Goal: Information Seeking & Learning: Learn about a topic

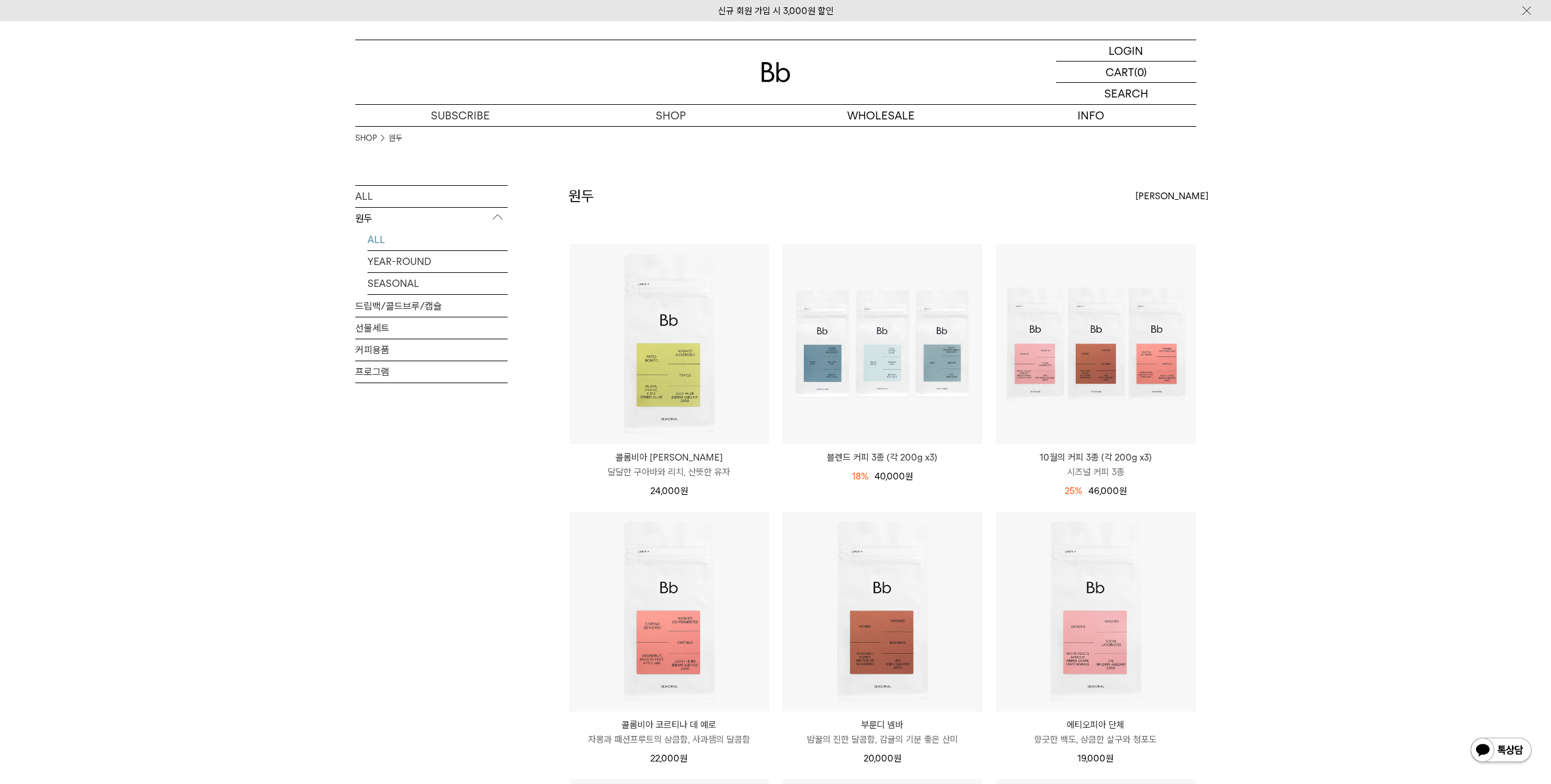
click at [1101, 494] on span "46,000 원" at bounding box center [1108, 490] width 38 height 11
click at [1156, 490] on div "25% 61,000원 46,000 원" at bounding box center [1095, 491] width 200 height 15
click at [1100, 486] on span "46,000 원" at bounding box center [1108, 490] width 38 height 11
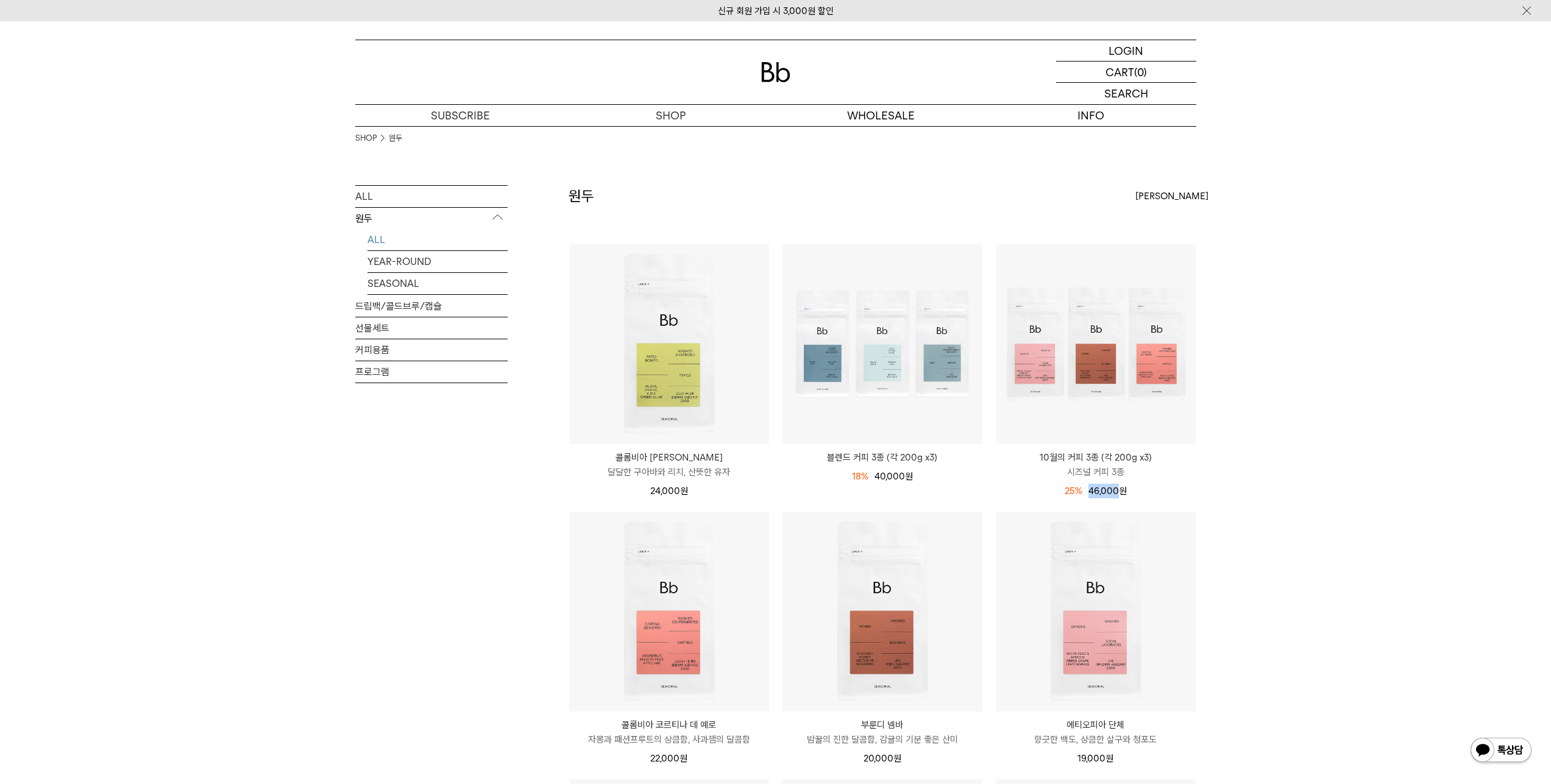
click at [1100, 486] on span "46,000 원" at bounding box center [1108, 490] width 38 height 11
click at [1142, 483] on div "25% 61,000원 46,000 원" at bounding box center [1095, 489] width 200 height 19
click at [1116, 491] on span "46,000 원" at bounding box center [1108, 490] width 38 height 11
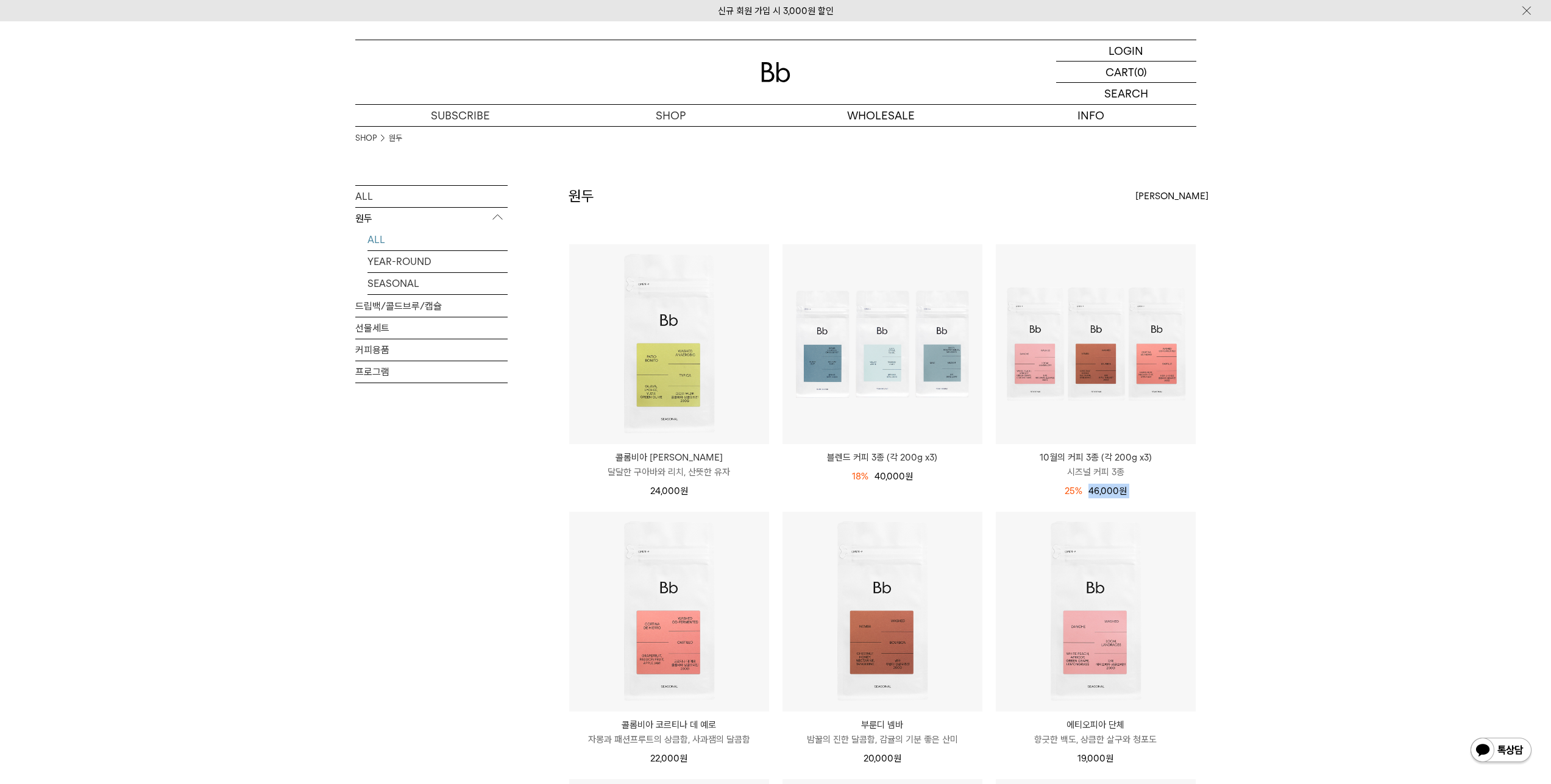
click at [1116, 491] on span "46,000 원" at bounding box center [1108, 490] width 38 height 11
click at [1255, 490] on div "SHOP 원두 ALL 원두 ALL YEAR-ROUND SEASONAL 드립백/콜드브루/캡슐 선물세트 커피용품 프로그램 원두 [PERSON_NA…" at bounding box center [776, 780] width 1551 height 1309
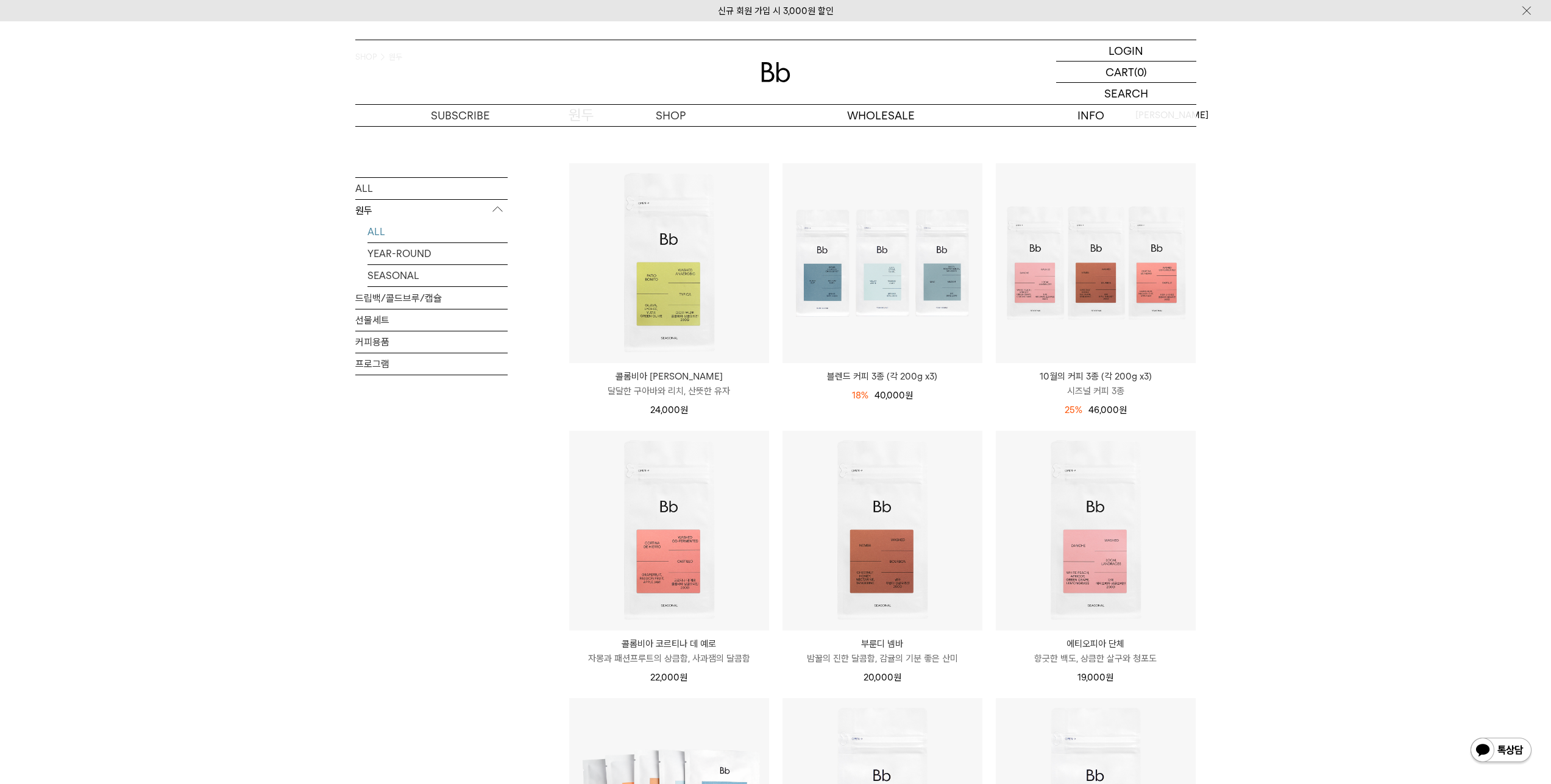
scroll to position [163, 0]
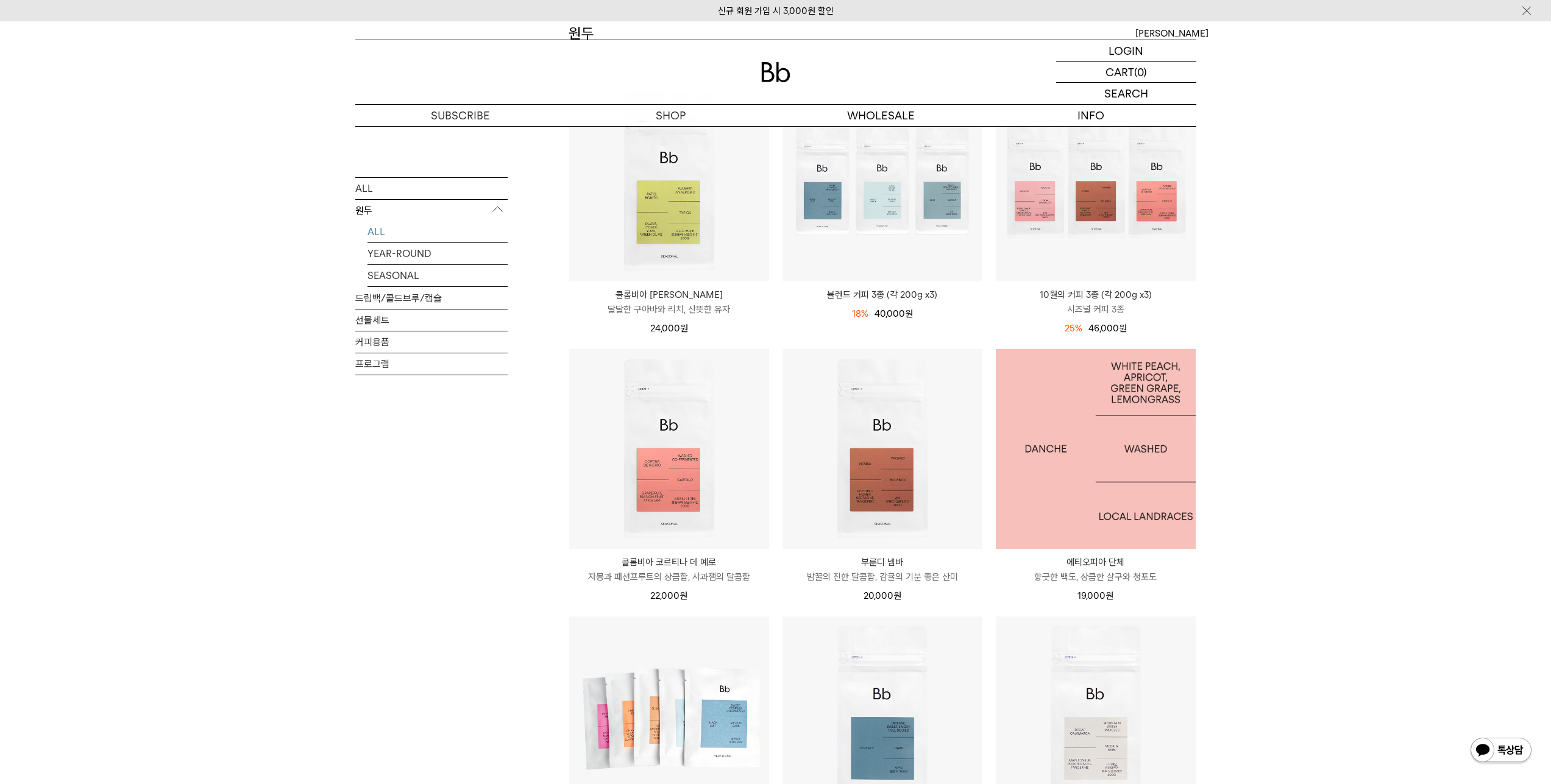
click at [1052, 496] on img at bounding box center [1095, 449] width 200 height 200
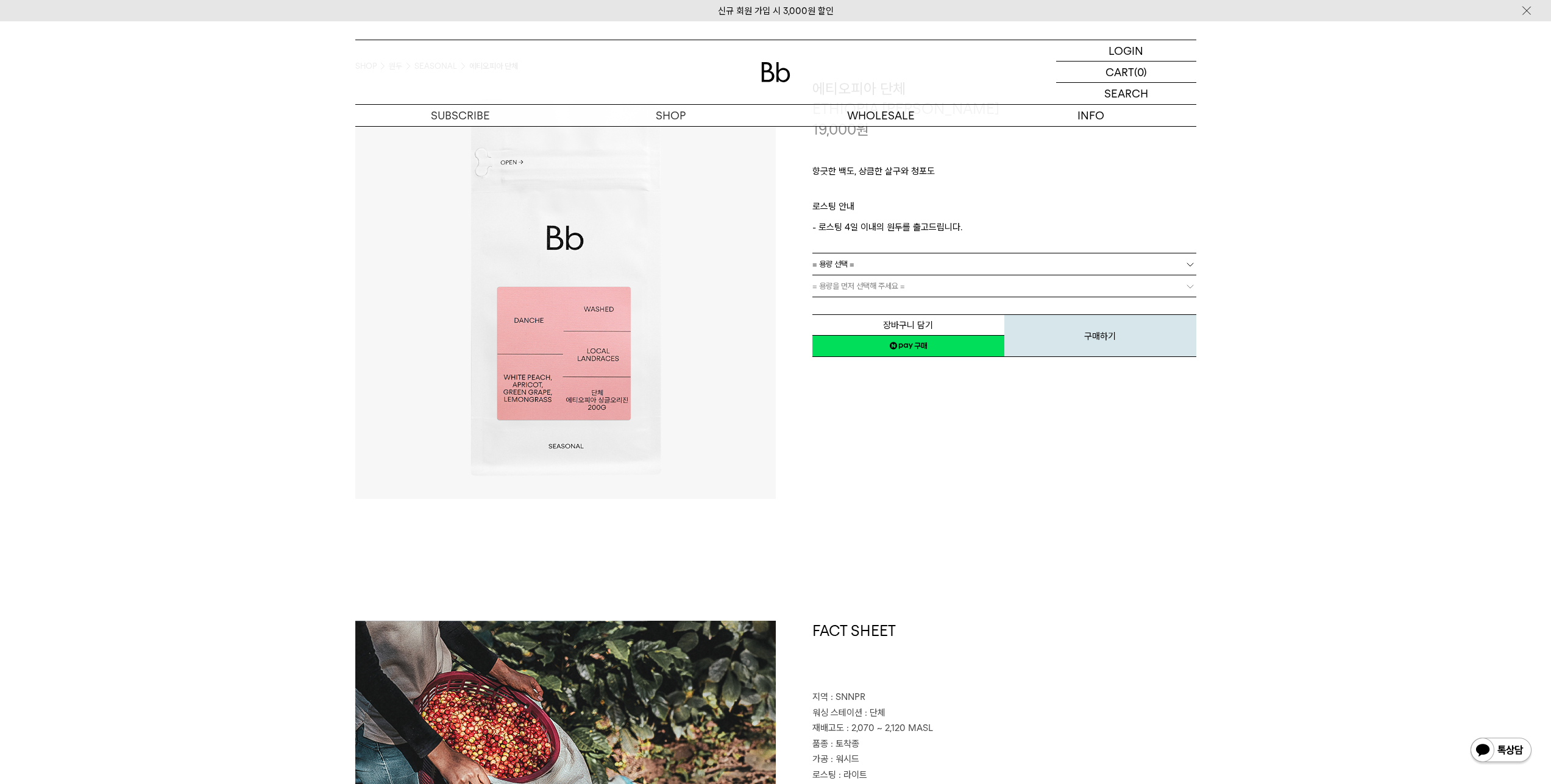
scroll to position [325, 0]
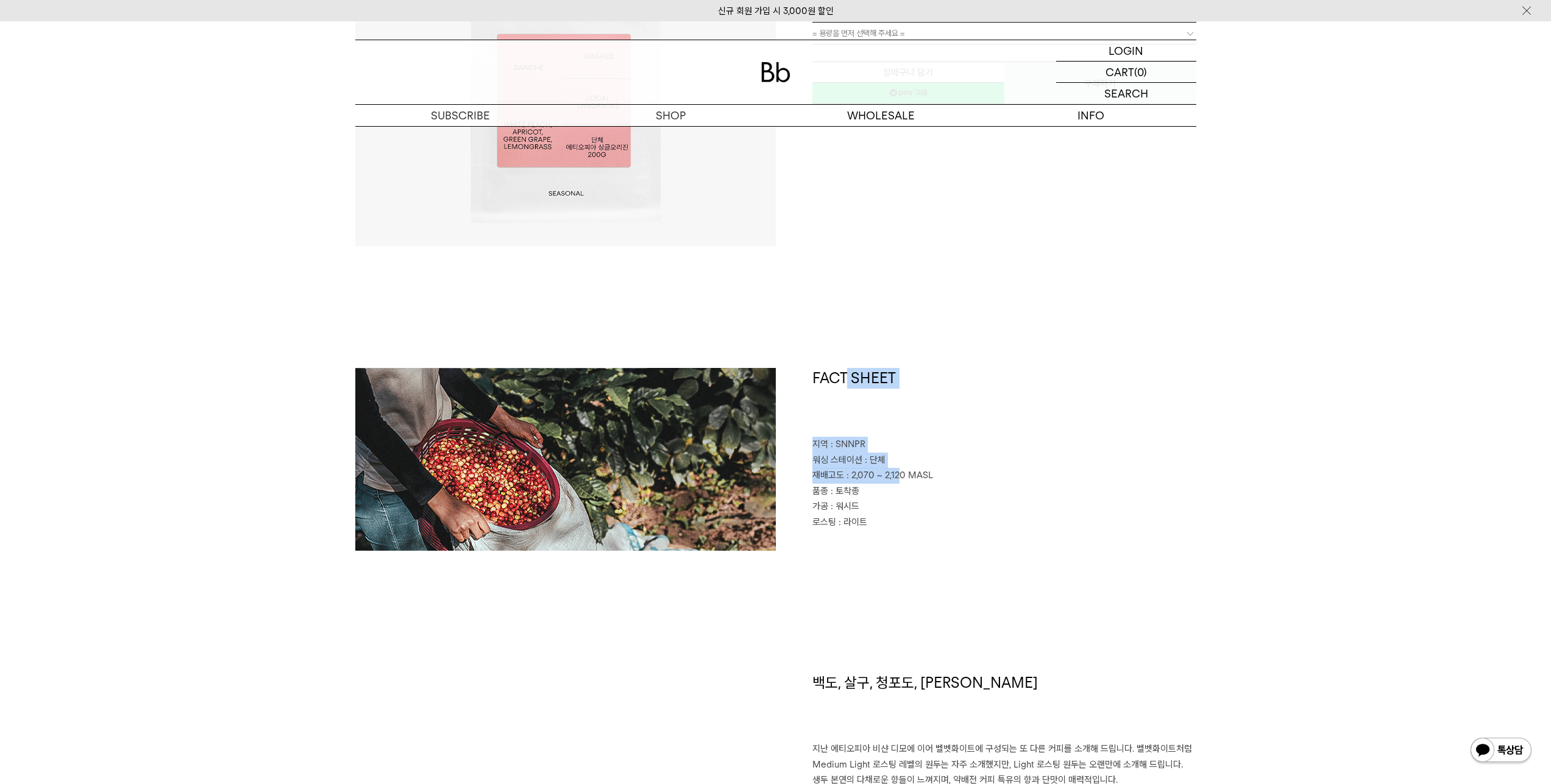
drag, startPoint x: 845, startPoint y: 436, endPoint x: 906, endPoint y: 478, distance: 74.1
click at [906, 478] on div "FACT SHEET 지역 : SNNPR 워싱 스테이션 : 단체 재배고도 : 2,070 ~ 2,120 MASL 품종 : 토착종 가공 : 워시드 …" at bounding box center [985, 459] width 421 height 182
click at [906, 478] on span ": 2,070 ~ 2,120 MASL" at bounding box center [890, 475] width 87 height 11
drag, startPoint x: 901, startPoint y: 479, endPoint x: 838, endPoint y: 473, distance: 63.3
click at [838, 473] on p "재배고도 : 2,070 ~ 2,120 MASL" at bounding box center [1005, 476] width 384 height 16
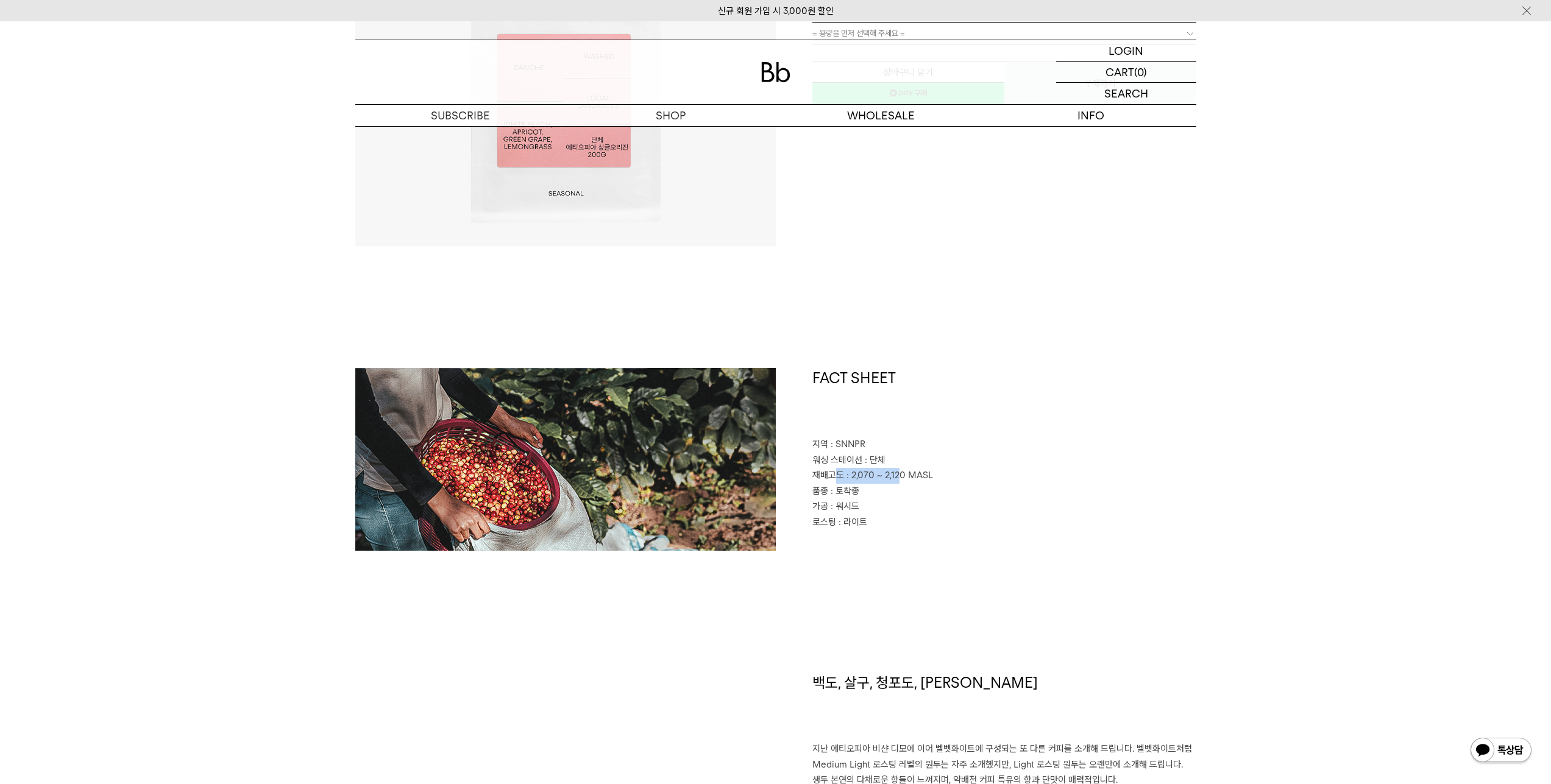
click at [838, 473] on span "재배고도" at bounding box center [828, 475] width 32 height 11
drag, startPoint x: 828, startPoint y: 479, endPoint x: 943, endPoint y: 498, distance: 116.6
click at [943, 498] on div "FACT SHEET 지역 : SNNPR 워싱 스테이션 : 단체 재배고도 : 2,070 ~ 2,120 MASL 품종 : 토착종 가공 : 워시드 …" at bounding box center [985, 459] width 421 height 182
click at [943, 498] on p "품종 : 토착종" at bounding box center [1005, 492] width 384 height 16
drag, startPoint x: 926, startPoint y: 502, endPoint x: 767, endPoint y: 477, distance: 161.0
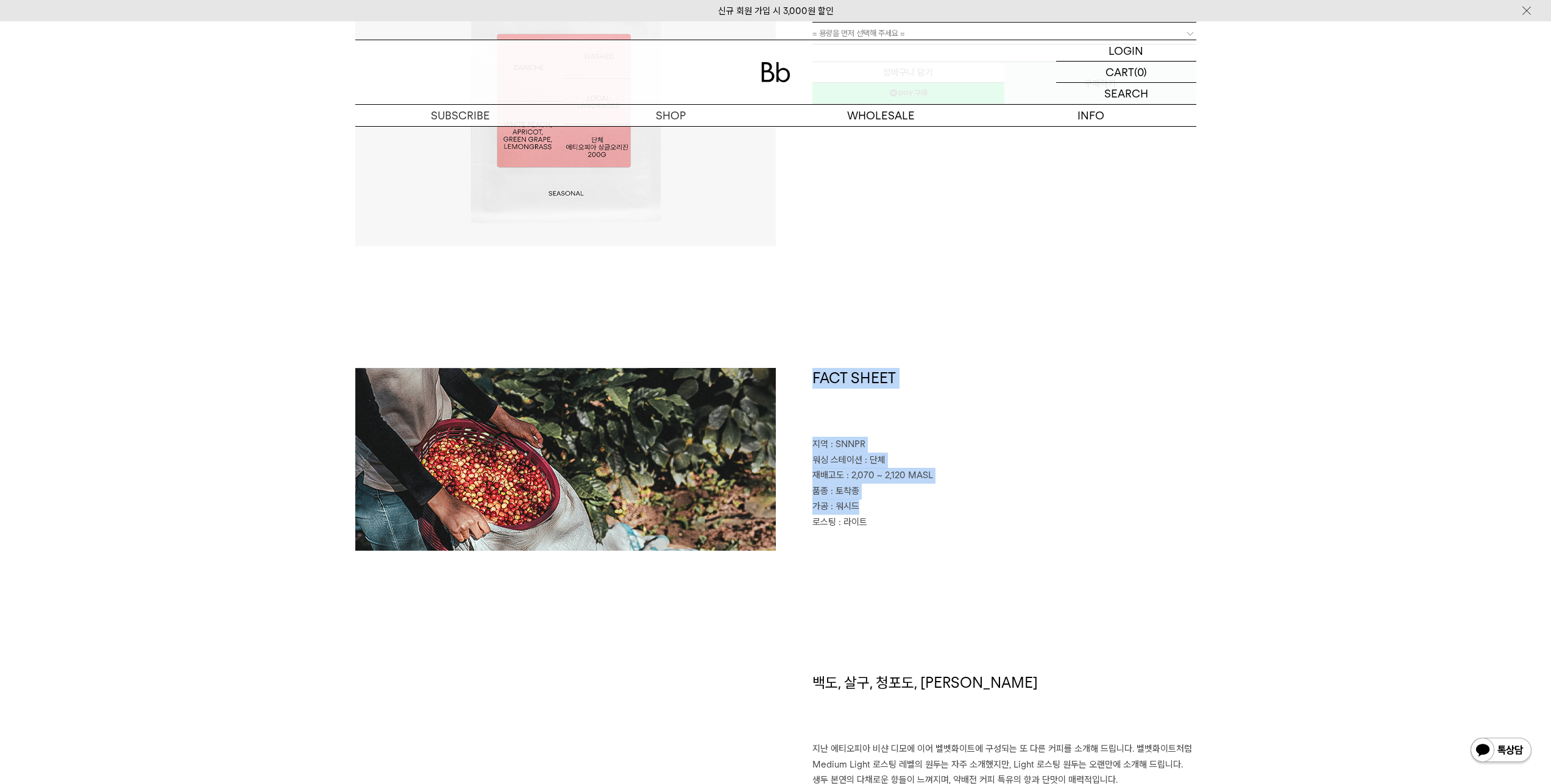
click at [767, 477] on div "FACT SHEET 지역 : SNNPR 워싱 스테이션 : 단체 재배고도 : 2,070 ~ 2,120 MASL 품종 : 토착종 가공 : 워시드 …" at bounding box center [776, 520] width 841 height 305
click at [922, 510] on p "가공 : 워시드" at bounding box center [1005, 507] width 384 height 16
drag, startPoint x: 910, startPoint y: 524, endPoint x: 848, endPoint y: 465, distance: 85.6
click at [848, 465] on div "FACT SHEET 지역 : SNNPR 워싱 스테이션 : 단체 재배고도 : 2,070 ~ 2,120 MASL 품종 : 토착종 가공 : 워시드 …" at bounding box center [985, 459] width 421 height 182
click at [849, 464] on span "워싱 스테이션" at bounding box center [837, 460] width 50 height 11
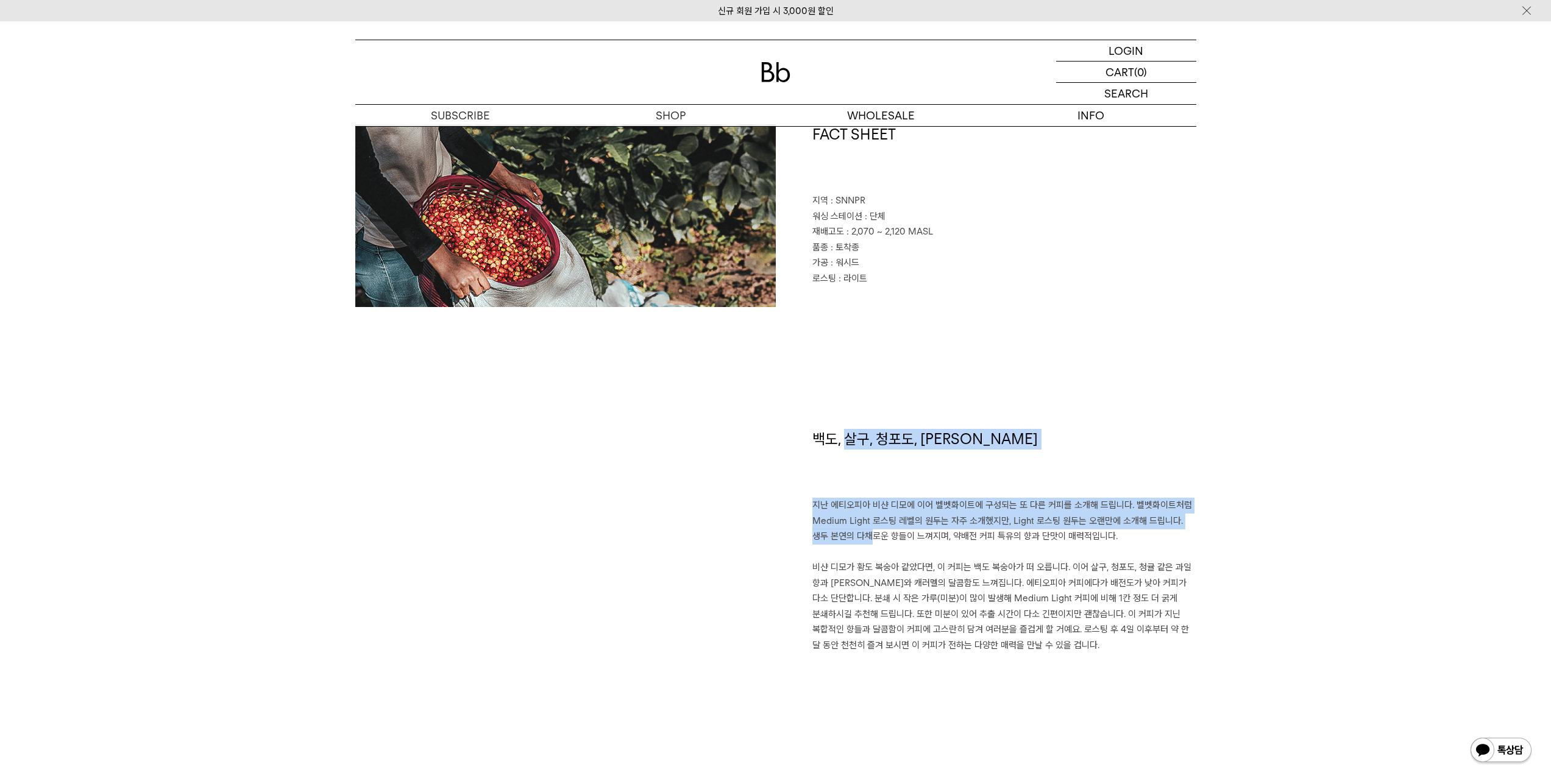
drag, startPoint x: 854, startPoint y: 448, endPoint x: 968, endPoint y: 539, distance: 145.9
click at [967, 540] on div "백도, 살구, 청포도, 레몬그라스 지난 에티오피아 비샨 디모에 이어 벨벳화이트에 구성되는 또 다른 커피를 소개해 드립니다. 벨벳화이트처럼 Me…" at bounding box center [985, 586] width 421 height 315
click at [968, 540] on p "지난 에티오피아 비샨 디모에 이어 벨벳화이트에 구성되는 또 다른 커피를 소개해 드립니다. 벨벳화이트처럼 Medium Light 로스팅 레벨의 …" at bounding box center [1005, 575] width 384 height 155
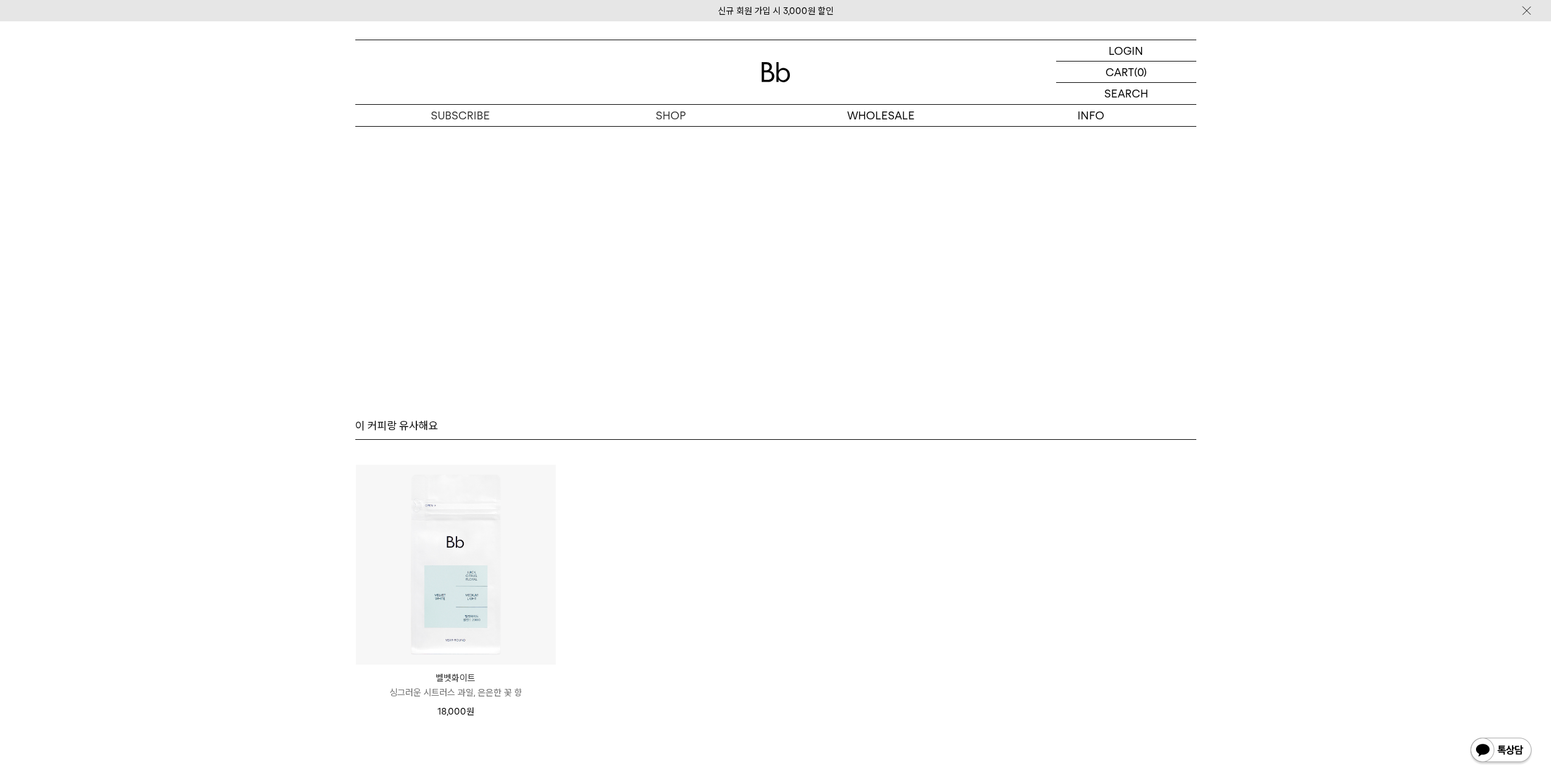
scroll to position [3086, 0]
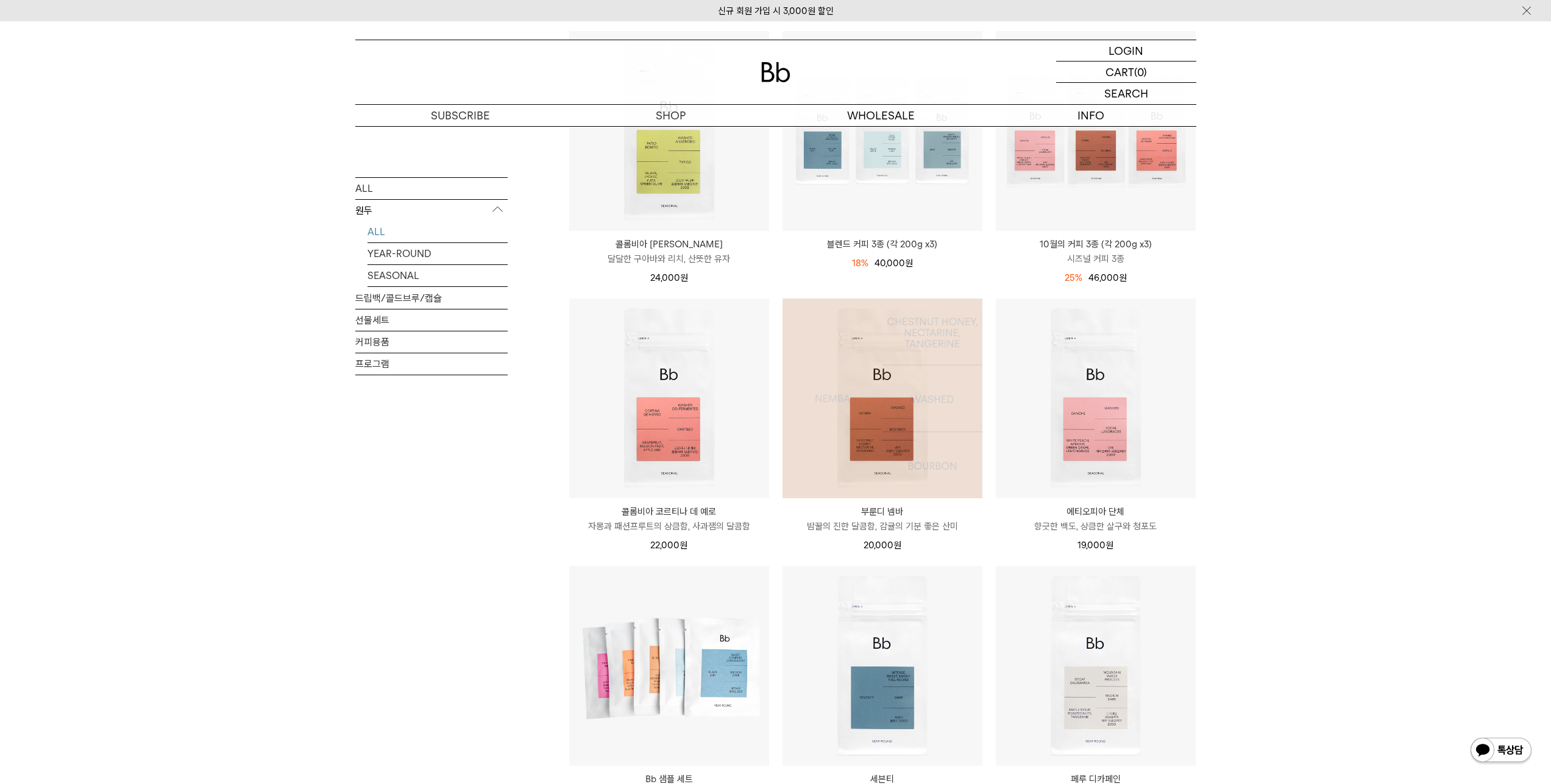
scroll to position [72, 0]
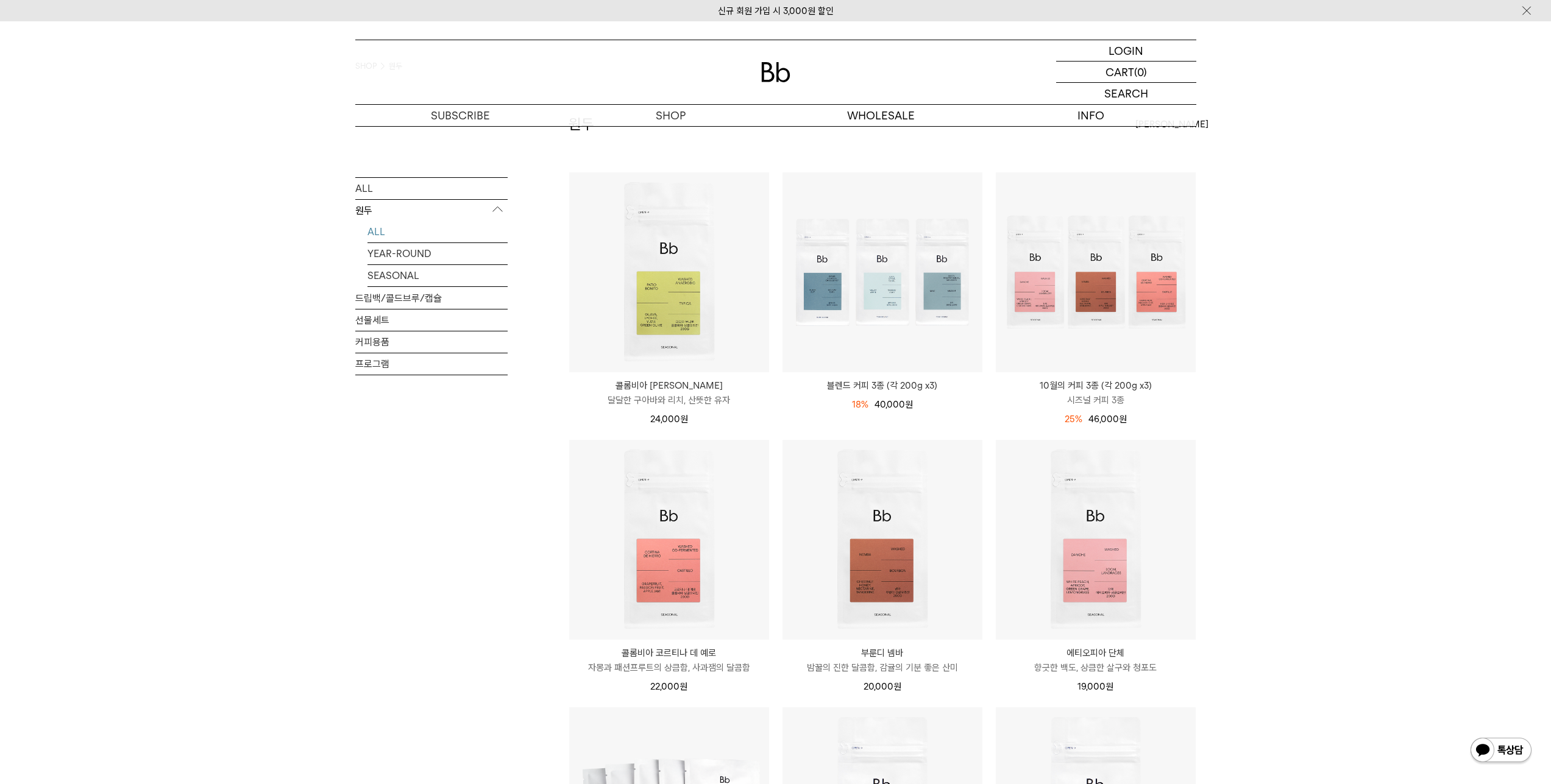
click at [1287, 679] on div "SHOP 원두 ALL 원두 ALL YEAR-ROUND SEASONAL 드립백/콜드브루/캡슐 선물세트 커피용품 프로그램 원두 [PERSON_NA…" at bounding box center [776, 708] width 1551 height 1309
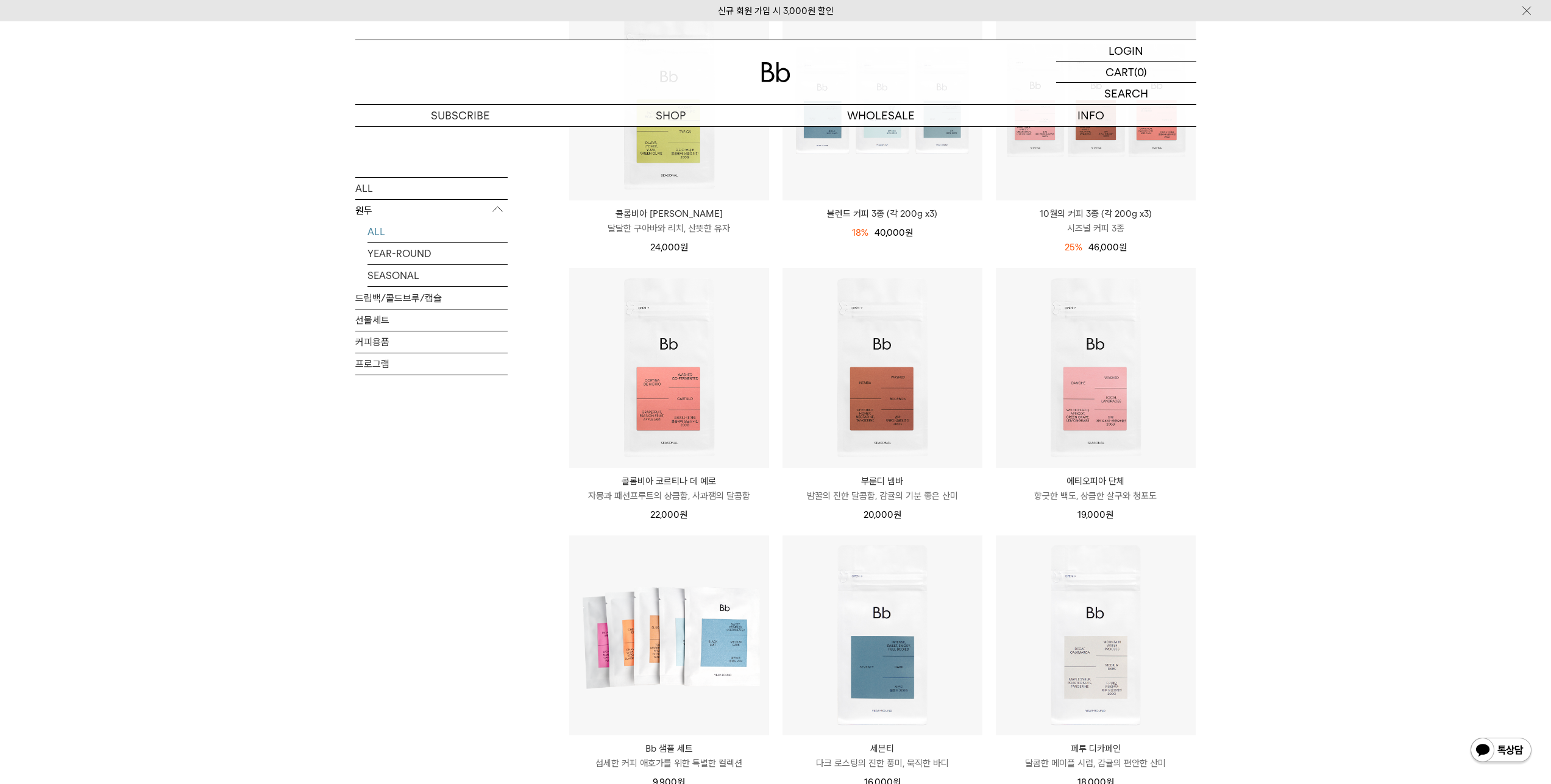
scroll to position [325, 0]
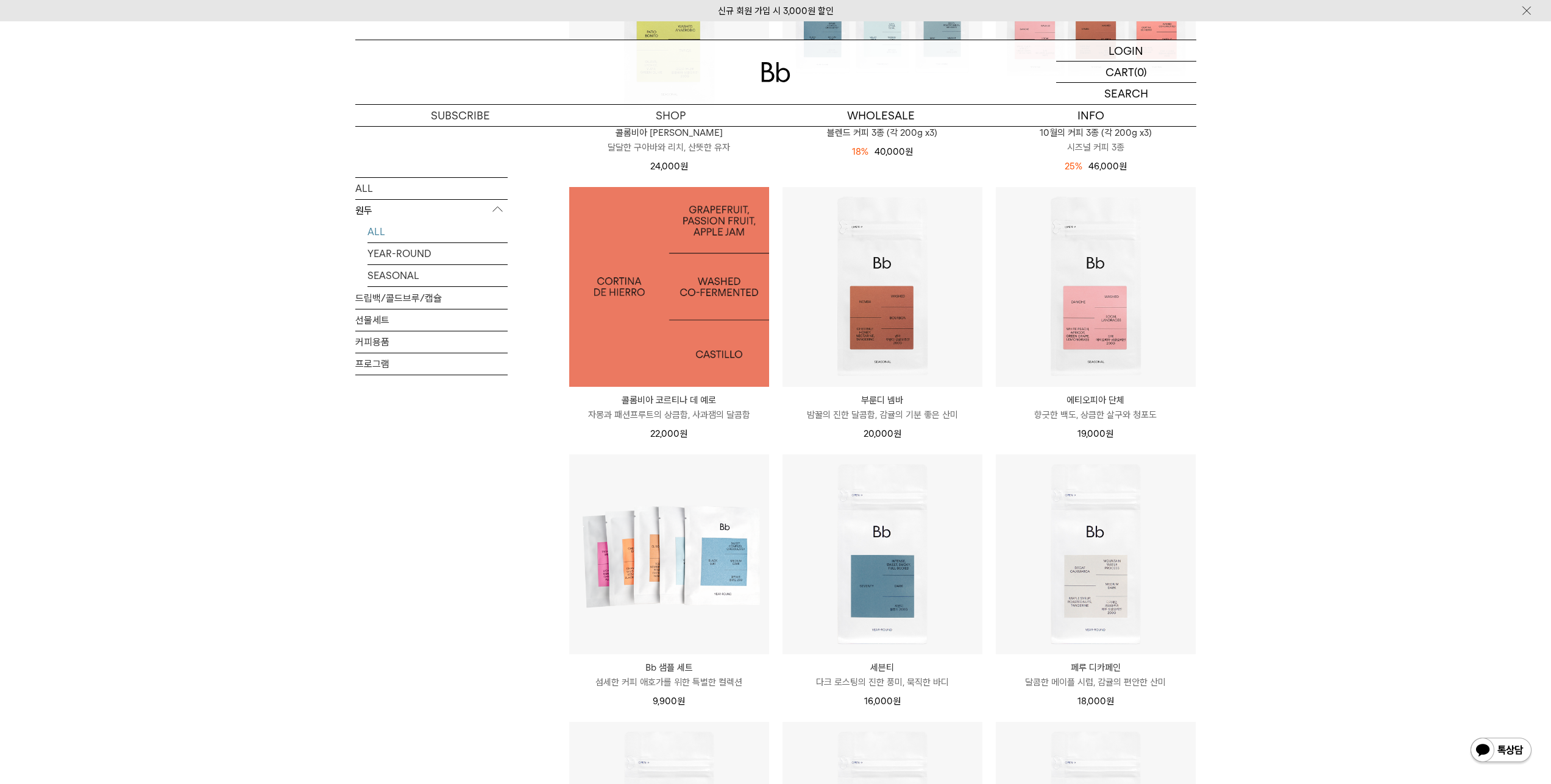
click at [686, 299] on img at bounding box center [669, 287] width 200 height 200
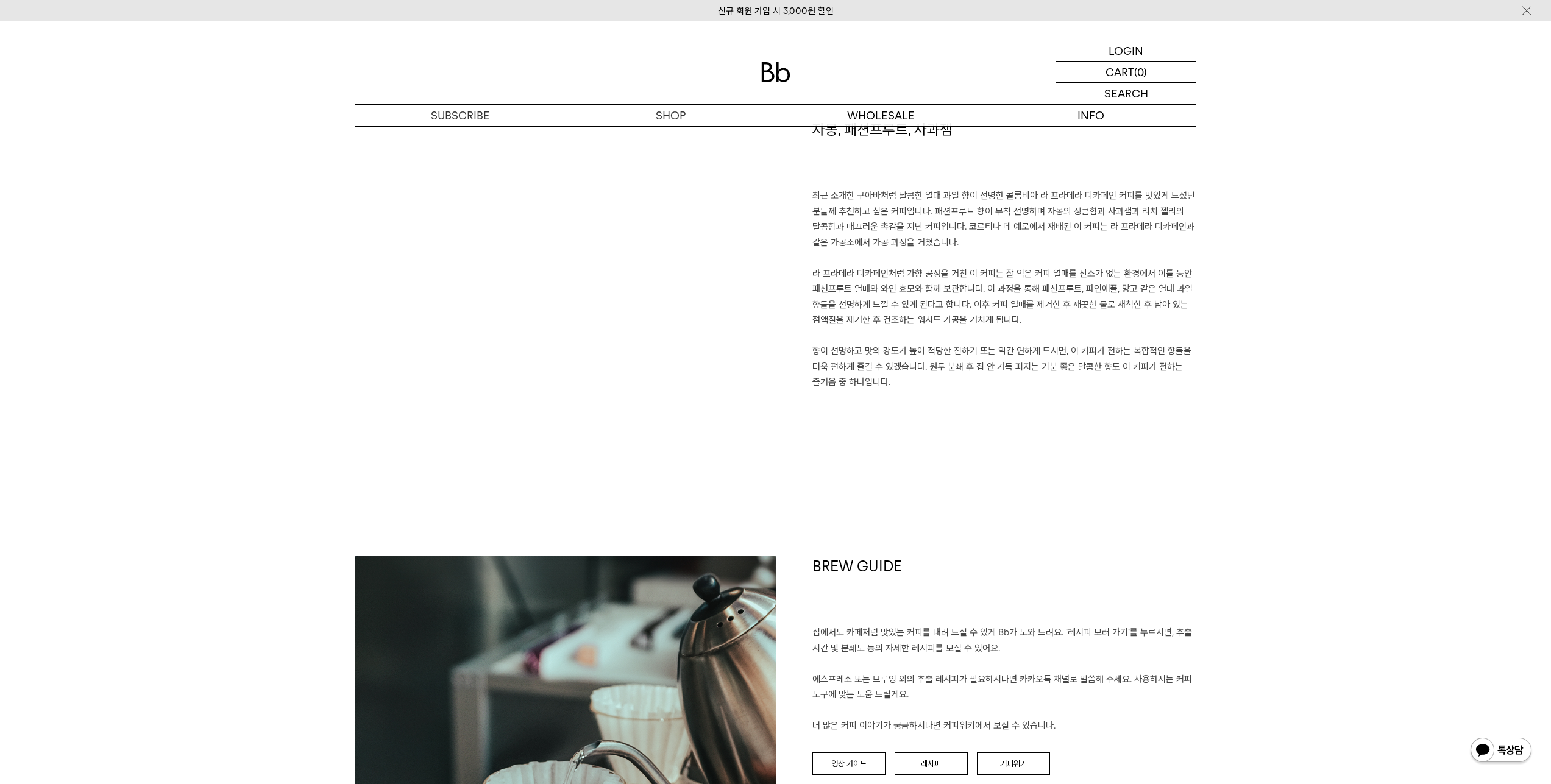
scroll to position [731, 0]
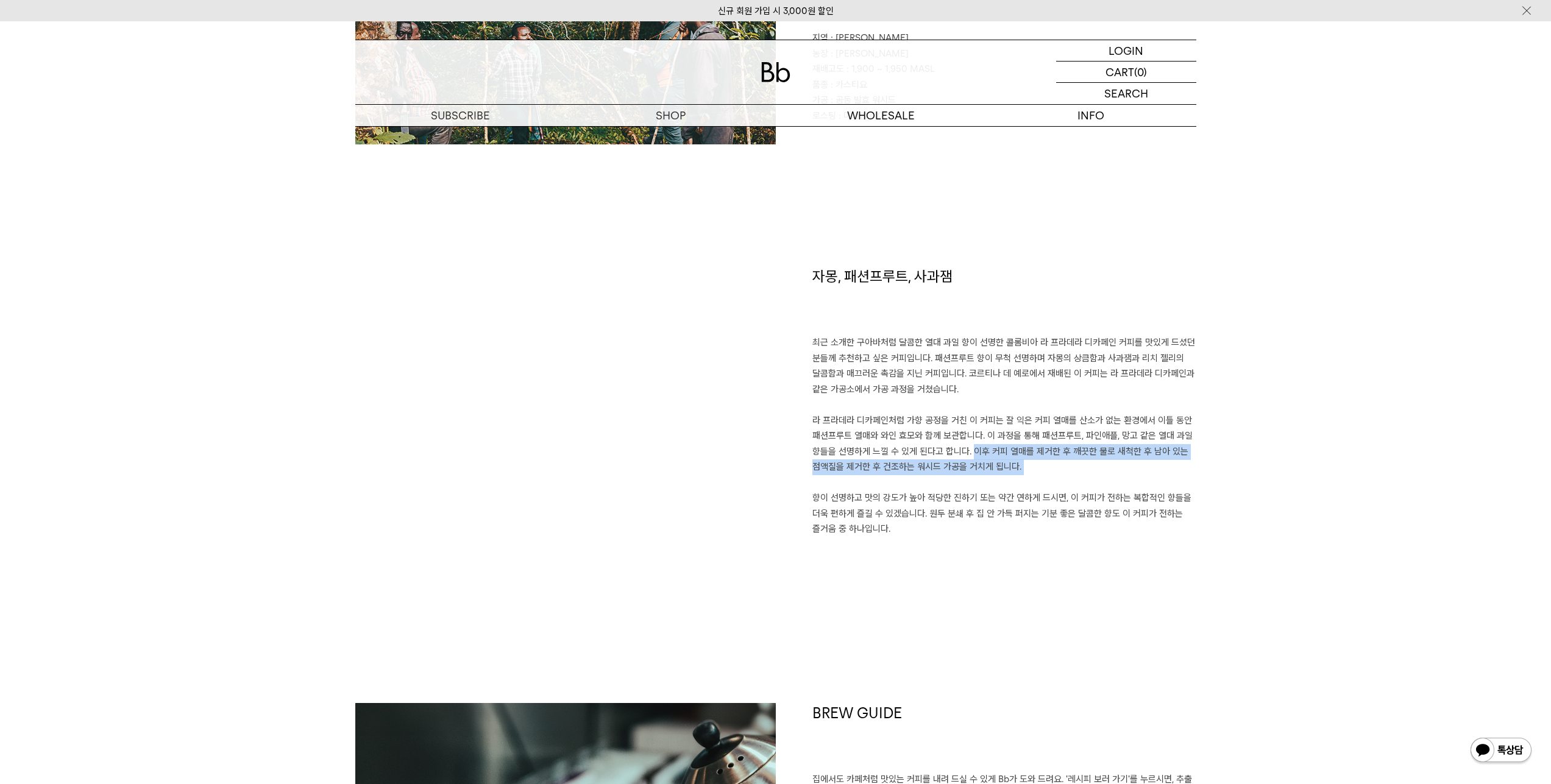
drag, startPoint x: 1038, startPoint y: 449, endPoint x: 1075, endPoint y: 477, distance: 46.4
click at [1075, 477] on p "최근 소개한 구아바처럼 달콤한 열대 과일 향이 선명한 콜롬비아 라 프라데라 디카페인 커피를 맛있게 드셨던 분들께 추천하고 싶은 커피입니다. 패…" at bounding box center [1005, 436] width 384 height 202
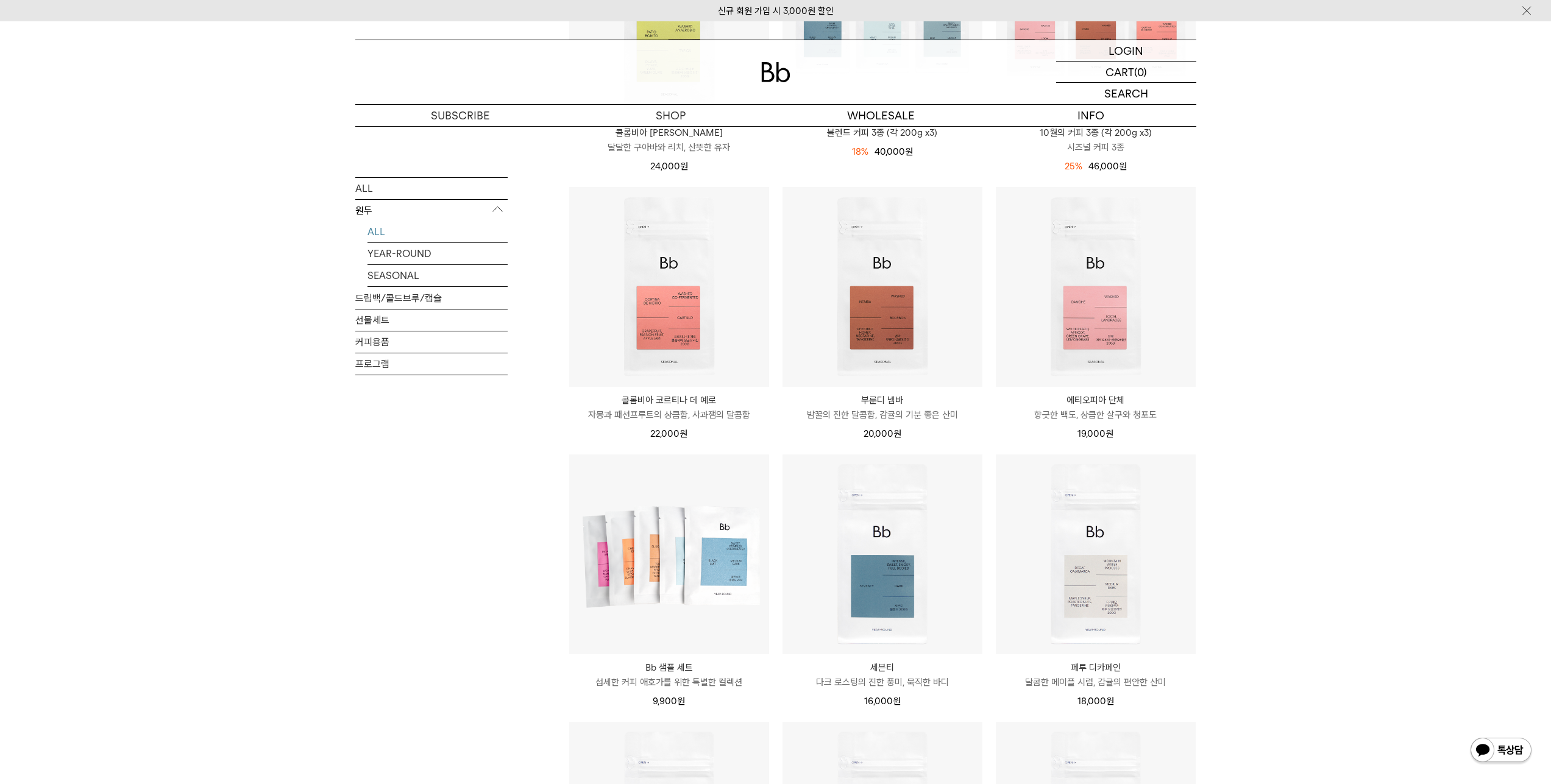
click at [1393, 365] on div "SHOP 원두 ALL 원두 ALL YEAR-ROUND SEASONAL 드립백/콜드브루/캡슐 선물세트 커피용품 프로그램 원두 [PERSON_NA…" at bounding box center [776, 456] width 1551 height 1309
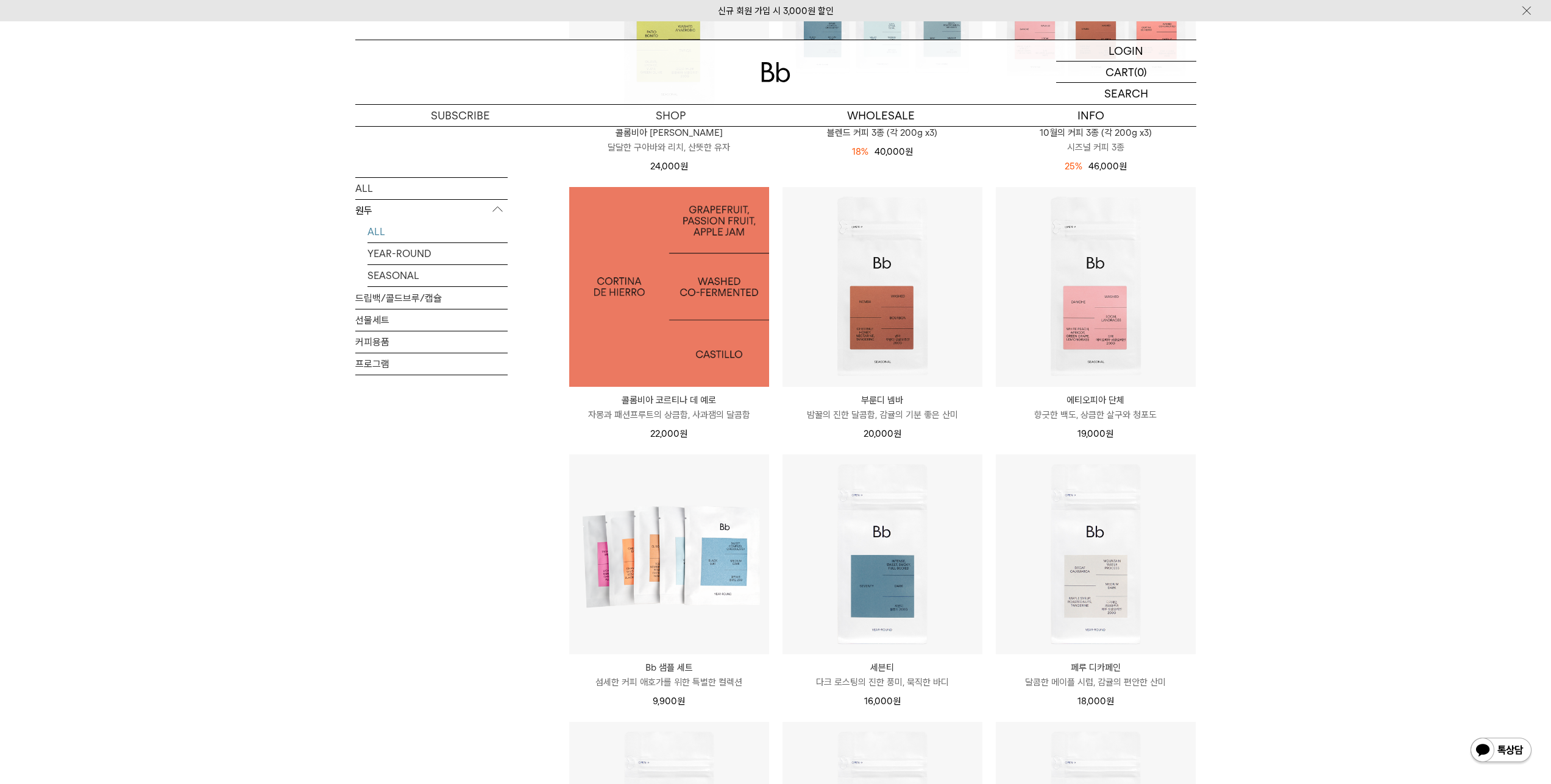
click at [679, 315] on img at bounding box center [669, 287] width 200 height 200
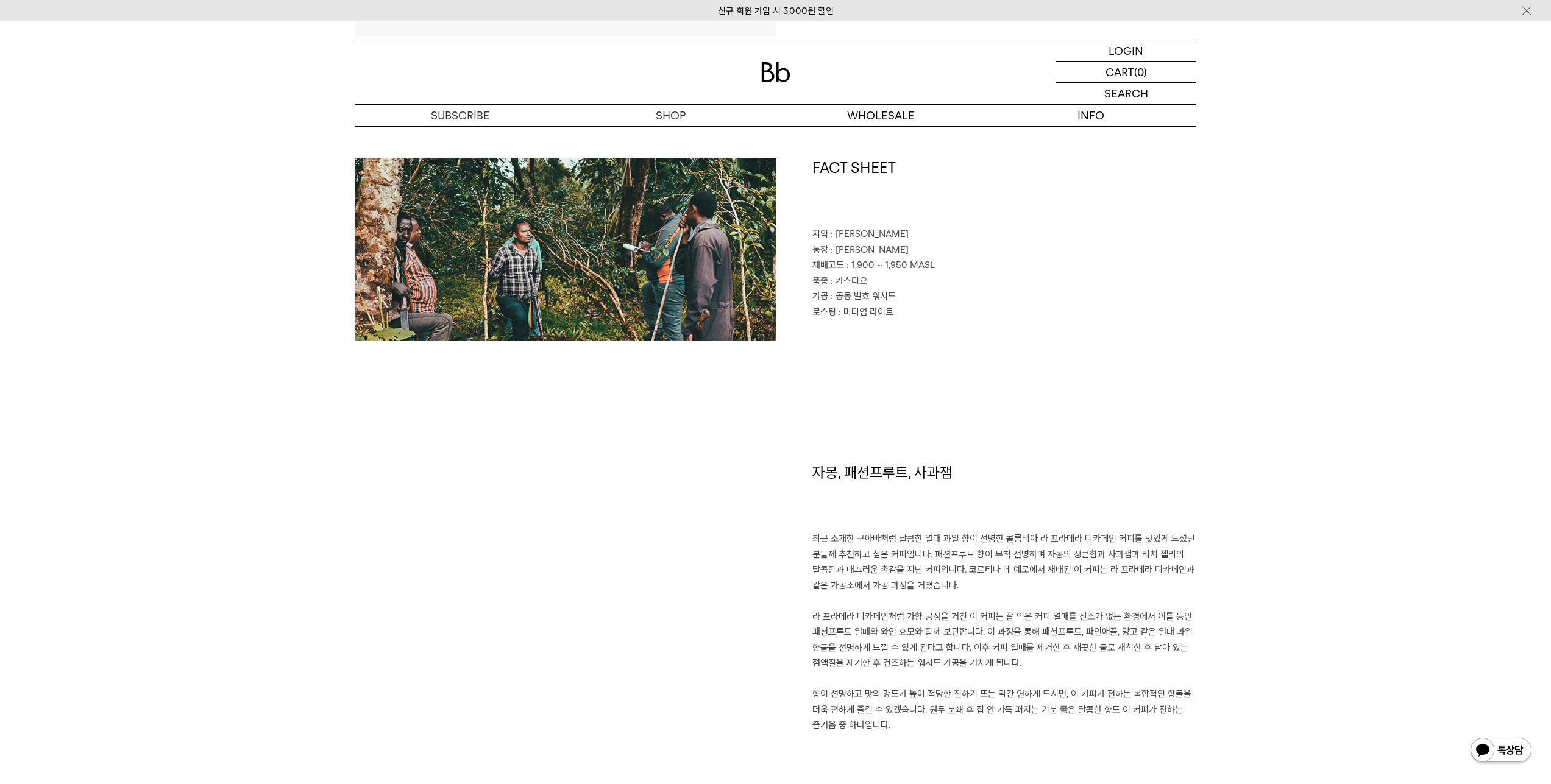
scroll to position [650, 0]
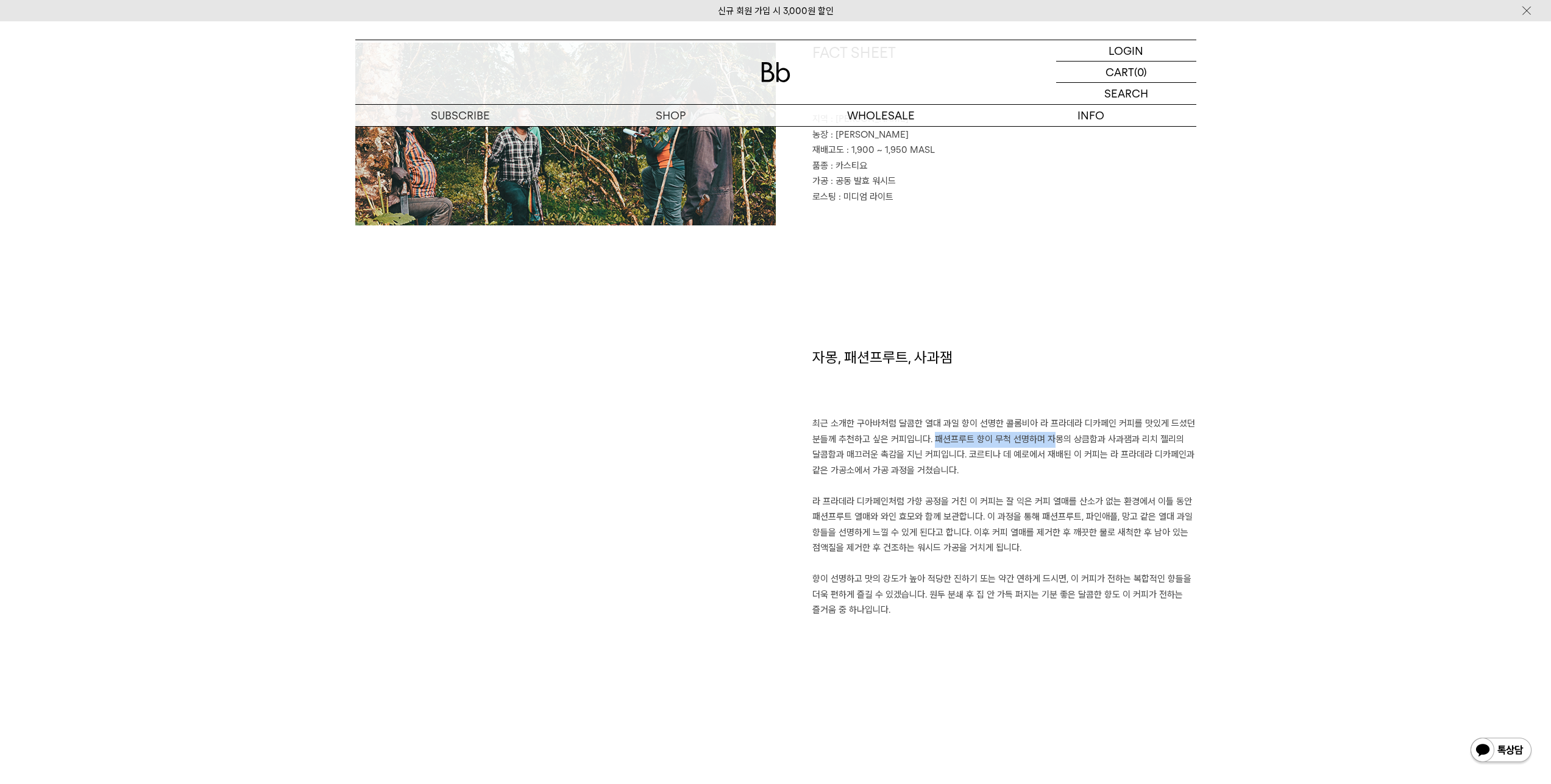
drag, startPoint x: 969, startPoint y: 438, endPoint x: 1092, endPoint y: 439, distance: 123.0
click at [1092, 439] on p "최근 소개한 구아바처럼 달콤한 열대 과일 향이 선명한 콜롬비아 라 프라데라 디카페인 커피를 맛있게 드셨던 분들께 추천하고 싶은 커피입니다. 패…" at bounding box center [1005, 517] width 384 height 202
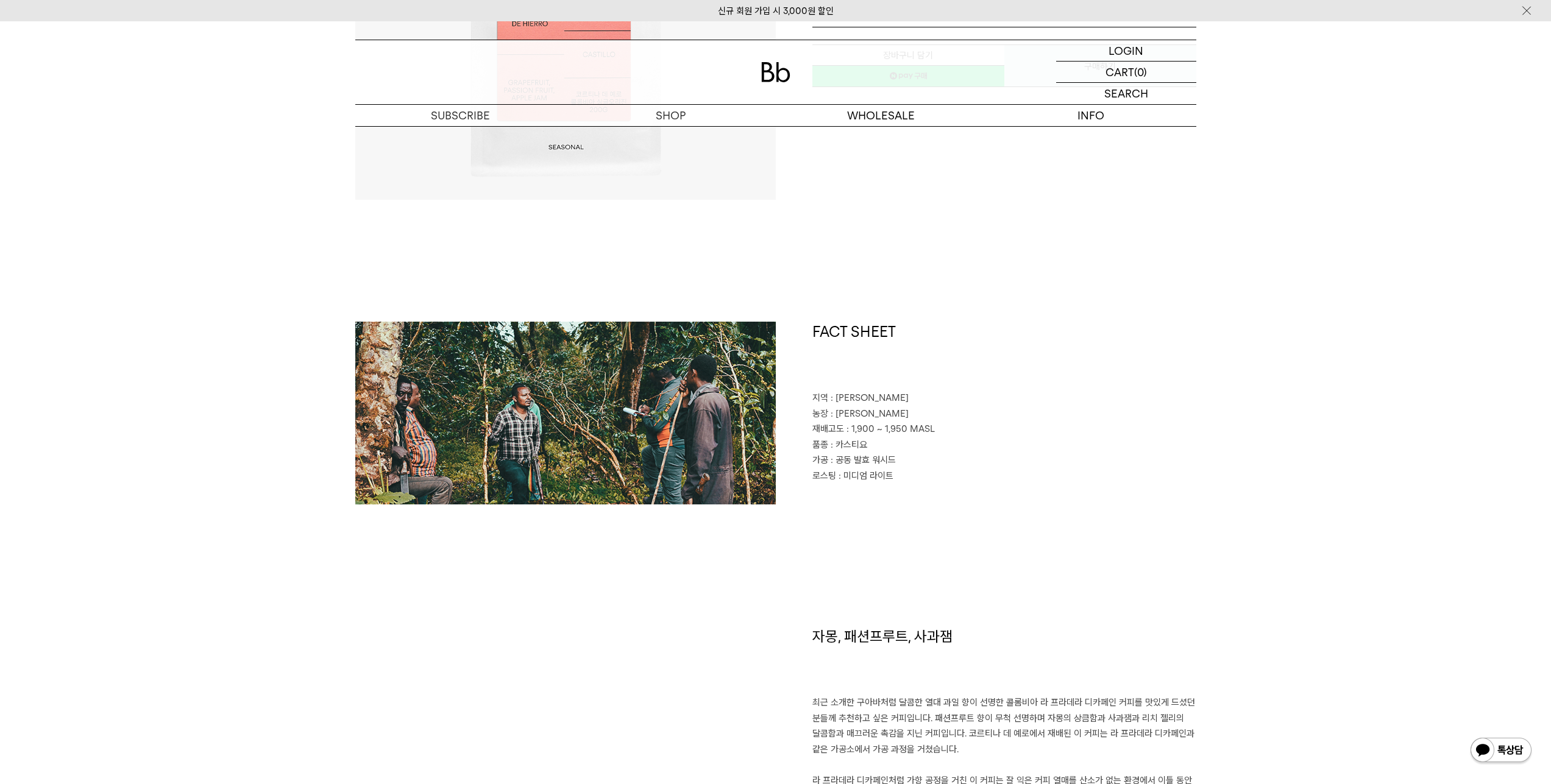
scroll to position [244, 0]
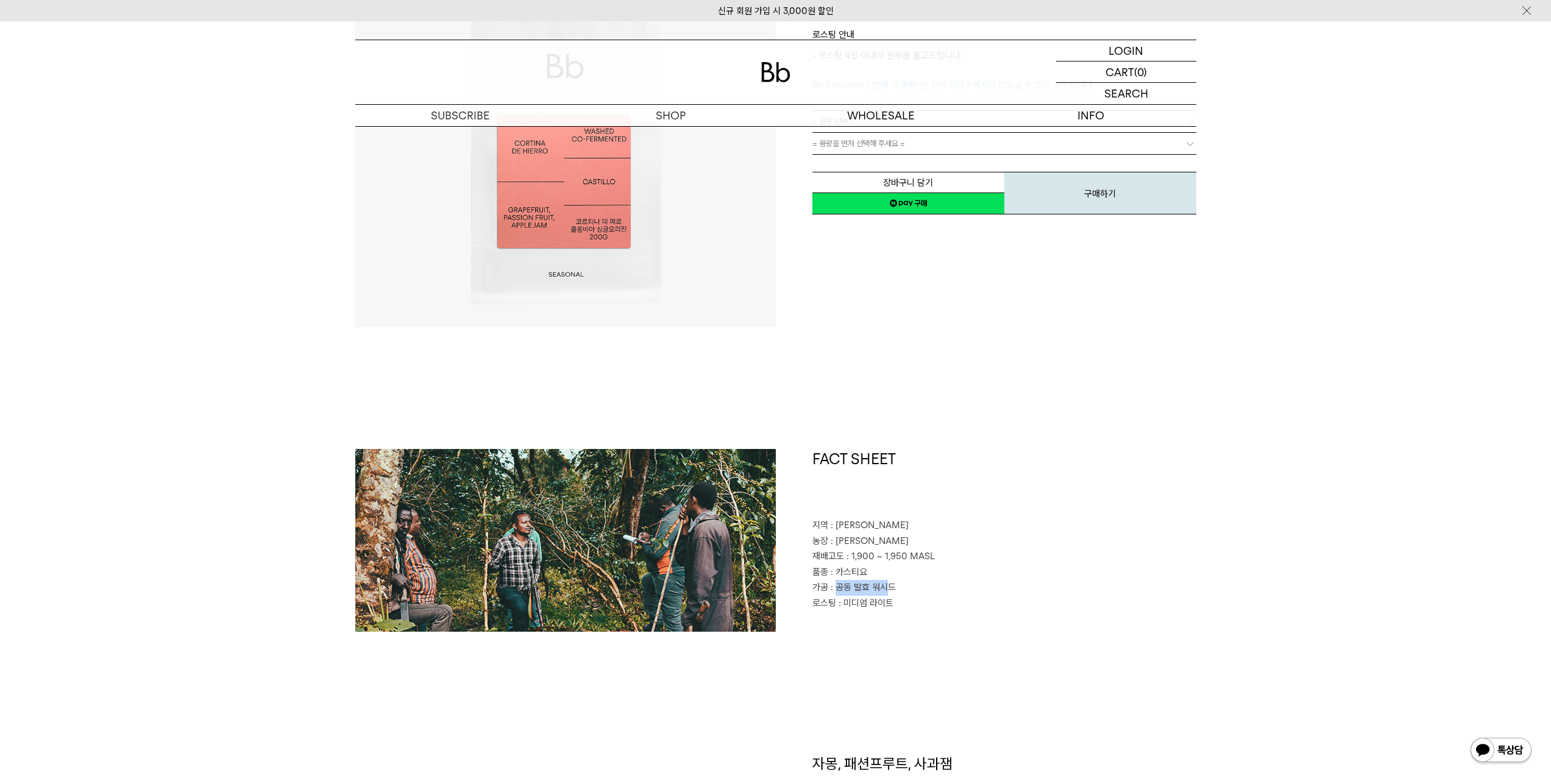
drag, startPoint x: 836, startPoint y: 590, endPoint x: 912, endPoint y: 591, distance: 76.0
click at [896, 588] on span ": 공동 발효 워시드" at bounding box center [863, 587] width 66 height 11
click at [1035, 601] on p "로스팅 : 미디엄 라이트" at bounding box center [1005, 603] width 384 height 16
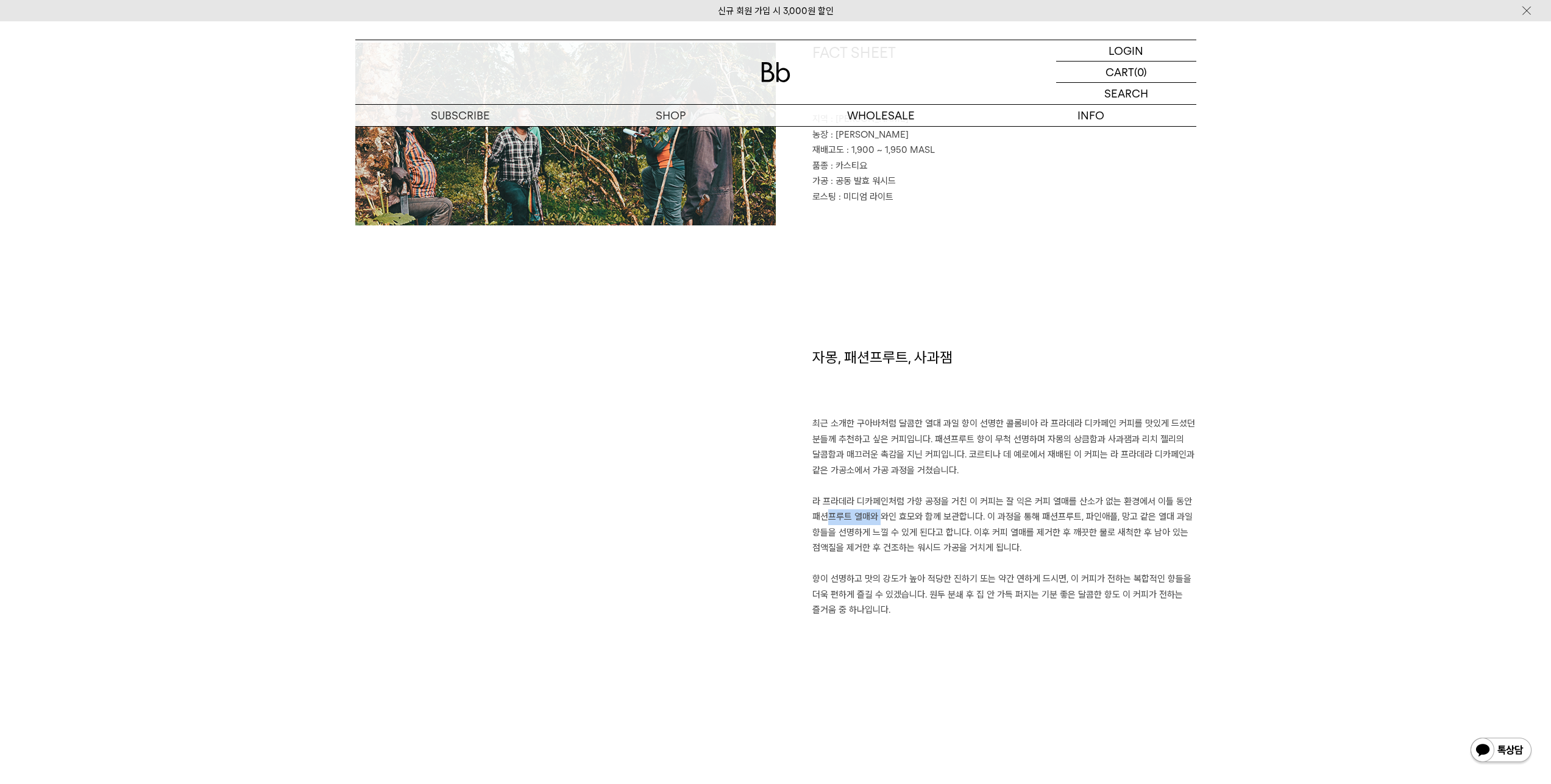
drag, startPoint x: 833, startPoint y: 516, endPoint x: 891, endPoint y: 514, distance: 58.0
click at [891, 514] on p "최근 소개한 구아바처럼 달콤한 열대 과일 향이 선명한 콜롬비아 라 프라데라 디카페인 커피를 맛있게 드셨던 분들께 추천하고 싶은 커피입니다. 패…" at bounding box center [1005, 517] width 384 height 202
click at [907, 526] on p "최근 소개한 구아바처럼 달콤한 열대 과일 향이 선명한 콜롬비아 라 프라데라 디카페인 커피를 맛있게 드셨던 분들께 추천하고 싶은 커피입니다. 패…" at bounding box center [1005, 517] width 384 height 202
drag, startPoint x: 906, startPoint y: 516, endPoint x: 989, endPoint y: 519, distance: 83.1
click at [989, 519] on p "최근 소개한 구아바처럼 달콤한 열대 과일 향이 선명한 콜롬비아 라 프라데라 디카페인 커피를 맛있게 드셨던 분들께 추천하고 싶은 커피입니다. 패…" at bounding box center [1005, 517] width 384 height 202
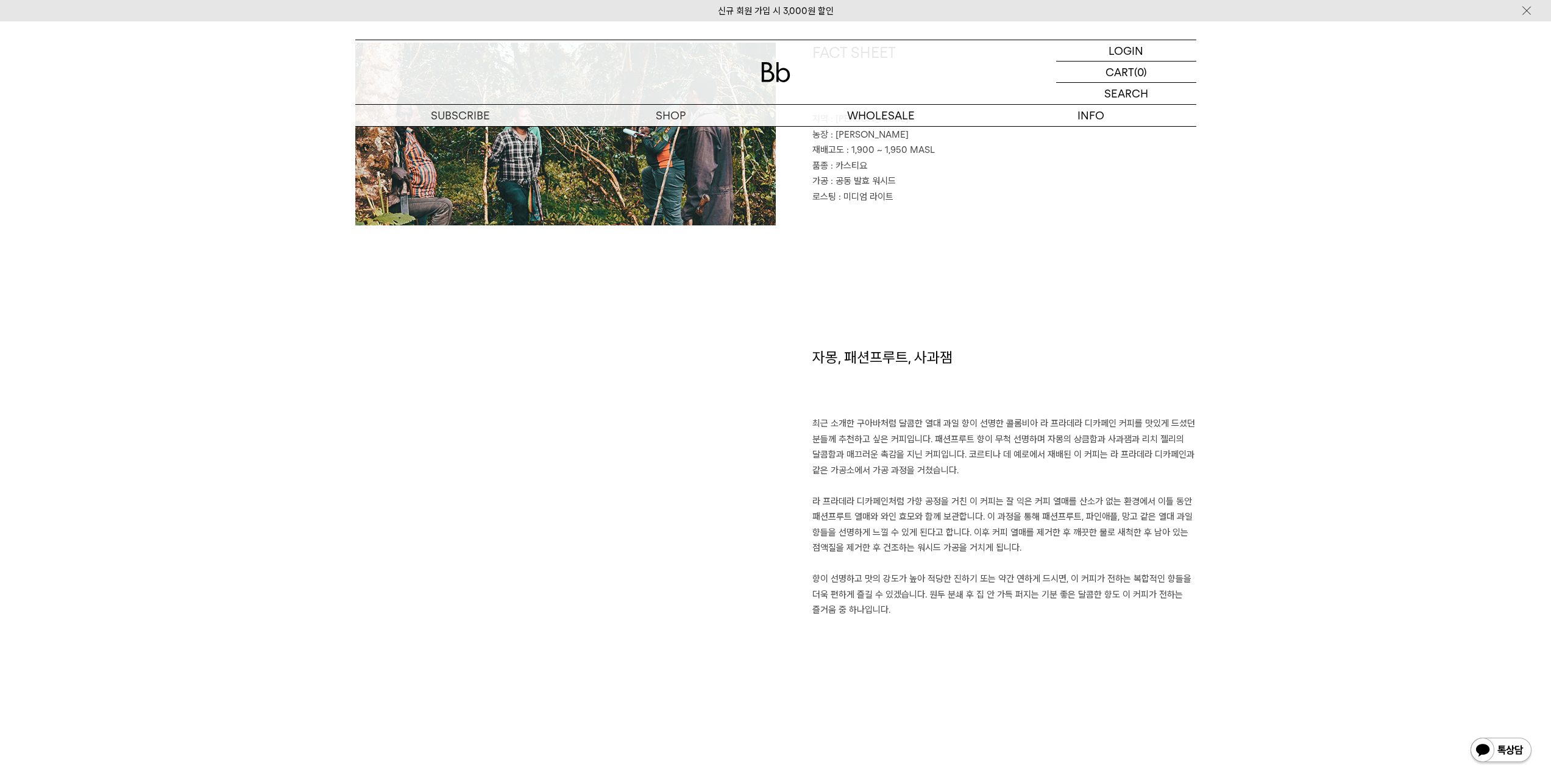
click at [856, 437] on p "최근 소개한 구아바처럼 달콤한 열대 과일 향이 선명한 콜롬비아 라 프라데라 디카페인 커피를 맛있게 드셨던 분들께 추천하고 싶은 커피입니다. 패…" at bounding box center [1005, 517] width 384 height 202
drag, startPoint x: 828, startPoint y: 430, endPoint x: 1074, endPoint y: 438, distance: 246.1
click at [1074, 438] on p "최근 소개한 구아바처럼 달콤한 열대 과일 향이 선명한 콜롬비아 라 프라데라 디카페인 커피를 맛있게 드셨던 분들께 추천하고 싶은 커피입니다. 패…" at bounding box center [1005, 517] width 384 height 202
click at [879, 509] on p "최근 소개한 구아바처럼 달콤한 열대 과일 향이 선명한 콜롬비아 라 프라데라 디카페인 커피를 맛있게 드셨던 분들께 추천하고 싶은 커피입니다. 패…" at bounding box center [1005, 517] width 384 height 202
drag, startPoint x: 857, startPoint y: 504, endPoint x: 996, endPoint y: 506, distance: 139.0
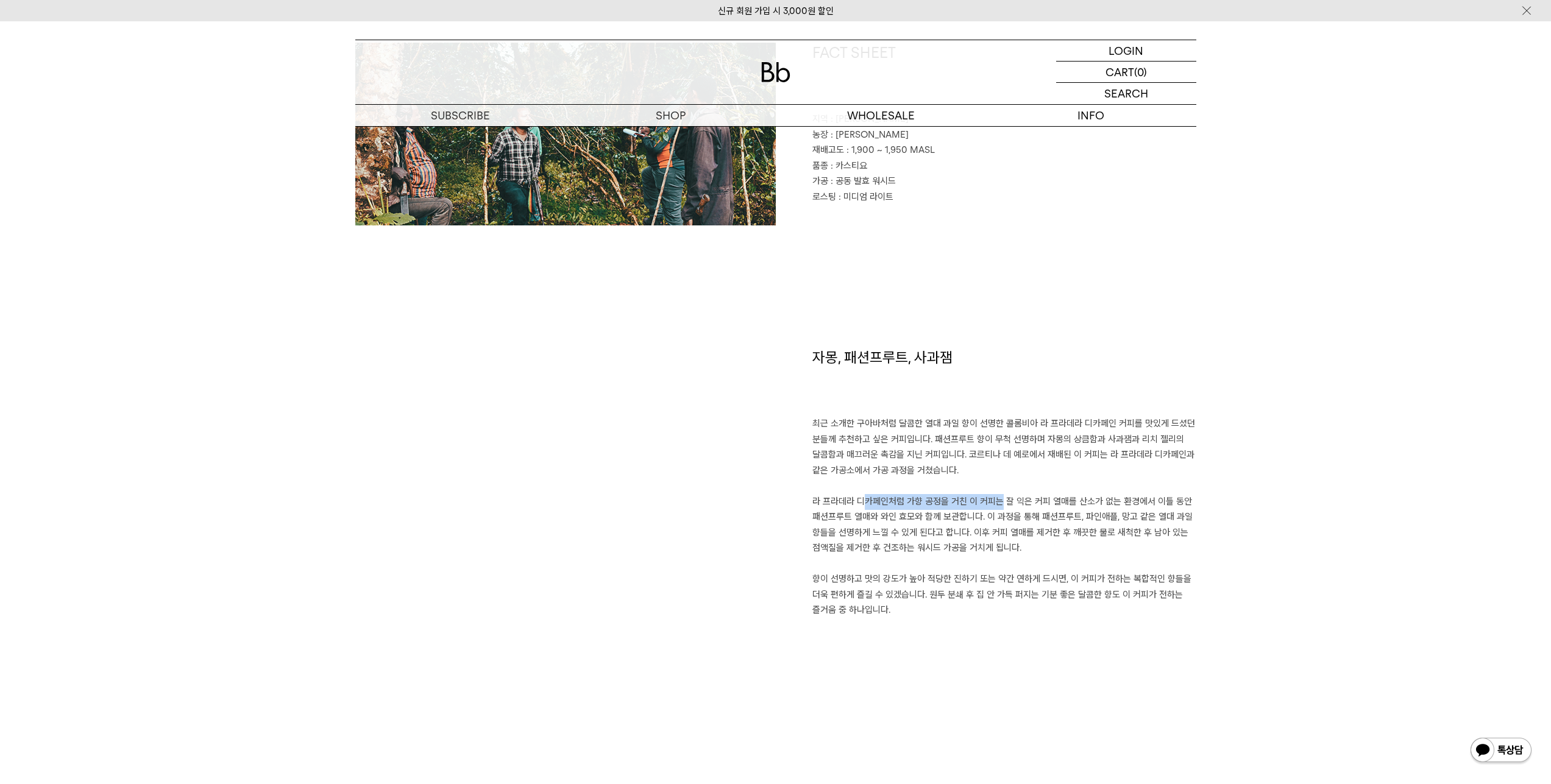
click at [996, 506] on p "최근 소개한 구아바처럼 달콤한 열대 과일 향이 선명한 콜롬비아 라 프라데라 디카페인 커피를 맛있게 드셨던 분들께 추천하고 싶은 커피입니다. 패…" at bounding box center [1005, 517] width 384 height 202
drag, startPoint x: 996, startPoint y: 506, endPoint x: 949, endPoint y: 504, distance: 47.0
click at [995, 507] on p "최근 소개한 구아바처럼 달콤한 열대 과일 향이 선명한 콜롬비아 라 프라데라 디카페인 커피를 맛있게 드셨던 분들께 추천하고 싶은 커피입니다. 패…" at bounding box center [1005, 517] width 384 height 202
click at [949, 504] on p "최근 소개한 구아바처럼 달콤한 열대 과일 향이 선명한 콜롬비아 라 프라데라 디카페인 커피를 맛있게 드셨던 분들께 추천하고 싶은 커피입니다. 패…" at bounding box center [1005, 517] width 384 height 202
drag, startPoint x: 914, startPoint y: 504, endPoint x: 1080, endPoint y: 502, distance: 166.0
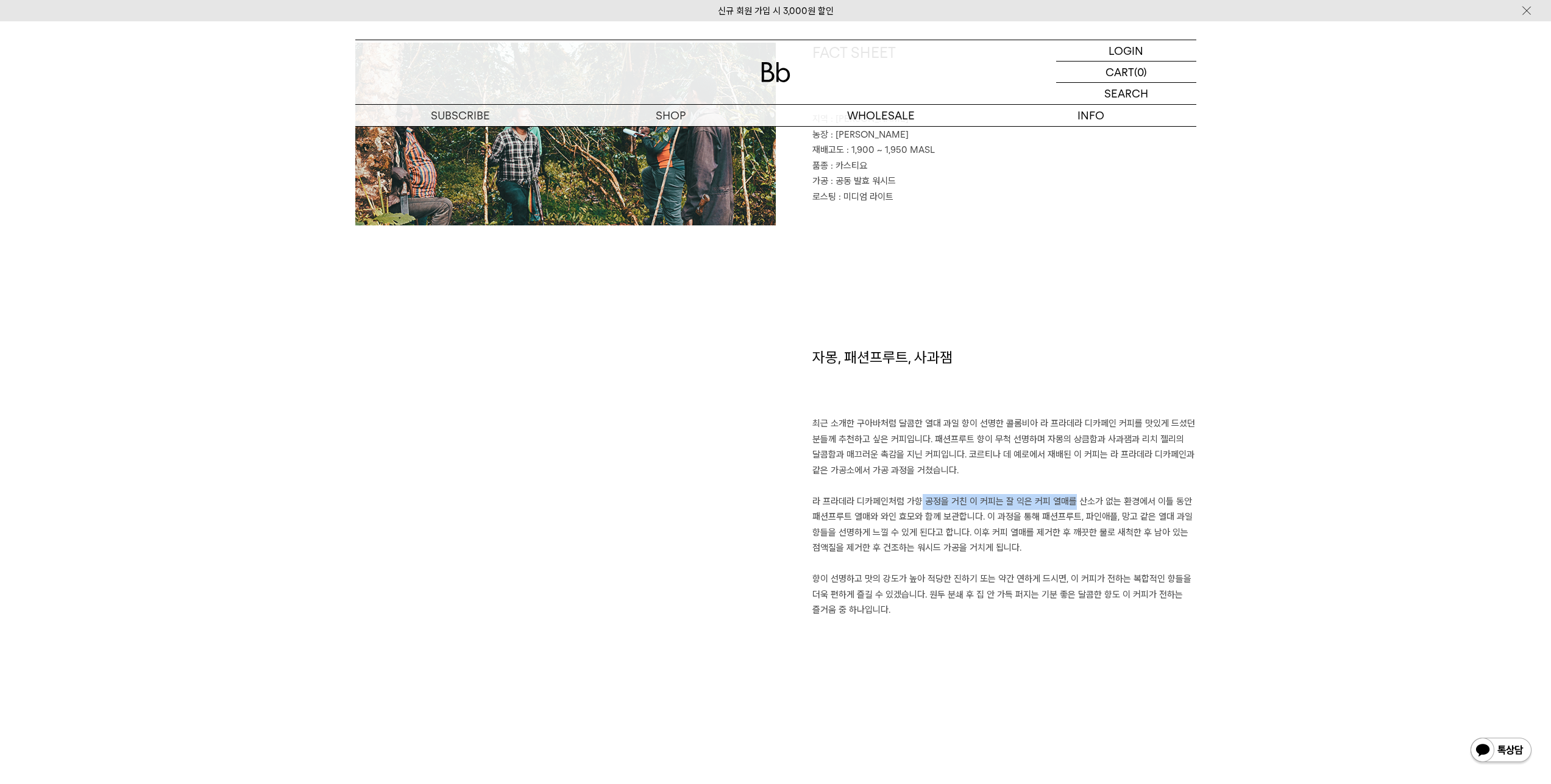
click at [1080, 502] on p "최근 소개한 구아바처럼 달콤한 열대 과일 향이 선명한 콜롬비아 라 프라데라 디카페인 커피를 맛있게 드셨던 분들께 추천하고 싶은 커피입니다. 패…" at bounding box center [1005, 517] width 384 height 202
click at [924, 505] on p "최근 소개한 구아바처럼 달콤한 열대 과일 향이 선명한 콜롬비아 라 프라데라 디카페인 커피를 맛있게 드셨던 분들께 추천하고 싶은 커피입니다. 패…" at bounding box center [1005, 517] width 384 height 202
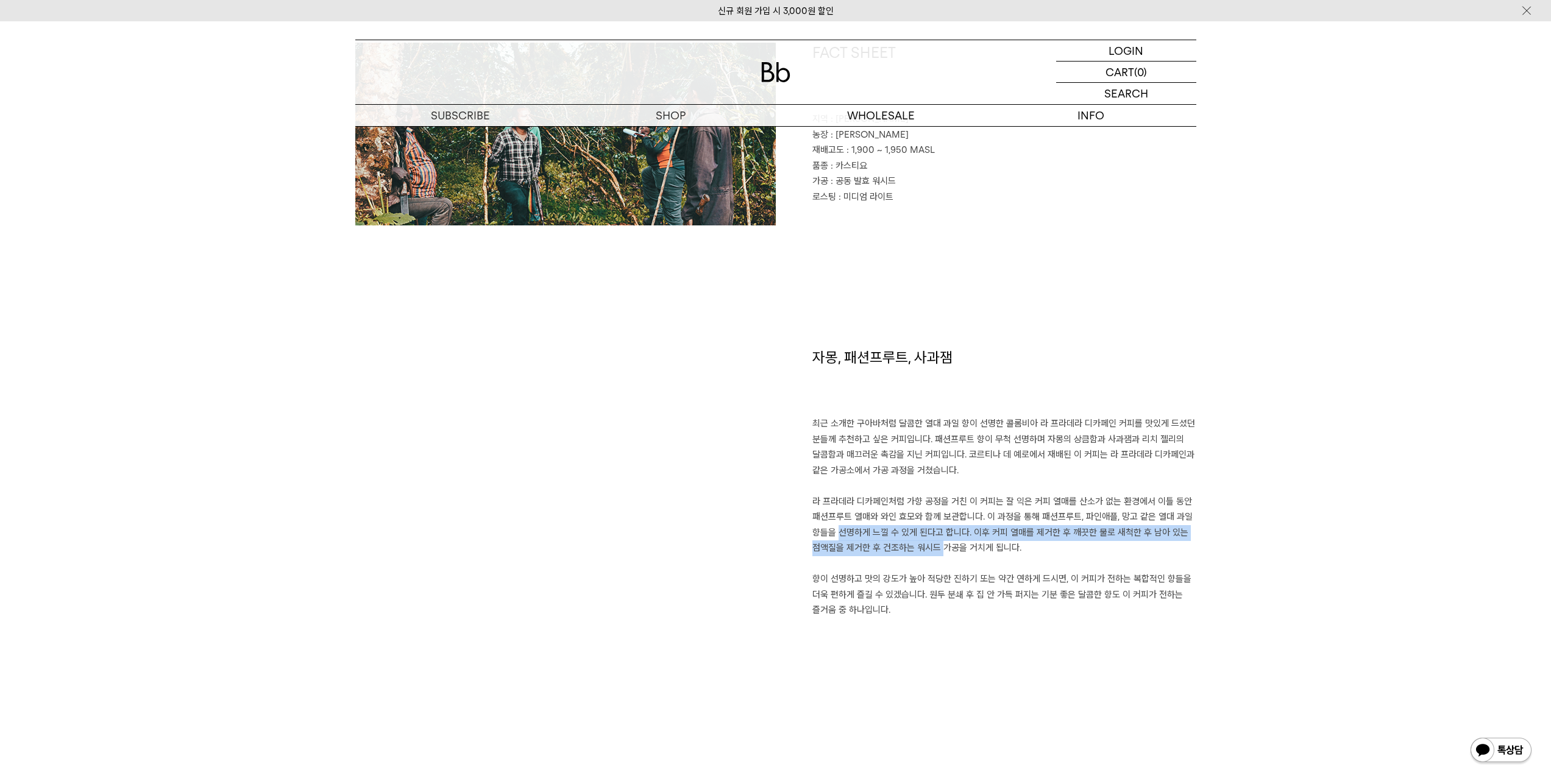
drag, startPoint x: 888, startPoint y: 539, endPoint x: 1019, endPoint y: 551, distance: 131.5
click at [1019, 551] on p "최근 소개한 구아바처럼 달콤한 열대 과일 향이 선명한 콜롬비아 라 프라데라 디카페인 커피를 맛있게 드셨던 분들께 추천하고 싶은 커피입니다. 패…" at bounding box center [1005, 517] width 384 height 202
click at [1019, 551] on p "최근 소개한 구아바처럼 달콤한 열대 과일 향이 선명한 콜롬비아 라 프라데라 디카페인 커피를 맛있게 드셨던 분들께 추천하고 싶은 커피입니다. 패…" at bounding box center [1005, 517] width 384 height 202
click at [945, 551] on p "최근 소개한 구아바처럼 달콤한 열대 과일 향이 선명한 콜롬비아 라 프라데라 디카페인 커피를 맛있게 드셨던 분들께 추천하고 싶은 커피입니다. 패…" at bounding box center [1005, 517] width 384 height 202
click at [945, 552] on p "최근 소개한 구아바처럼 달콤한 열대 과일 향이 선명한 콜롬비아 라 프라데라 디카페인 커피를 맛있게 드셨던 분들께 추천하고 싶은 커피입니다. 패…" at bounding box center [1005, 517] width 384 height 202
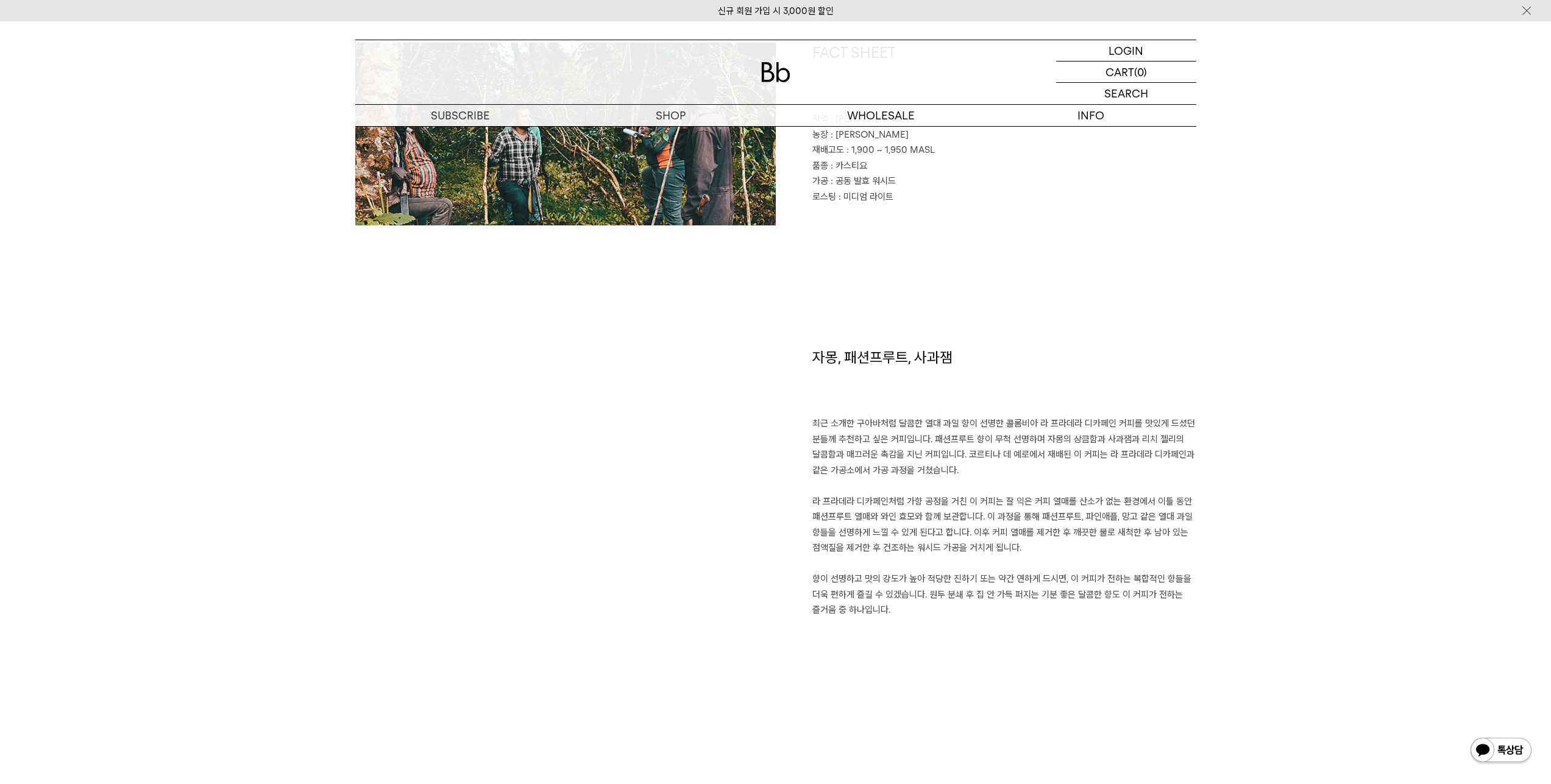
click at [1057, 553] on p "최근 소개한 구아바처럼 달콤한 열대 과일 향이 선명한 콜롬비아 라 프라데라 디카페인 커피를 맛있게 드셨던 분들께 추천하고 싶은 커피입니다. 패…" at bounding box center [1005, 517] width 384 height 202
drag, startPoint x: 894, startPoint y: 577, endPoint x: 1056, endPoint y: 596, distance: 163.1
click at [1056, 596] on p "최근 소개한 구아바처럼 달콤한 열대 과일 향이 선명한 콜롬비아 라 프라데라 디카페인 커피를 맛있게 드셨던 분들께 추천하고 싶은 커피입니다. 패…" at bounding box center [1005, 517] width 384 height 202
drag, startPoint x: 938, startPoint y: 575, endPoint x: 970, endPoint y: 601, distance: 41.2
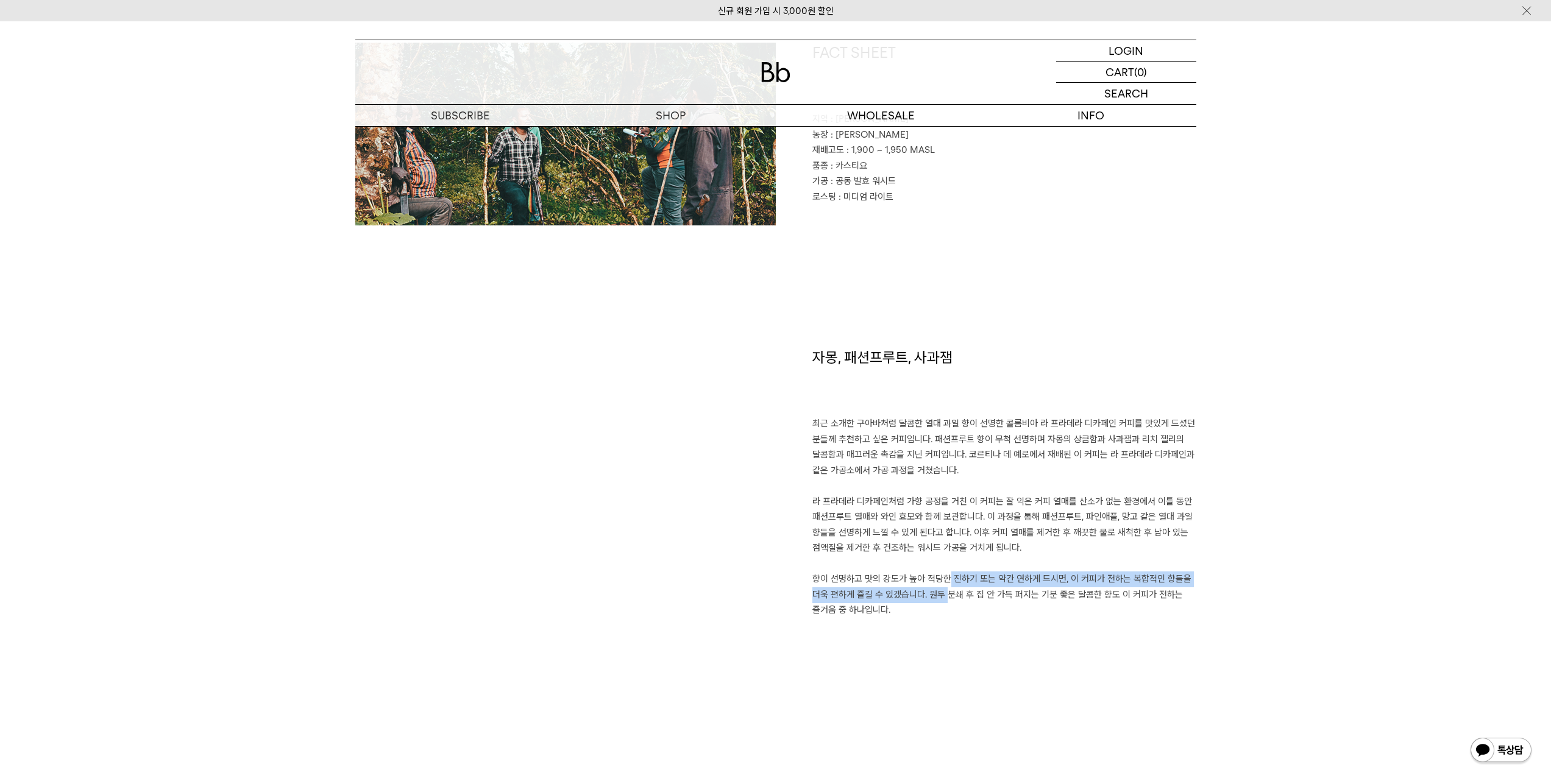
click at [970, 601] on p "최근 소개한 구아바처럼 달콤한 열대 과일 향이 선명한 콜롬비아 라 프라데라 디카페인 커피를 맛있게 드셨던 분들께 추천하고 싶은 커피입니다. 패…" at bounding box center [1005, 517] width 384 height 202
drag, startPoint x: 950, startPoint y: 620, endPoint x: 950, endPoint y: 569, distance: 51.0
click at [950, 569] on div "자몽, 패션프루트, 사과잼 최근 소개한 구아바처럼 달콤한 열대 과일 향이 선명한 콜롬비아 라 프라데라 디카페인 커피를 맛있게 드셨던 분들께 추…" at bounding box center [985, 504] width 421 height 315
click at [950, 569] on p "최근 소개한 구아바처럼 달콤한 열대 과일 향이 선명한 콜롬비아 라 프라데라 디카페인 커피를 맛있게 드셨던 분들께 추천하고 싶은 커피입니다. 패…" at bounding box center [1005, 517] width 384 height 202
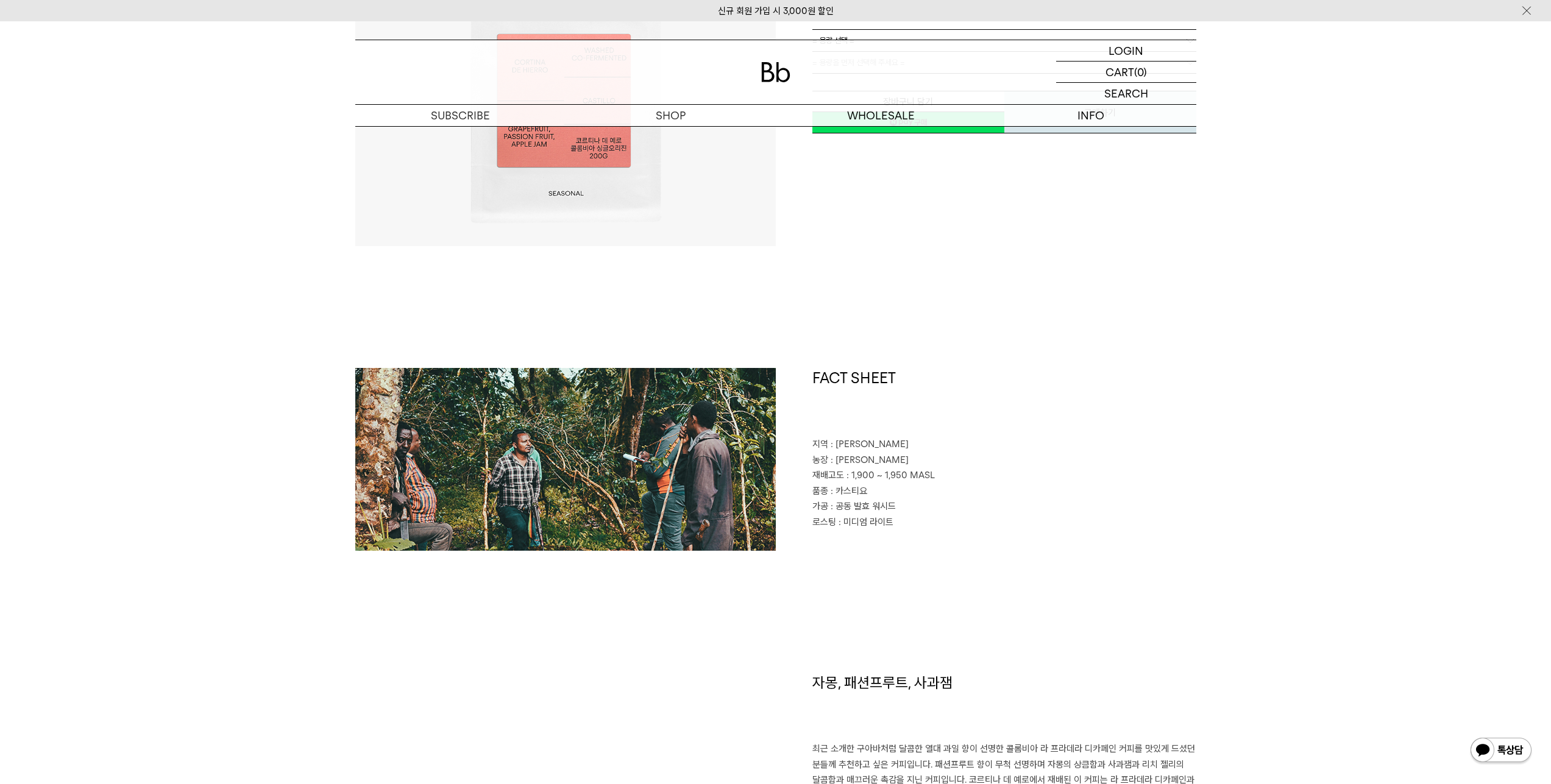
scroll to position [0, 0]
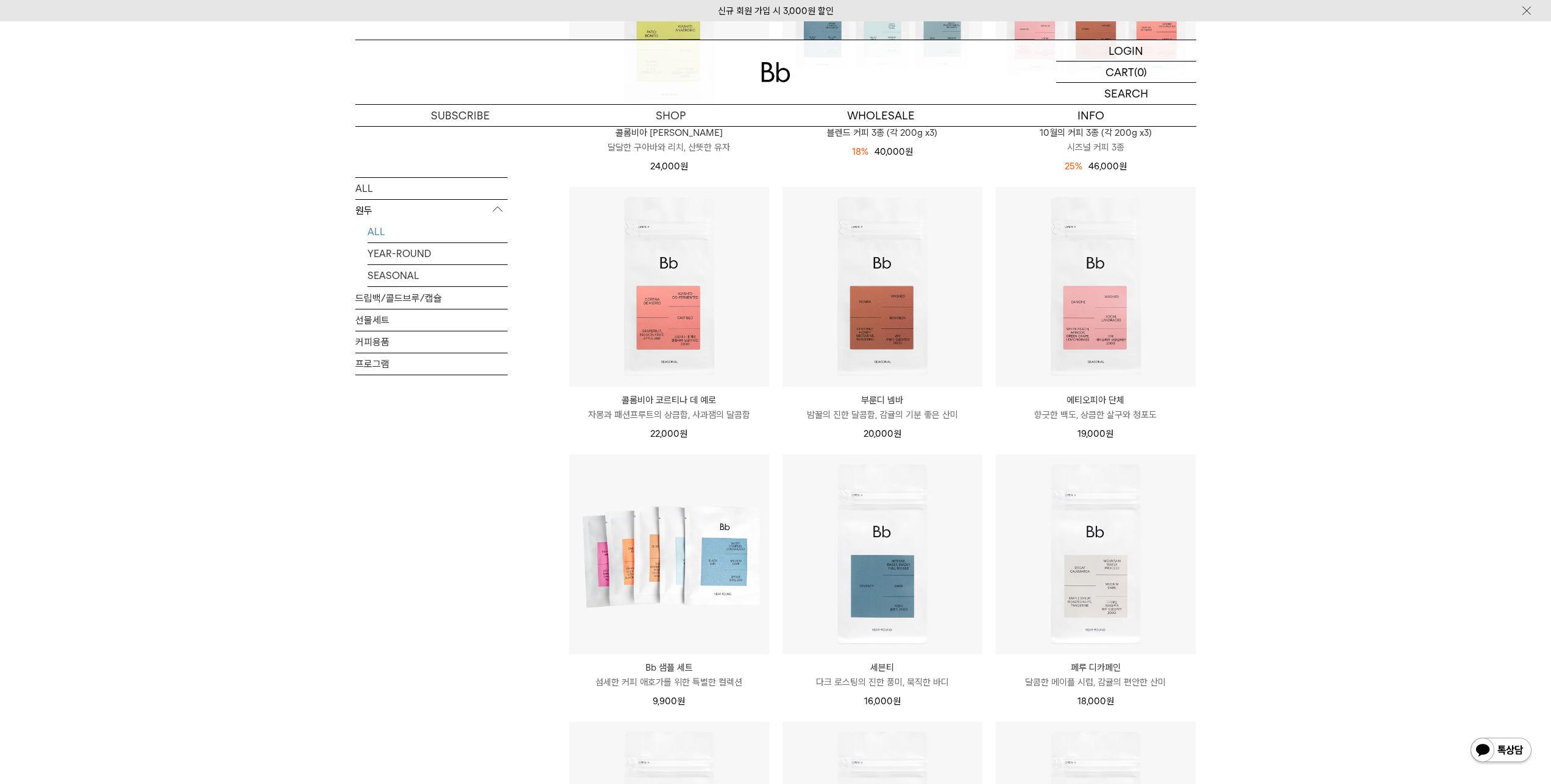
click at [359, 485] on div "ALL 원두 ALL YEAR-ROUND SEASONAL 드립백/콜드브루/캡슐 선물세트 커피용품 프로그램" at bounding box center [431, 331] width 152 height 308
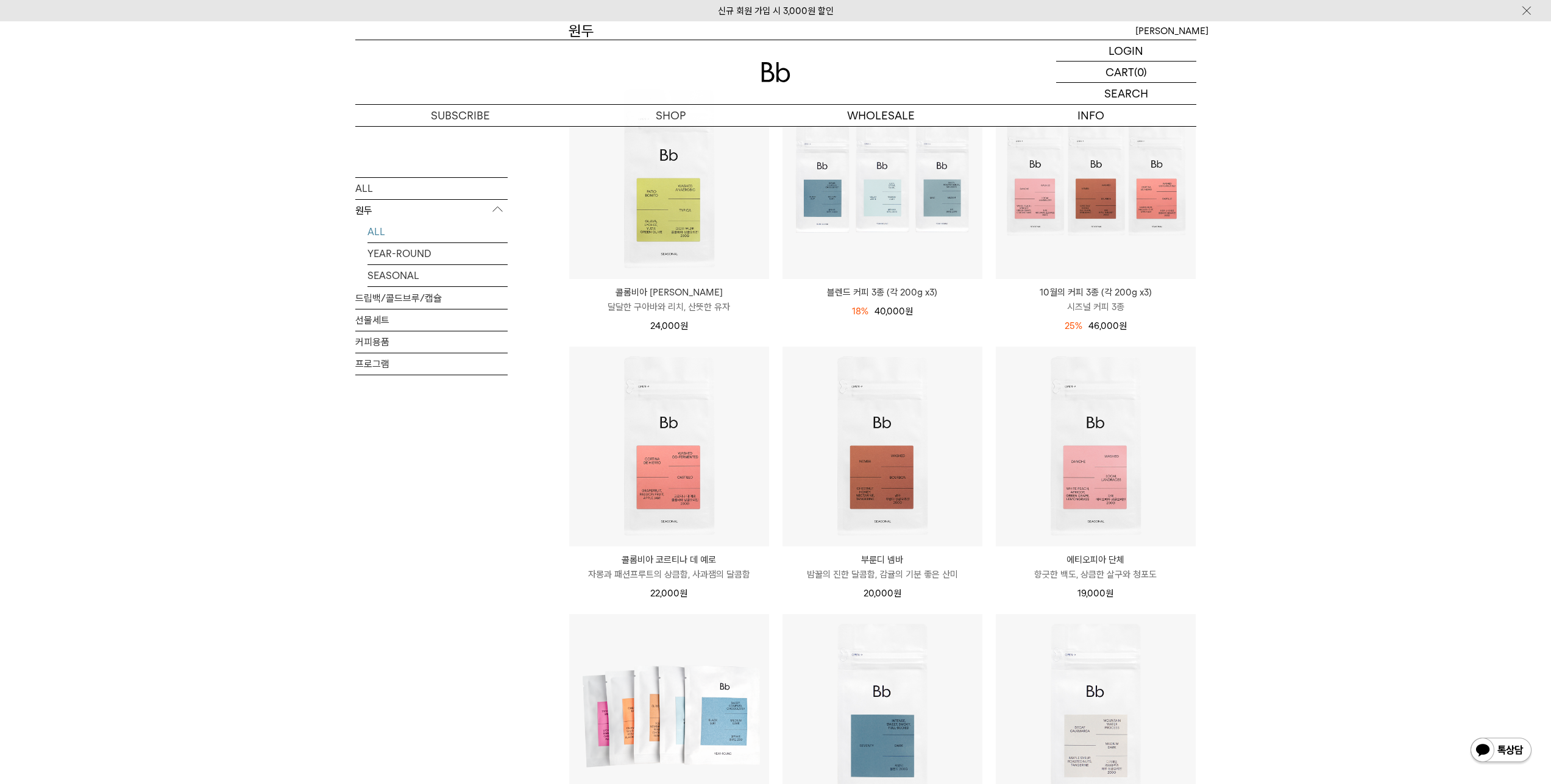
scroll to position [162, 0]
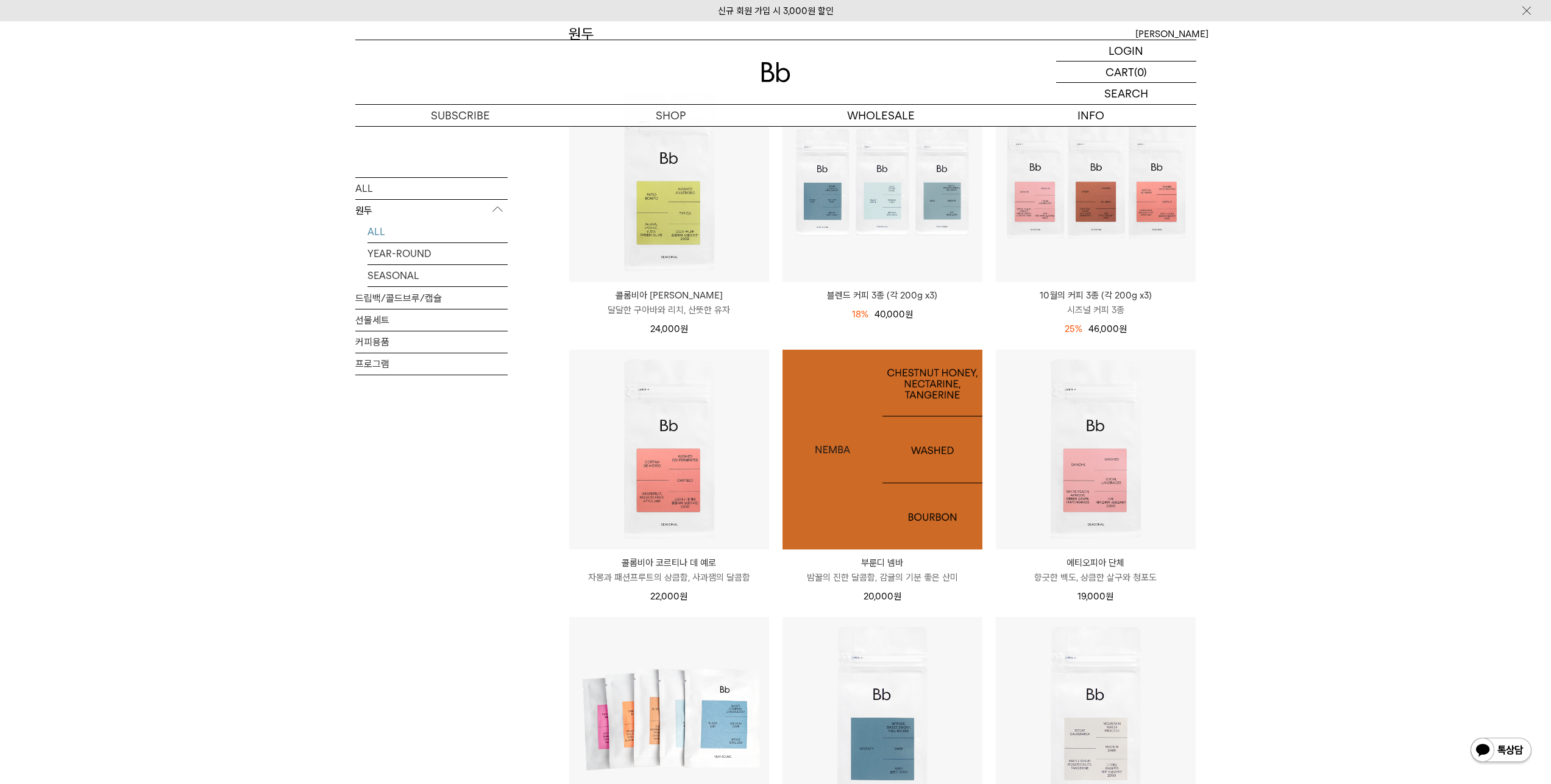
click at [898, 455] on img at bounding box center [882, 450] width 200 height 200
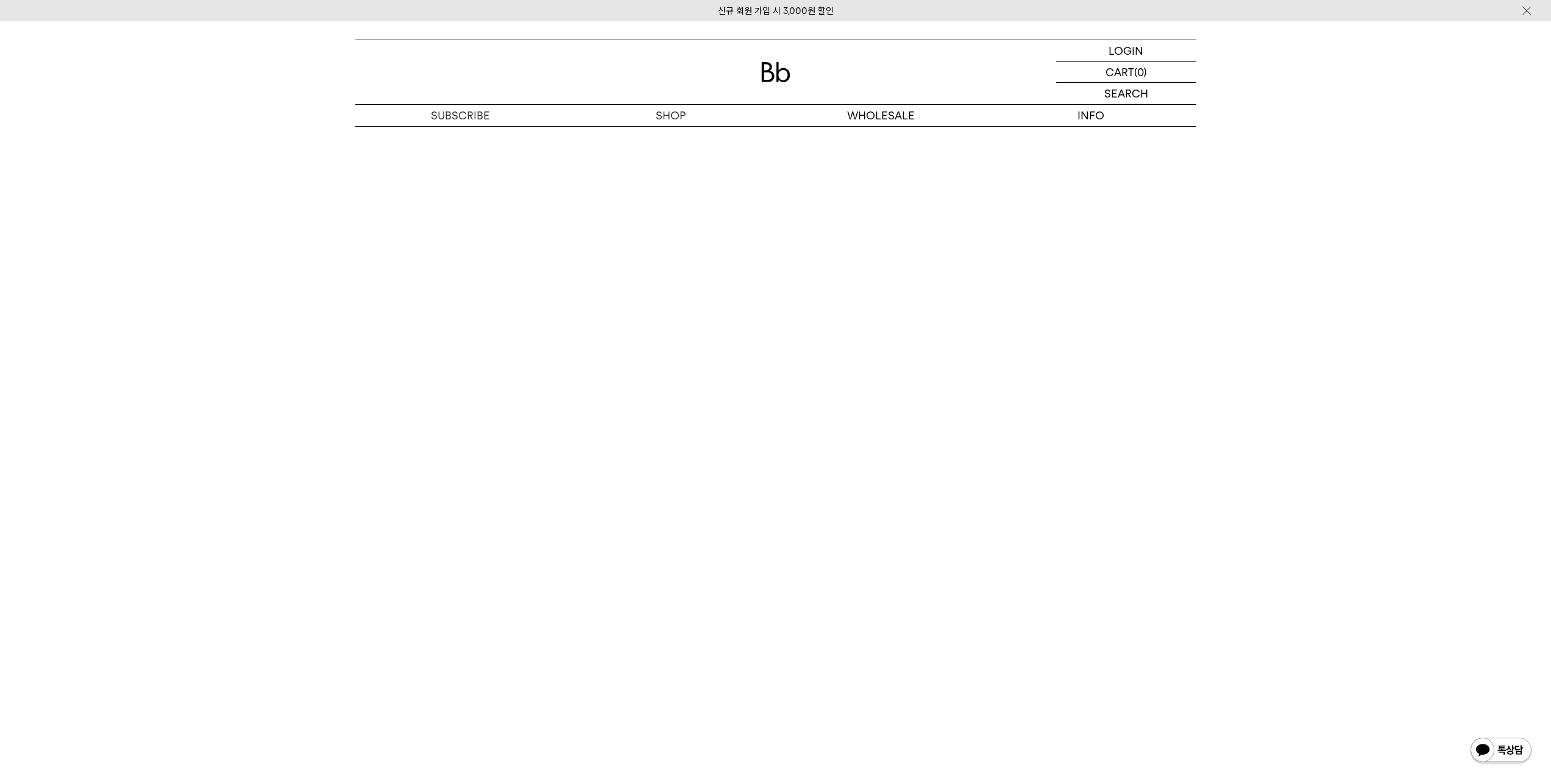
scroll to position [2599, 0]
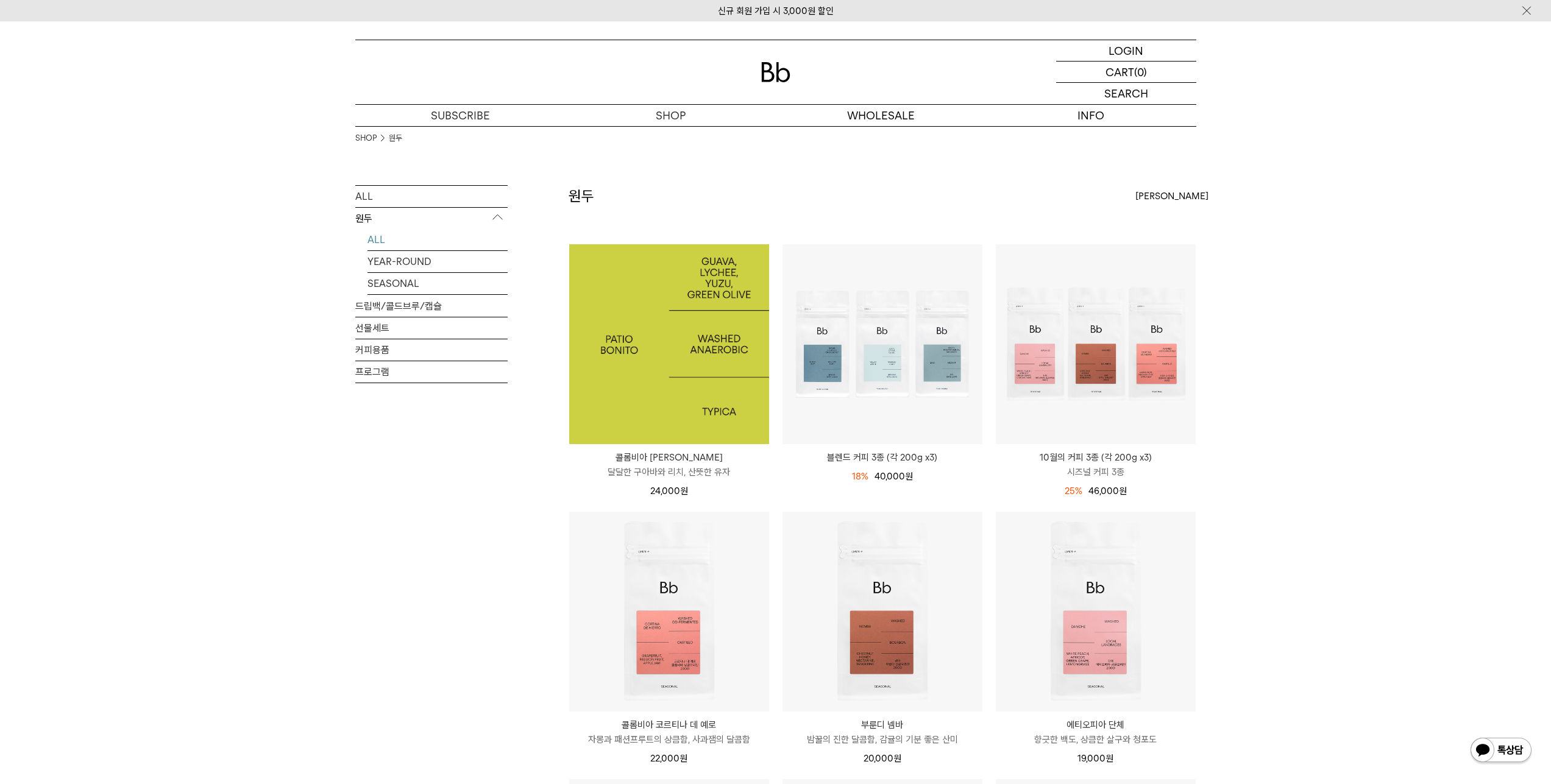
click at [628, 350] on img at bounding box center [669, 344] width 200 height 200
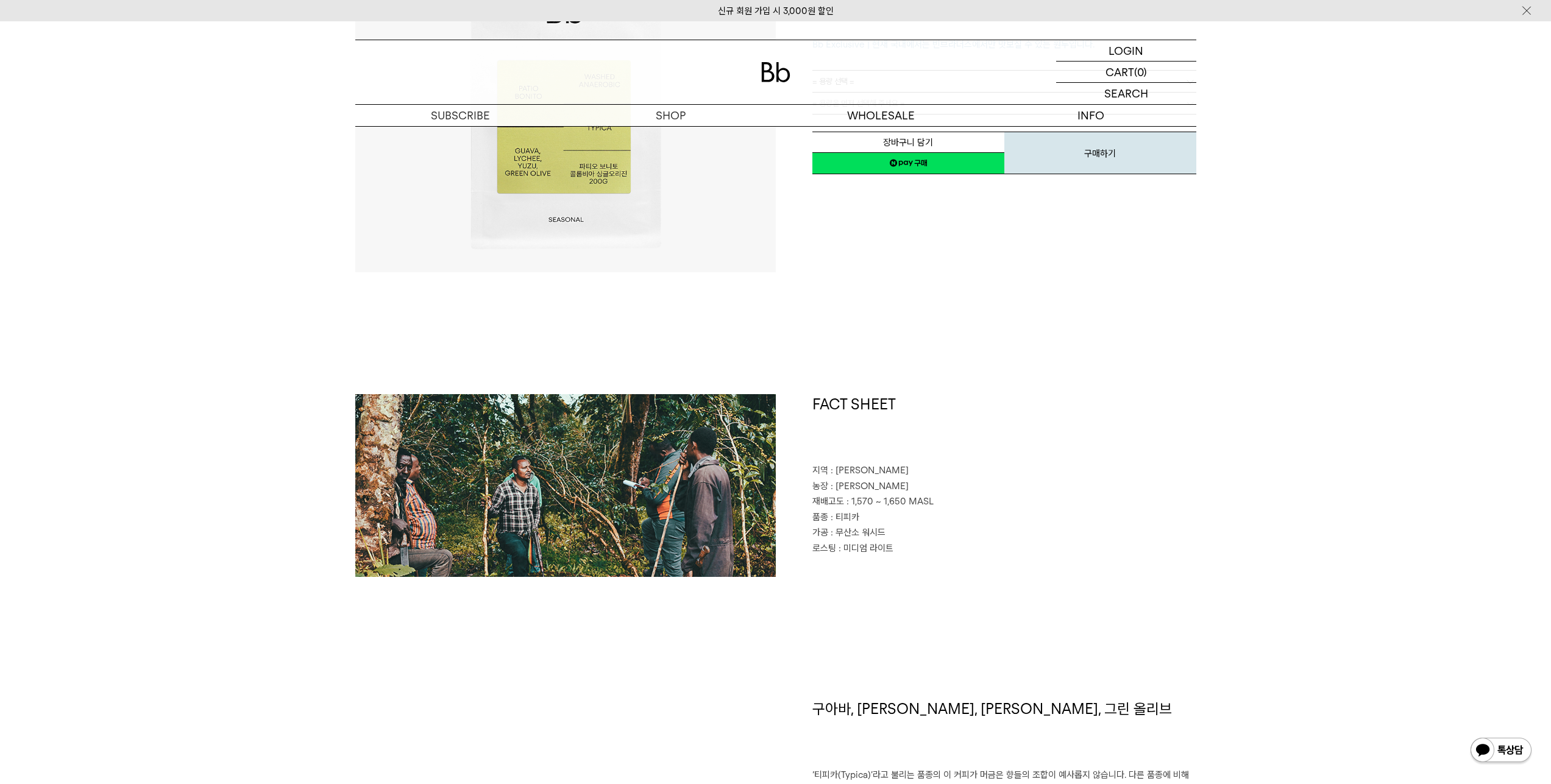
scroll to position [406, 0]
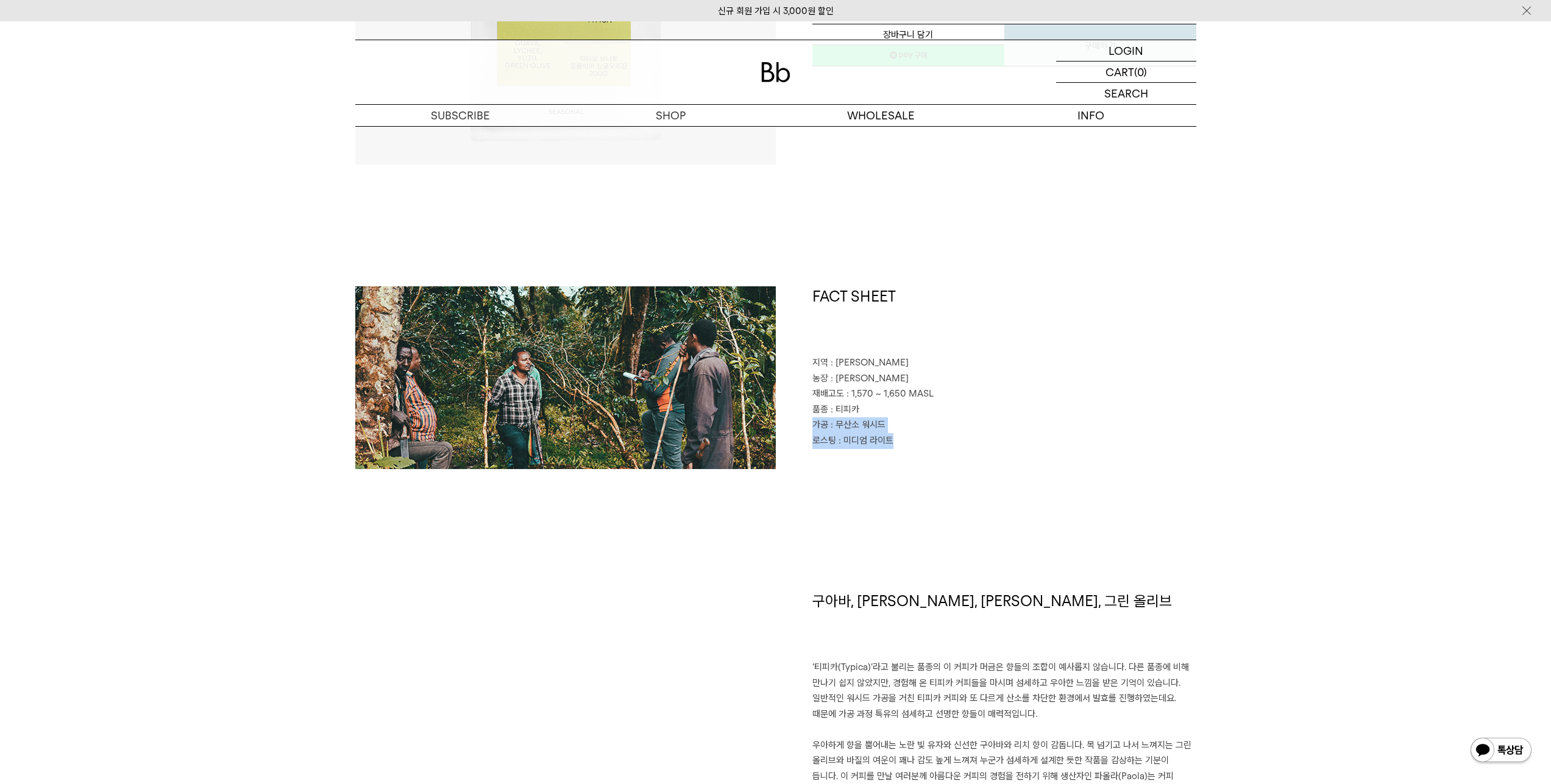
drag, startPoint x: 862, startPoint y: 409, endPoint x: 922, endPoint y: 453, distance: 74.4
click at [922, 453] on div "FACT SHEET 지역 : 카우카 칼도노 농장 : 파티오 보니토 재배고도 : 1,570 ~ 1,650 MASL 품종 : 티피카 가공 : 무산…" at bounding box center [985, 377] width 421 height 182
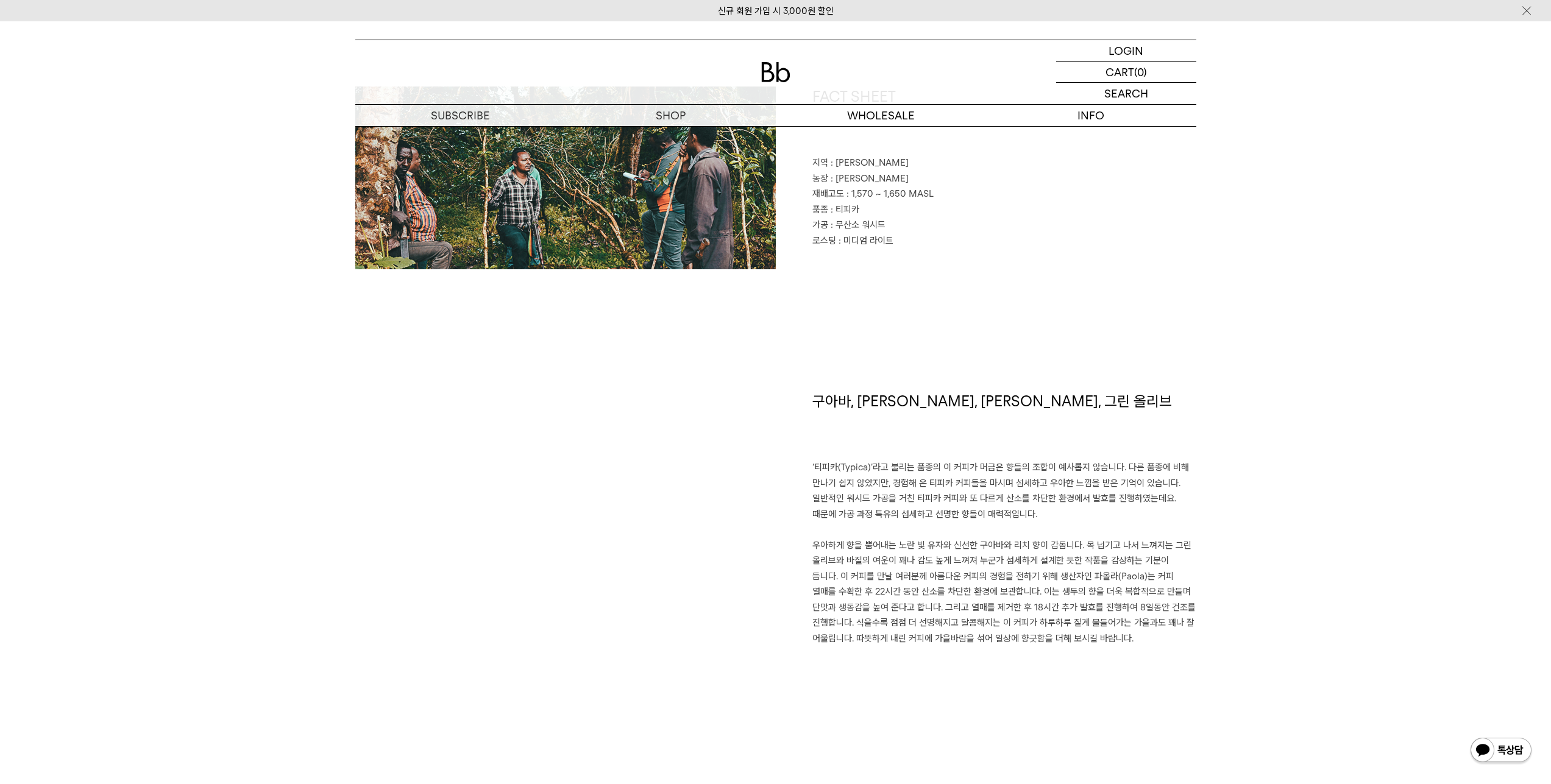
scroll to position [650, 0]
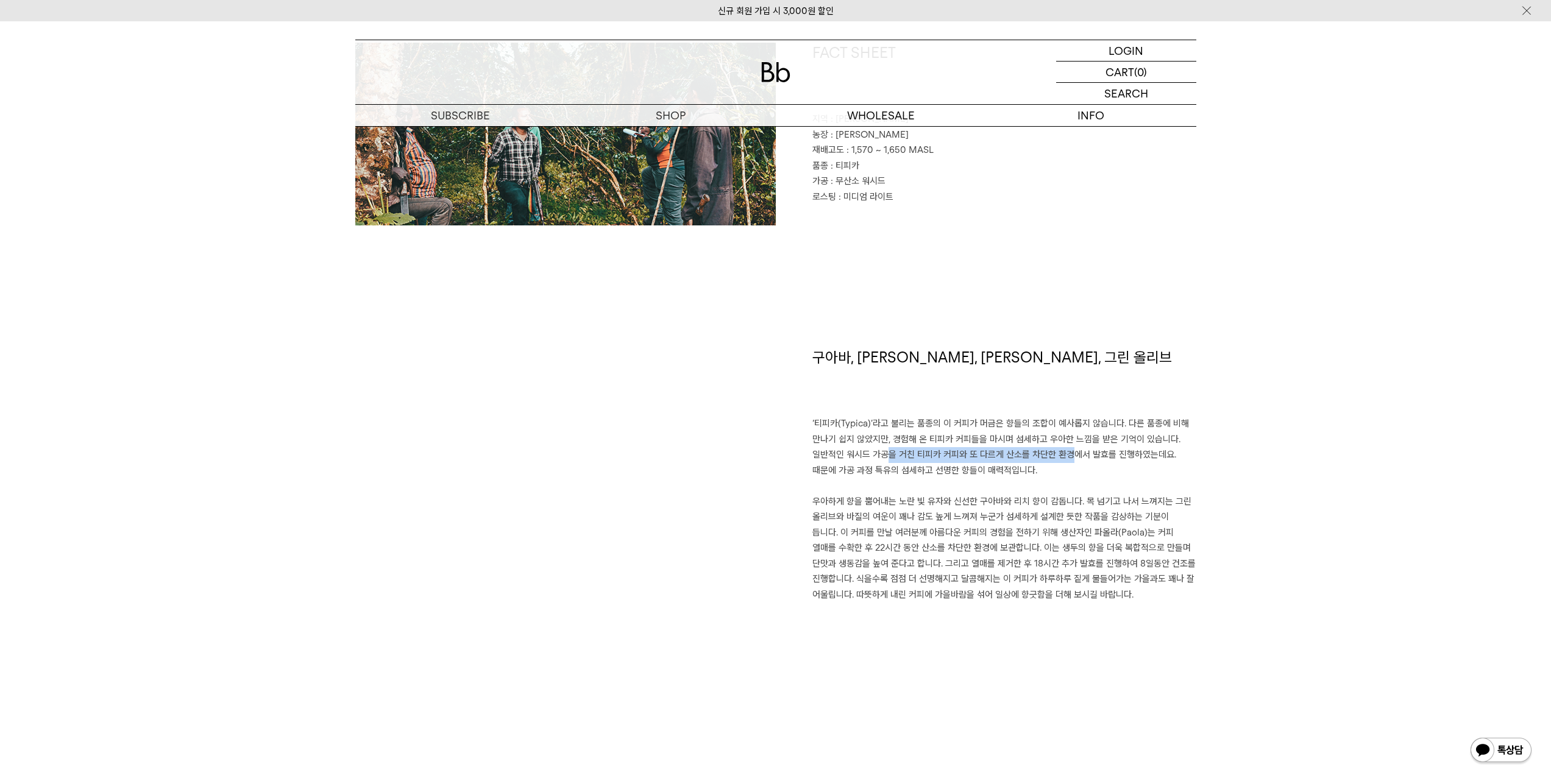
drag, startPoint x: 971, startPoint y: 461, endPoint x: 1127, endPoint y: 460, distance: 156.0
click at [1127, 460] on p "‘티피카(Typica)’라고 불리는 품종의 이 커피가 머금은 향들의 조합이 예사롭지 않습니다. 다른 품종에 비해 만나기 쉽지 않았지만, 경험해…" at bounding box center [1005, 447] width 384 height 62
drag, startPoint x: 1093, startPoint y: 462, endPoint x: 957, endPoint y: 454, distance: 136.2
click at [957, 454] on p "‘티피카(Typica)’라고 불리는 품종의 이 커피가 머금은 향들의 조합이 예사롭지 않습니다. 다른 품종에 비해 만나기 쉽지 않았지만, 경험해…" at bounding box center [1005, 447] width 384 height 62
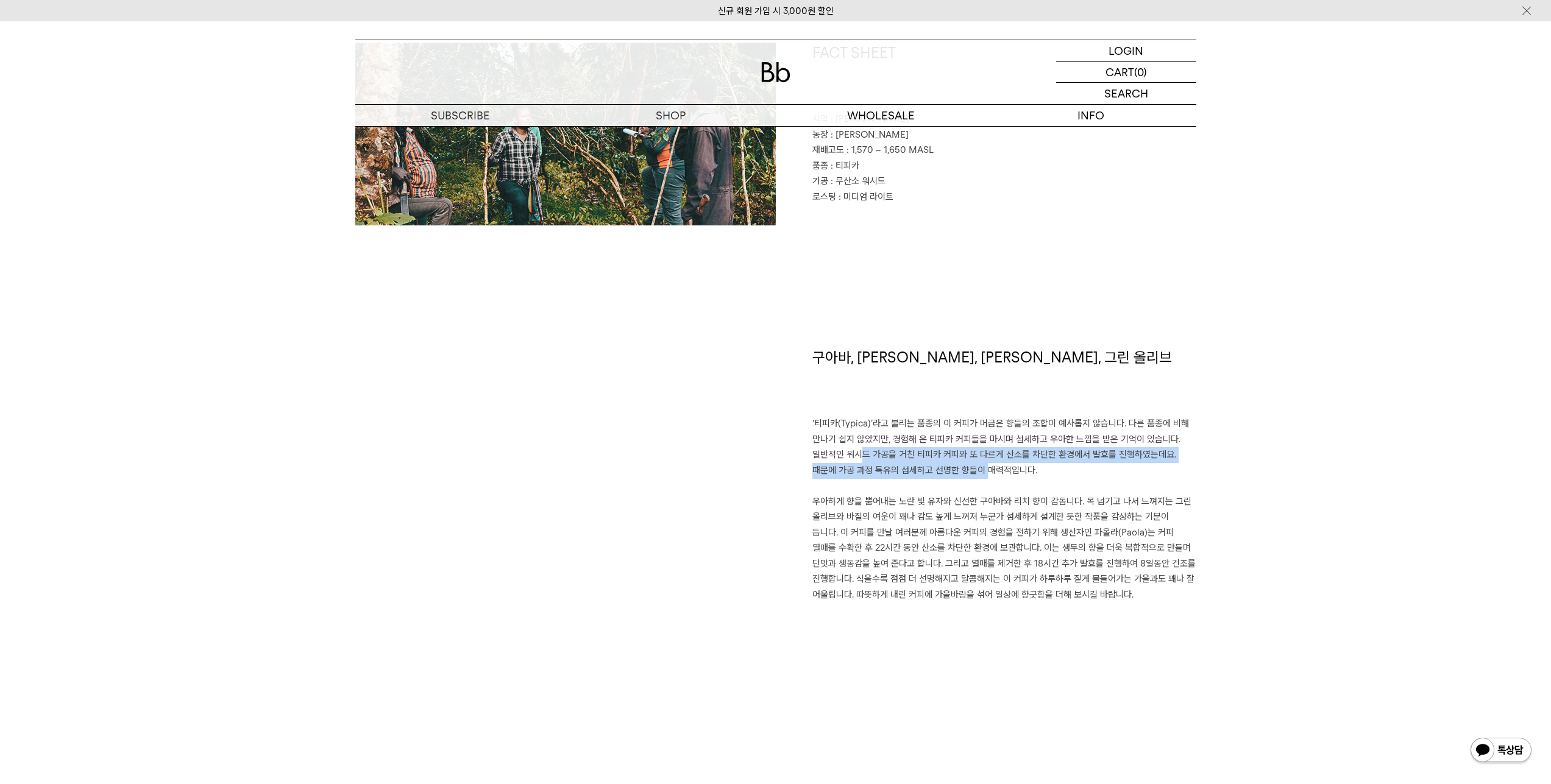
drag, startPoint x: 900, startPoint y: 460, endPoint x: 1062, endPoint y: 478, distance: 163.0
click at [1062, 478] on p "‘티피카(Typica)’라고 불리는 품종의 이 커피가 머금은 향들의 조합이 예사롭지 않습니다. 다른 품종에 비해 만나기 쉽지 않았지만, 경험해…" at bounding box center [1005, 447] width 384 height 62
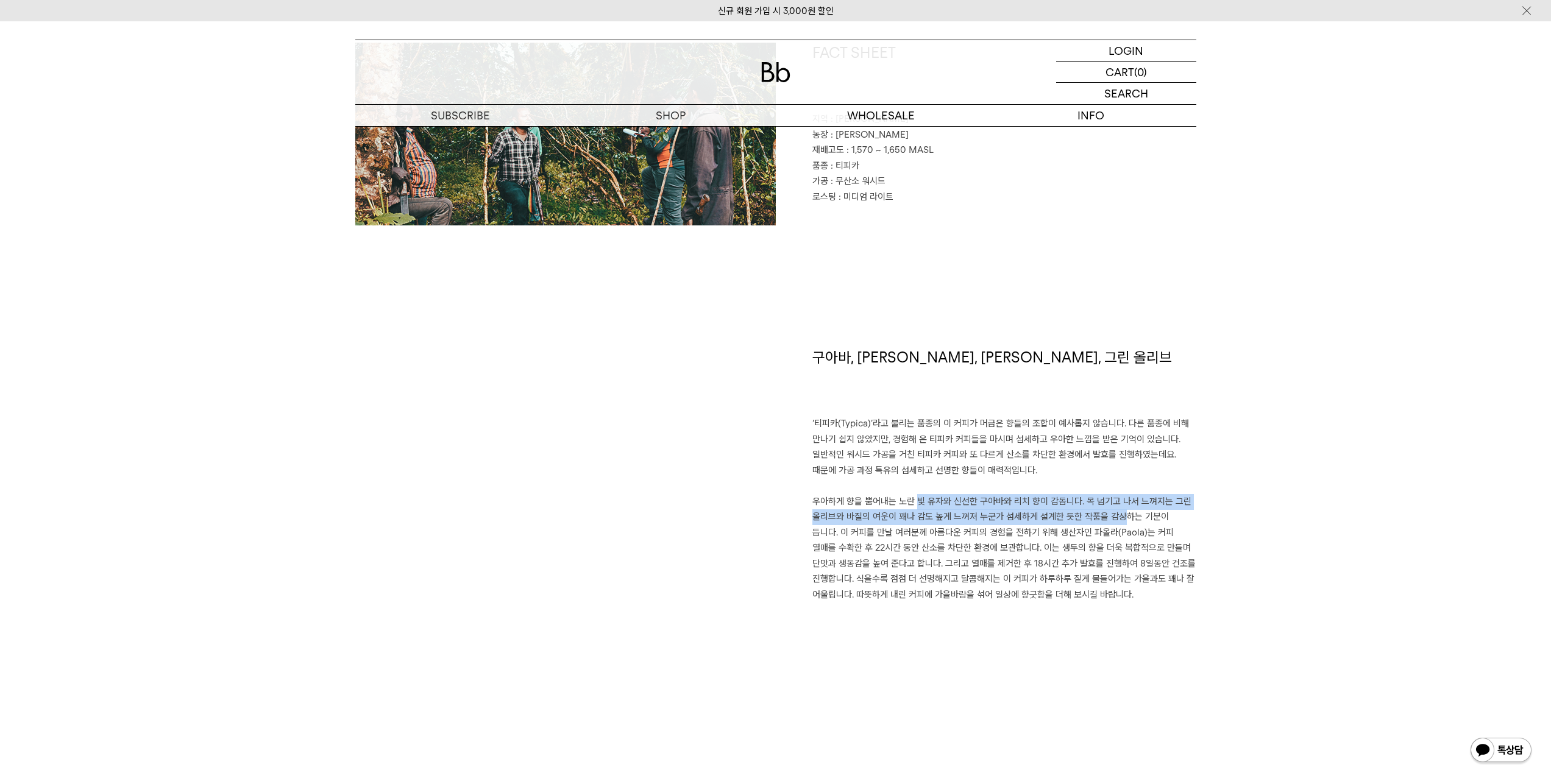
drag, startPoint x: 922, startPoint y: 499, endPoint x: 1167, endPoint y: 520, distance: 245.9
click at [1167, 520] on p "우아하게 향을 뿜어내는 노란 빛 유자와 신선한 구아바와 리치 향이 감돕니다. 목 넘기고 나서 느껴지는 그린 올리브와 바질의 여운이 꽤나 감도 …" at bounding box center [1005, 548] width 384 height 109
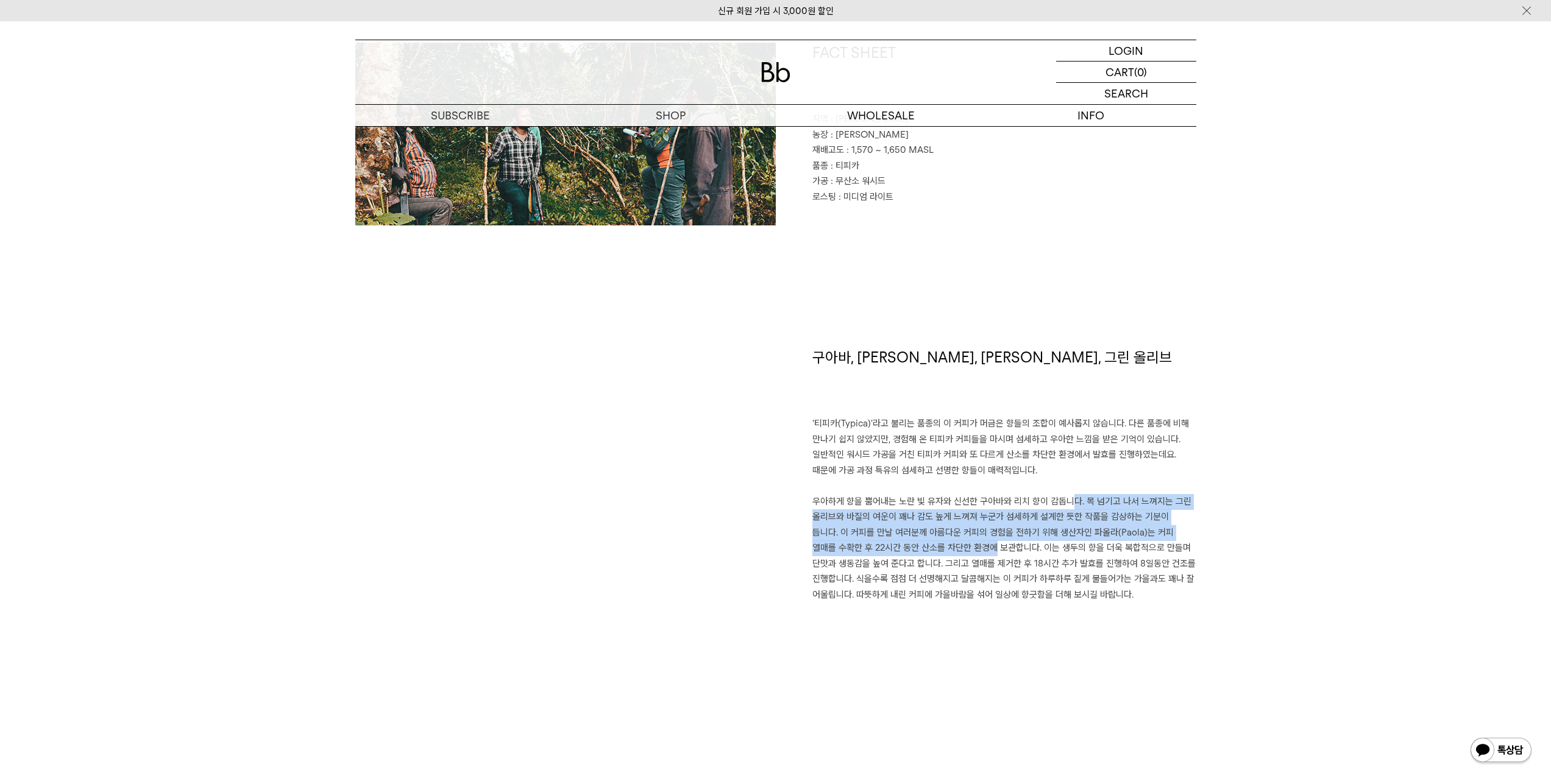
drag, startPoint x: 1088, startPoint y: 502, endPoint x: 1036, endPoint y: 545, distance: 67.5
click at [1036, 545] on p "우아하게 향을 뿜어내는 노란 빛 유자와 신선한 구아바와 리치 향이 감돕니다. 목 넘기고 나서 느껴지는 그린 올리브와 바질의 여운이 꽤나 감도 …" at bounding box center [1005, 548] width 384 height 109
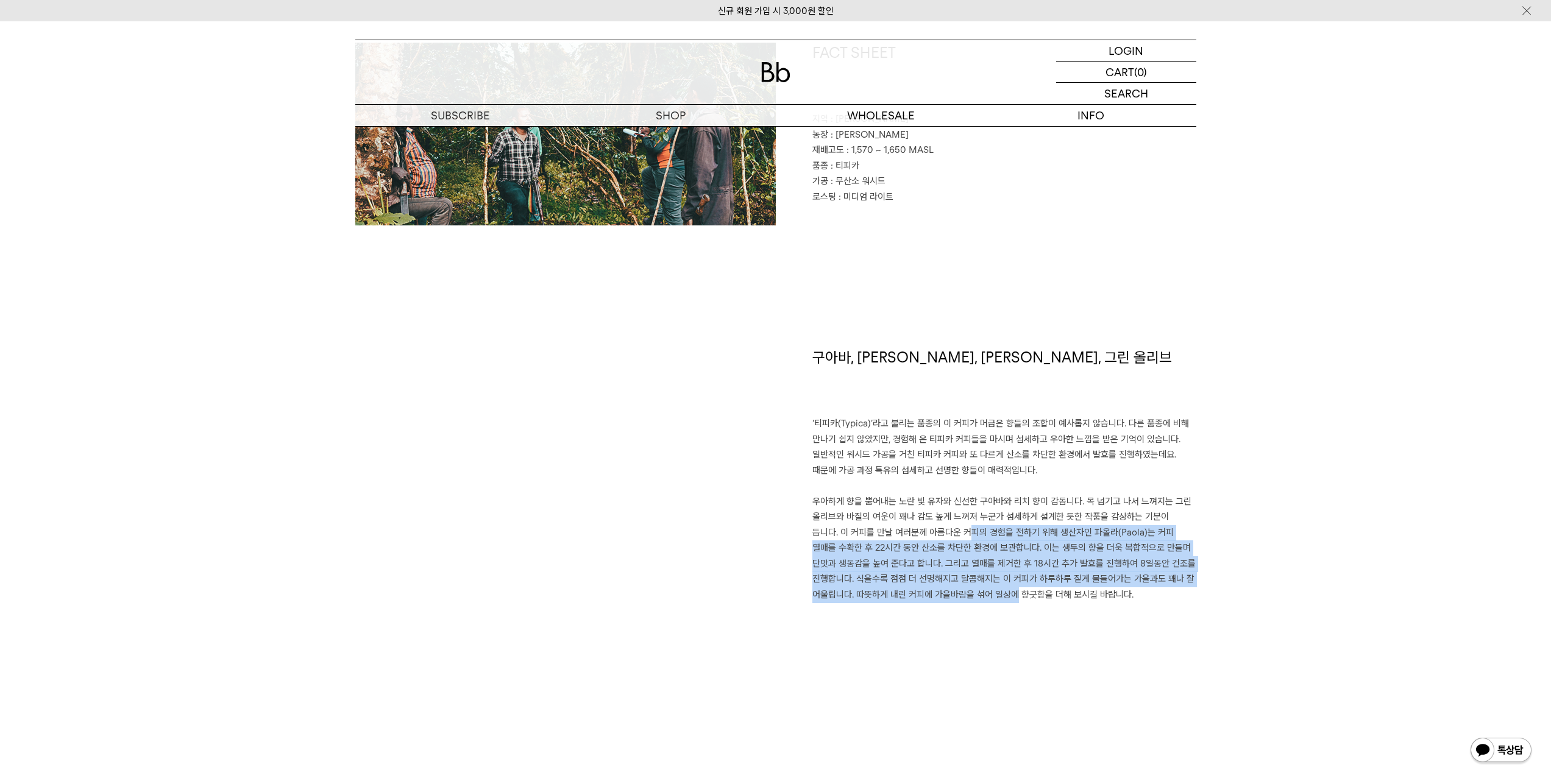
drag, startPoint x: 1019, startPoint y: 537, endPoint x: 1167, endPoint y: 588, distance: 156.5
click at [1167, 588] on p "우아하게 향을 뿜어내는 노란 빛 유자와 신선한 구아바와 리치 향이 감돕니다. 목 넘기고 나서 느껴지는 그린 올리브와 바질의 여운이 꽤나 감도 …" at bounding box center [1005, 548] width 384 height 109
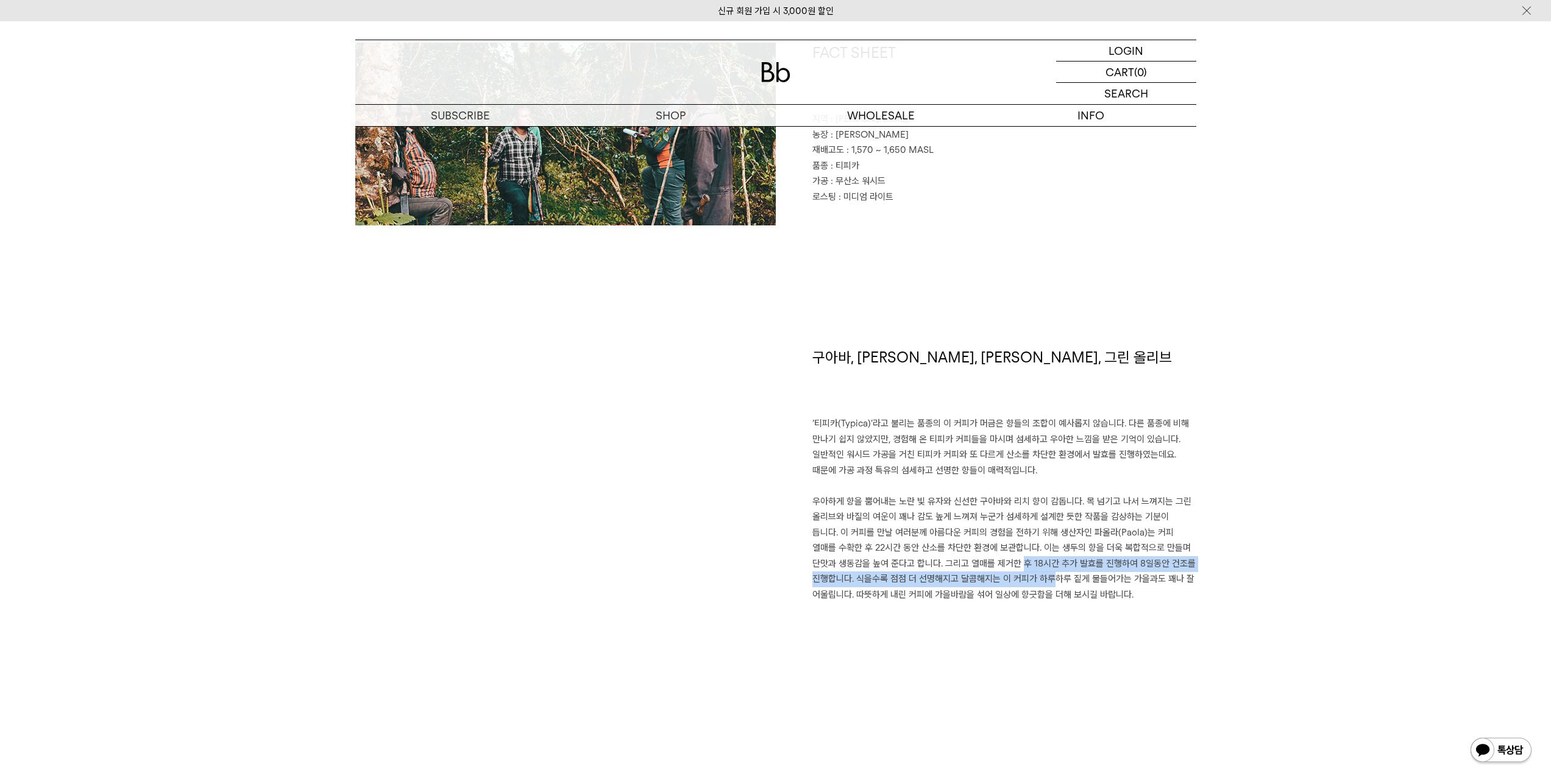
drag, startPoint x: 1117, startPoint y: 565, endPoint x: 1109, endPoint y: 563, distance: 8.2
click at [1109, 563] on p "우아하게 향을 뿜어내는 노란 빛 유자와 신선한 구아바와 리치 향이 감돕니다. 목 넘기고 나서 느껴지는 그린 올리브와 바질의 여운이 꽤나 감도 …" at bounding box center [1005, 548] width 384 height 109
drag, startPoint x: 1109, startPoint y: 563, endPoint x: 1101, endPoint y: 565, distance: 8.2
click at [1109, 563] on p "우아하게 향을 뿜어내는 노란 빛 유자와 신선한 구아바와 리치 향이 감돕니다. 목 넘기고 나서 느껴지는 그린 올리브와 바질의 여운이 꽤나 감도 …" at bounding box center [1005, 548] width 384 height 109
drag, startPoint x: 1033, startPoint y: 563, endPoint x: 1185, endPoint y: 586, distance: 153.7
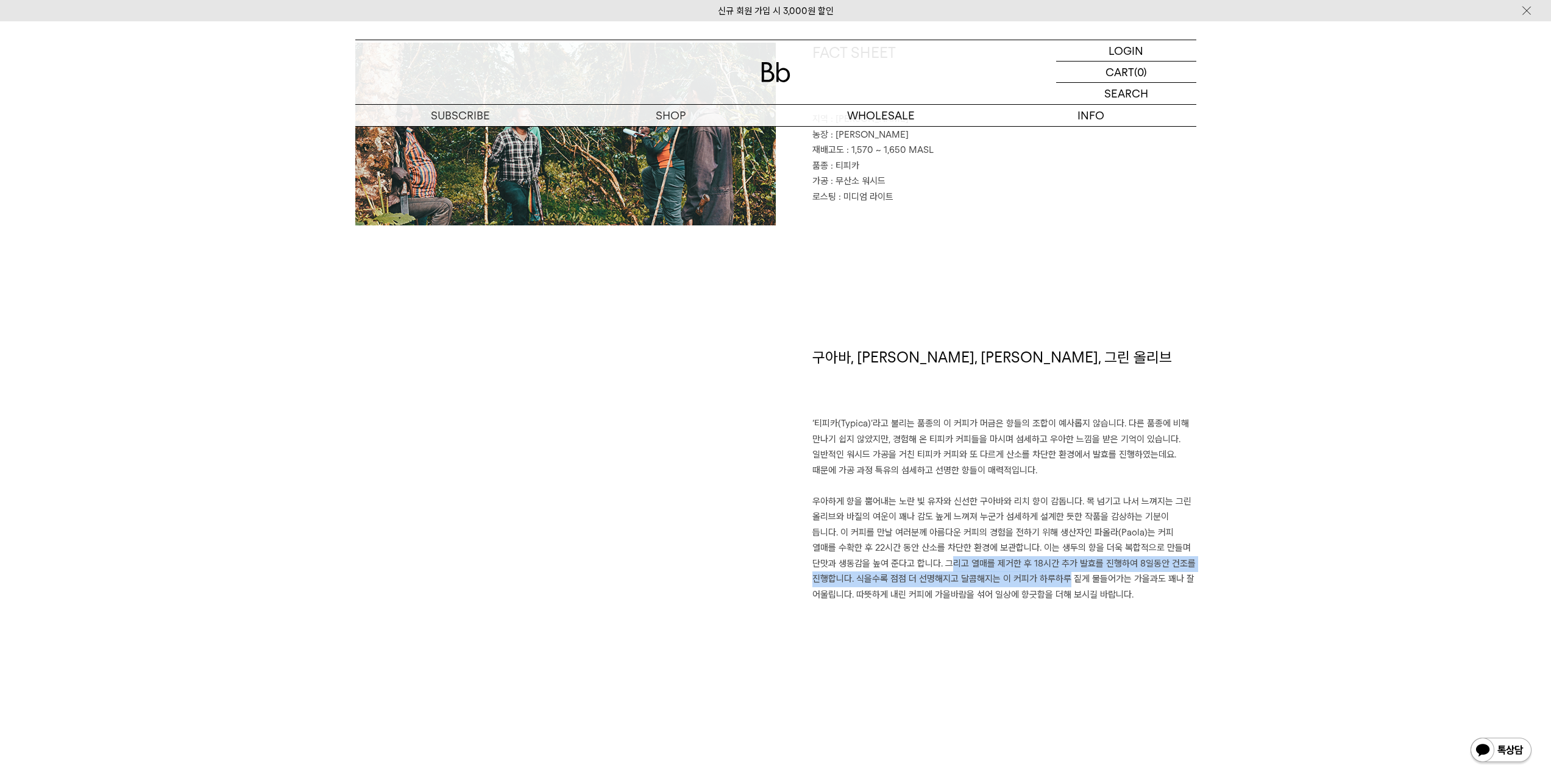
click at [1185, 586] on p "우아하게 향을 뿜어내는 노란 빛 유자와 신선한 구아바와 리치 향이 감돕니다. 목 넘기고 나서 느껴지는 그린 올리브와 바질의 여운이 꽤나 감도 …" at bounding box center [1005, 548] width 384 height 109
drag, startPoint x: 1158, startPoint y: 600, endPoint x: 869, endPoint y: 567, distance: 290.9
click at [869, 567] on p "우아하게 향을 뿜어내는 노란 빛 유자와 신선한 구아바와 리치 향이 감돕니다. 목 넘기고 나서 느껴지는 그린 올리브와 바질의 여운이 꽤나 감도 …" at bounding box center [1005, 548] width 384 height 109
click at [869, 565] on p "우아하게 향을 뿜어내는 노란 빛 유자와 신선한 구아바와 리치 향이 감돕니다. 목 넘기고 나서 느껴지는 그린 올리브와 바질의 여운이 꽤나 감도 …" at bounding box center [1005, 548] width 384 height 109
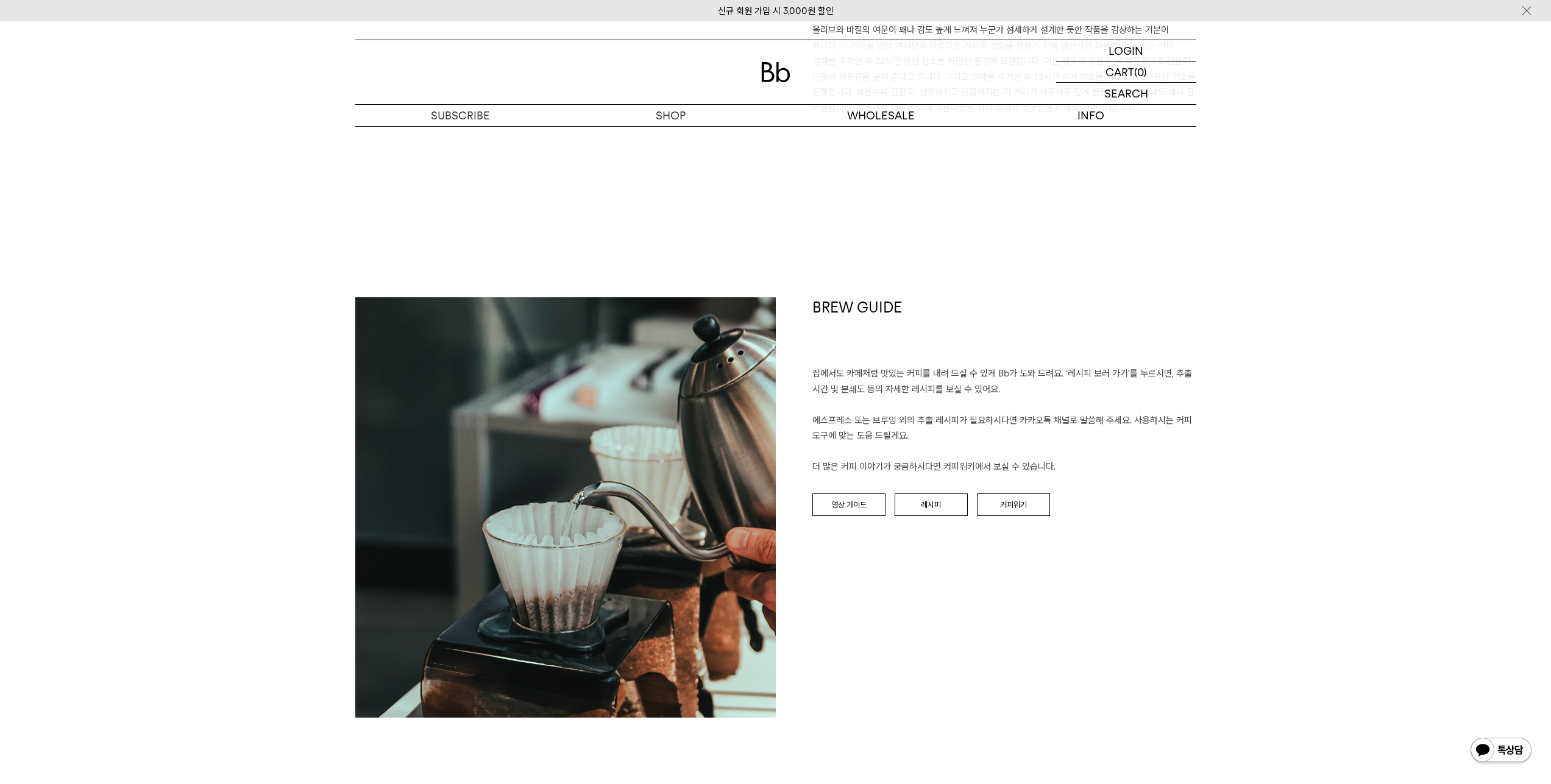
scroll to position [1137, 0]
click at [919, 505] on link "레시피" at bounding box center [931, 504] width 73 height 23
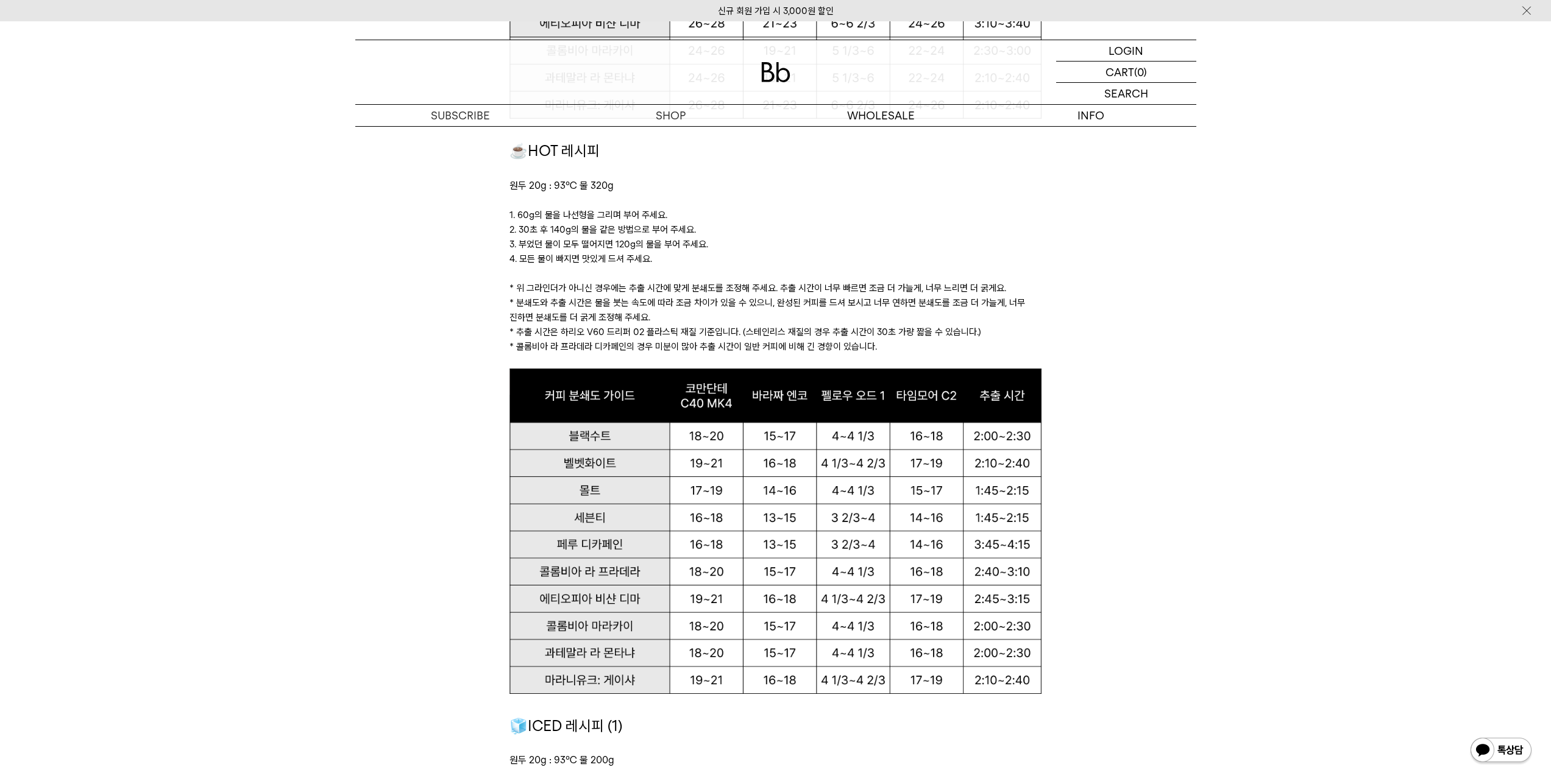
scroll to position [1218, 0]
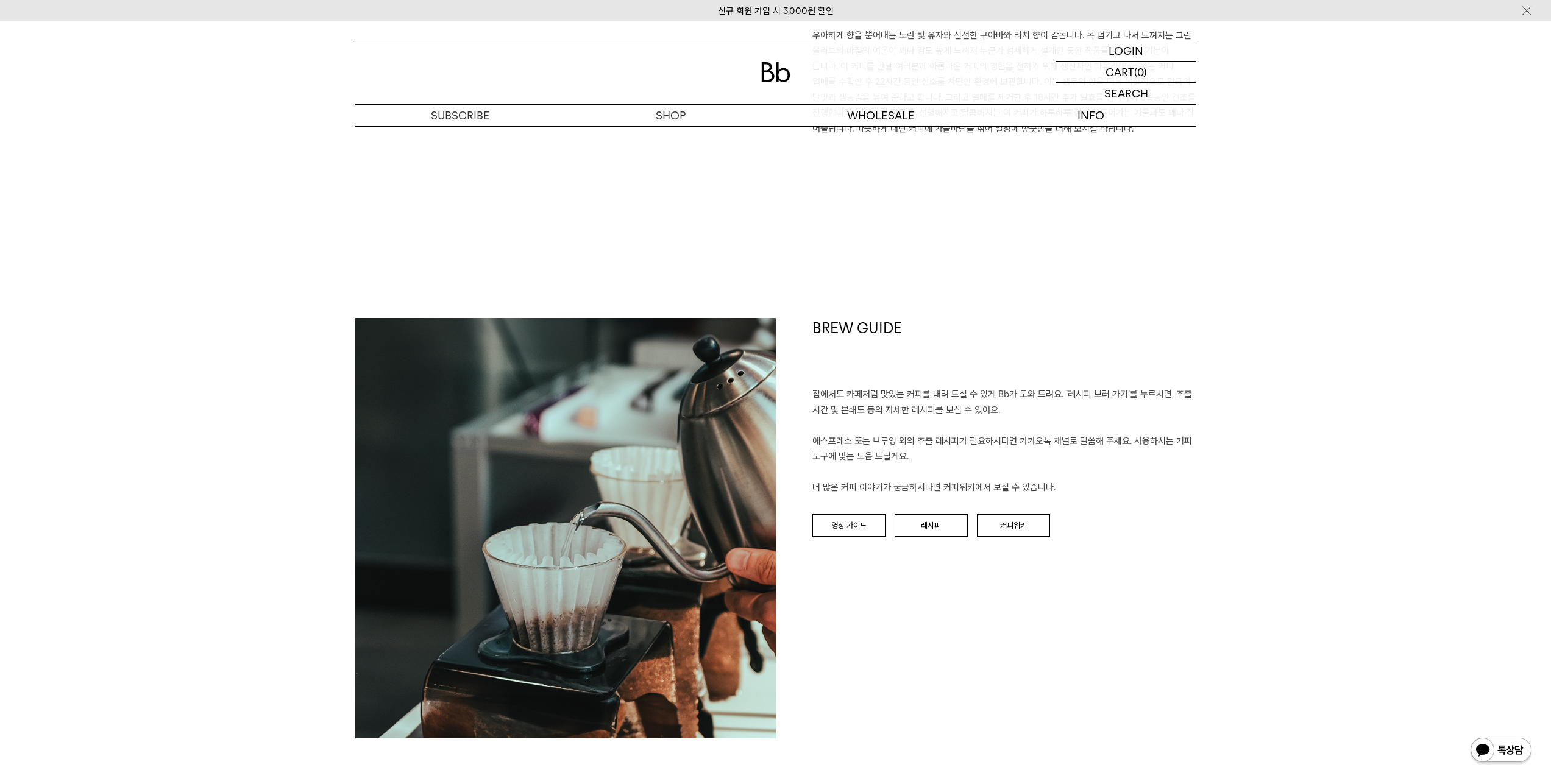
scroll to position [1137, 0]
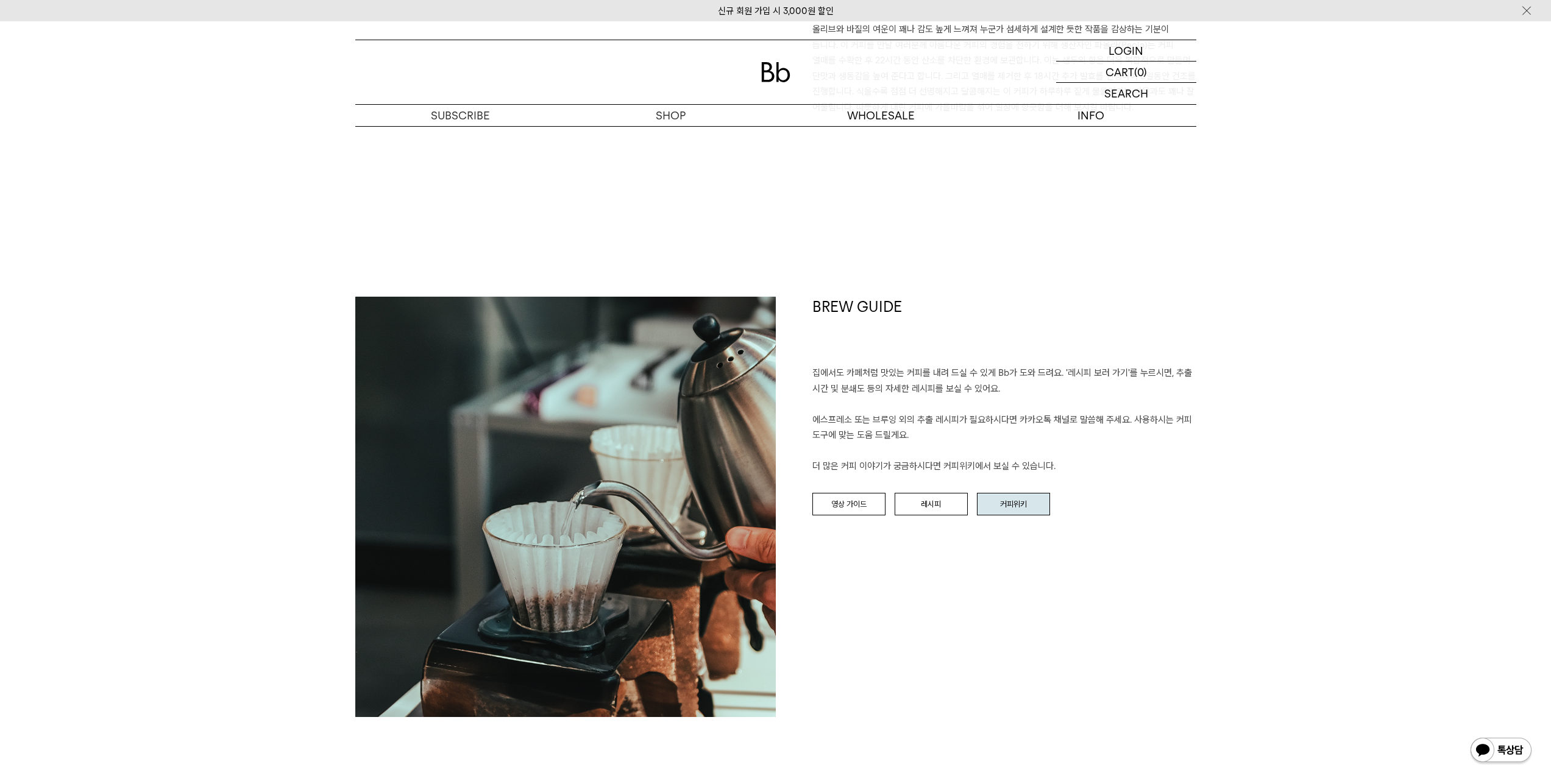
click at [1029, 511] on link "커피위키" at bounding box center [1013, 504] width 73 height 23
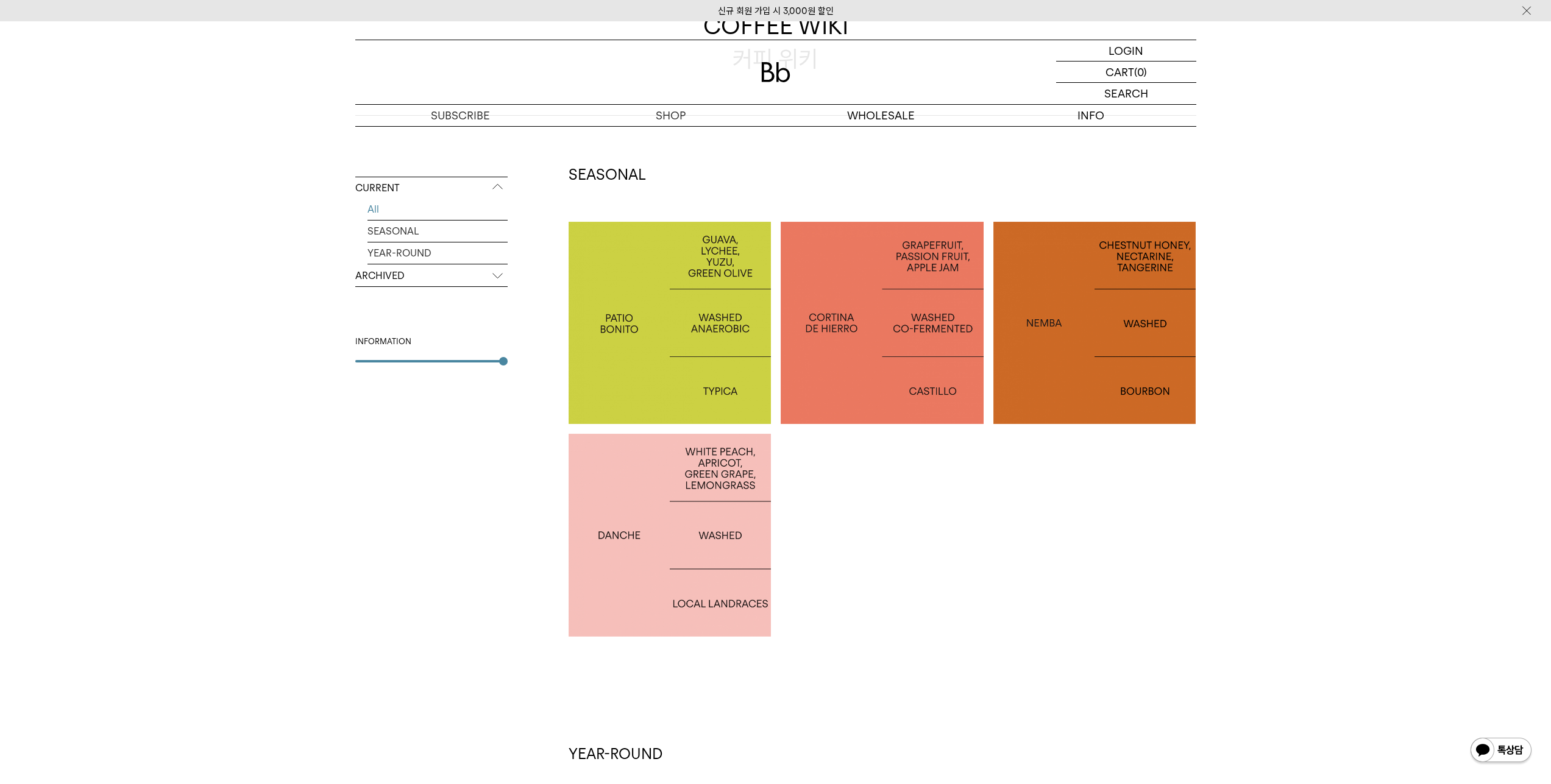
scroll to position [163, 0]
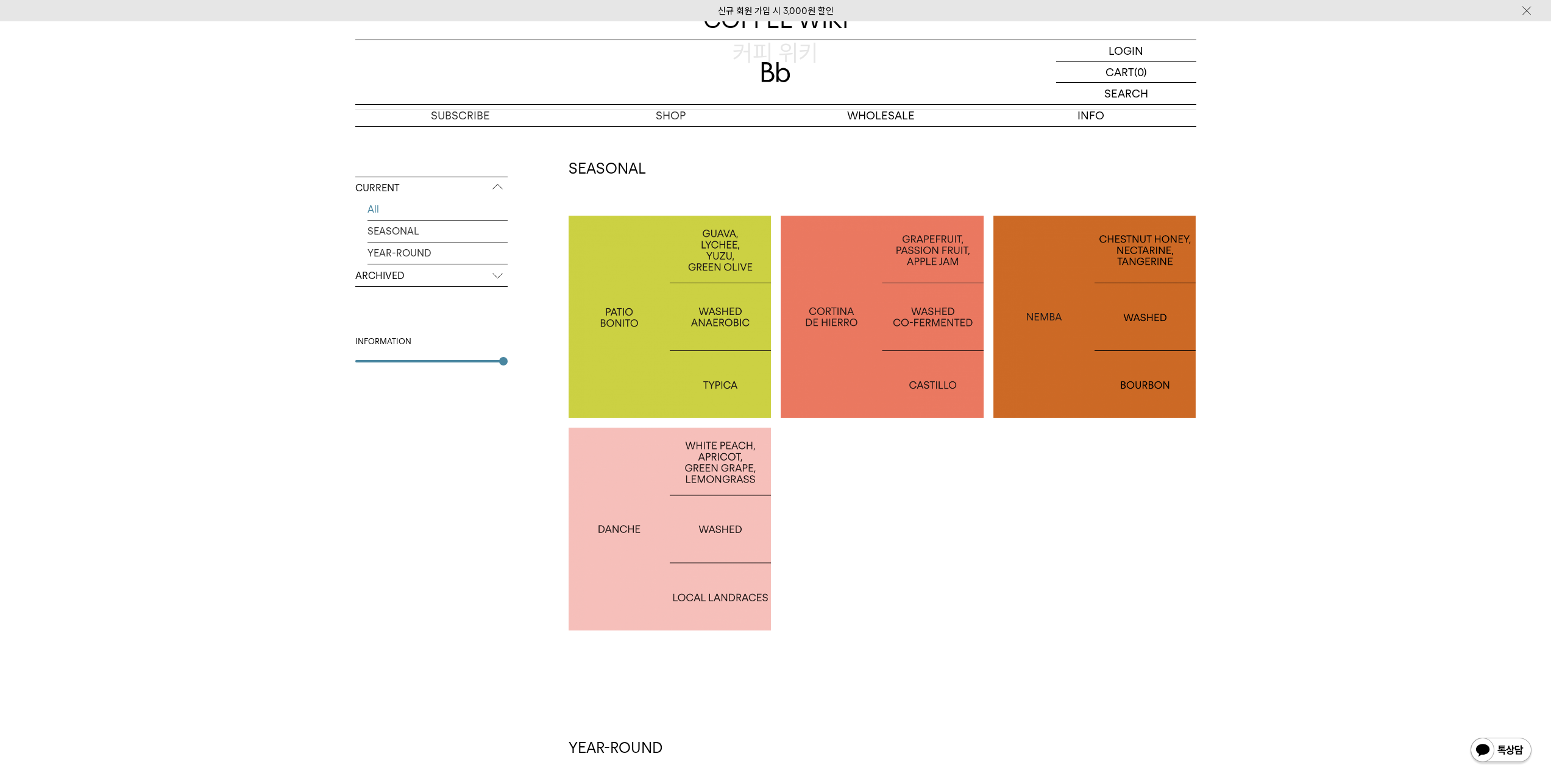
click at [1086, 397] on div at bounding box center [1094, 317] width 203 height 203
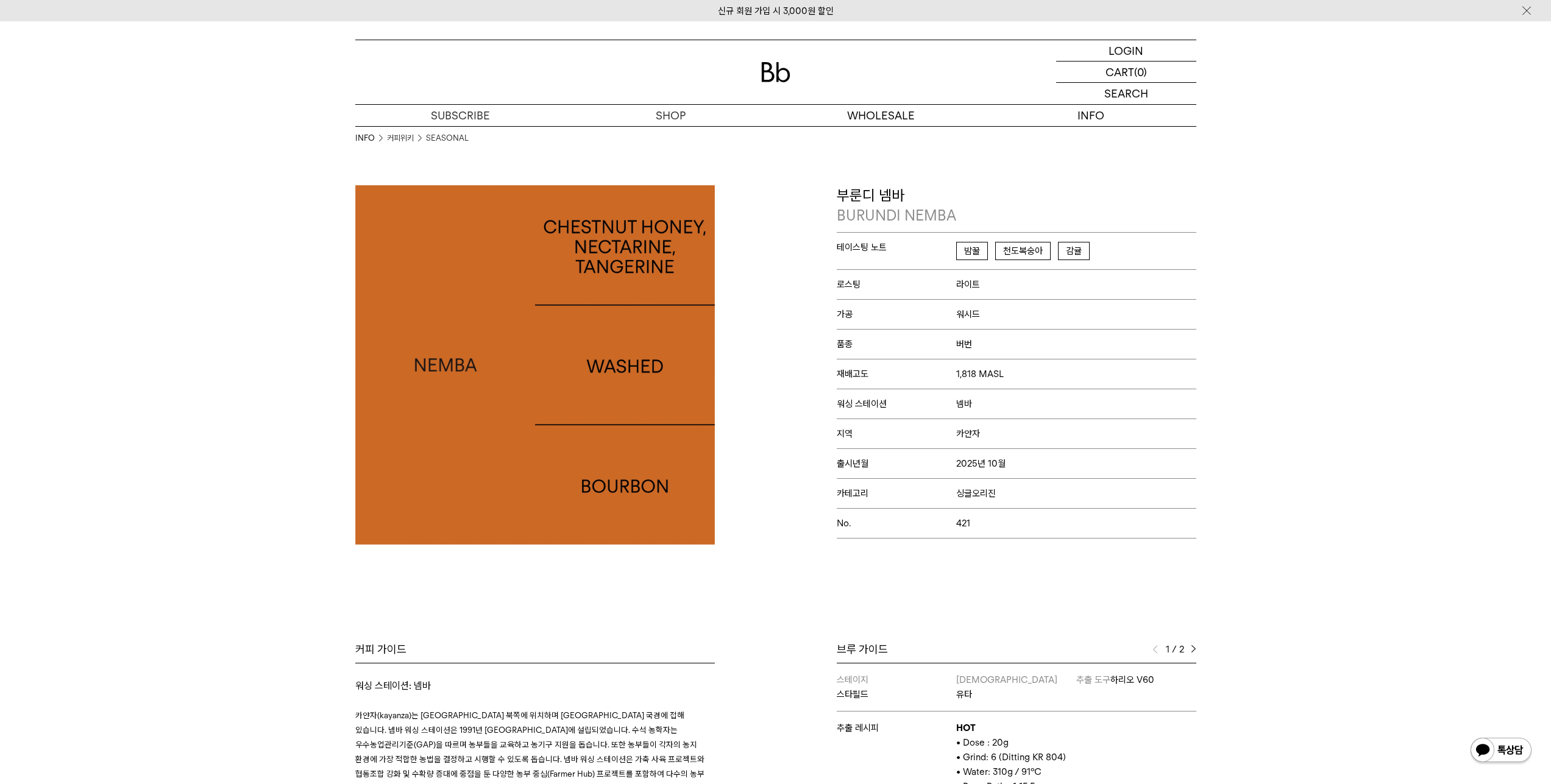
click at [982, 253] on span "밤꿀" at bounding box center [972, 251] width 32 height 18
drag, startPoint x: 975, startPoint y: 259, endPoint x: 1061, endPoint y: 500, distance: 255.9
click at [1061, 500] on div "테이스팅 노트 밤꿀 천도복숭아 감귤 로스팅 라이트 가공 워시드 품종 버번 재배고도 1,818 MASL 워싱 스테이션" at bounding box center [1016, 385] width 359 height 306
click at [1061, 500] on p "카테고리 싱글오리진" at bounding box center [1016, 493] width 359 height 30
click at [1061, 500] on p "카테고리 싱글오리진" at bounding box center [1016, 493] width 359 height 30
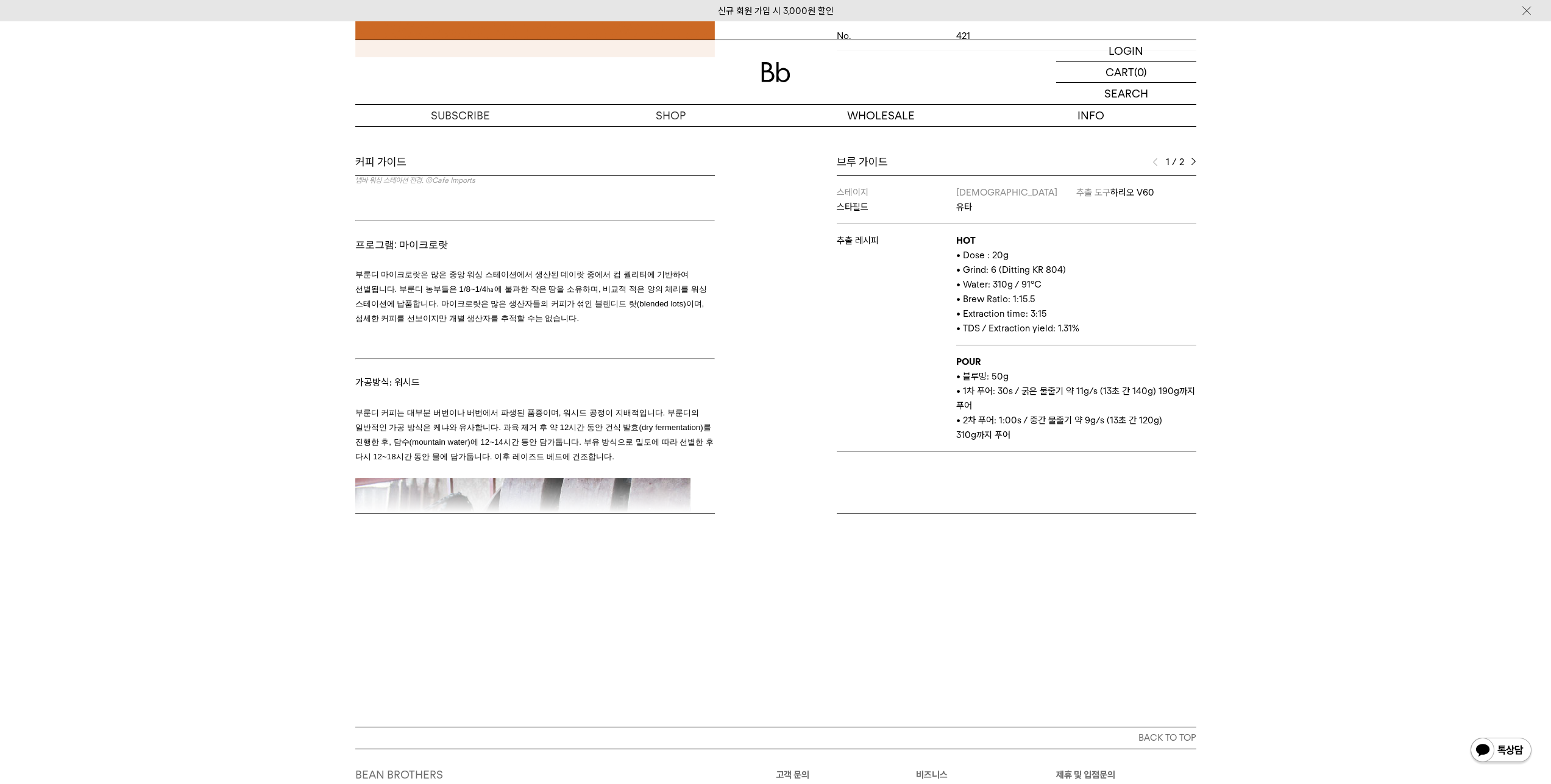
scroll to position [1625, 0]
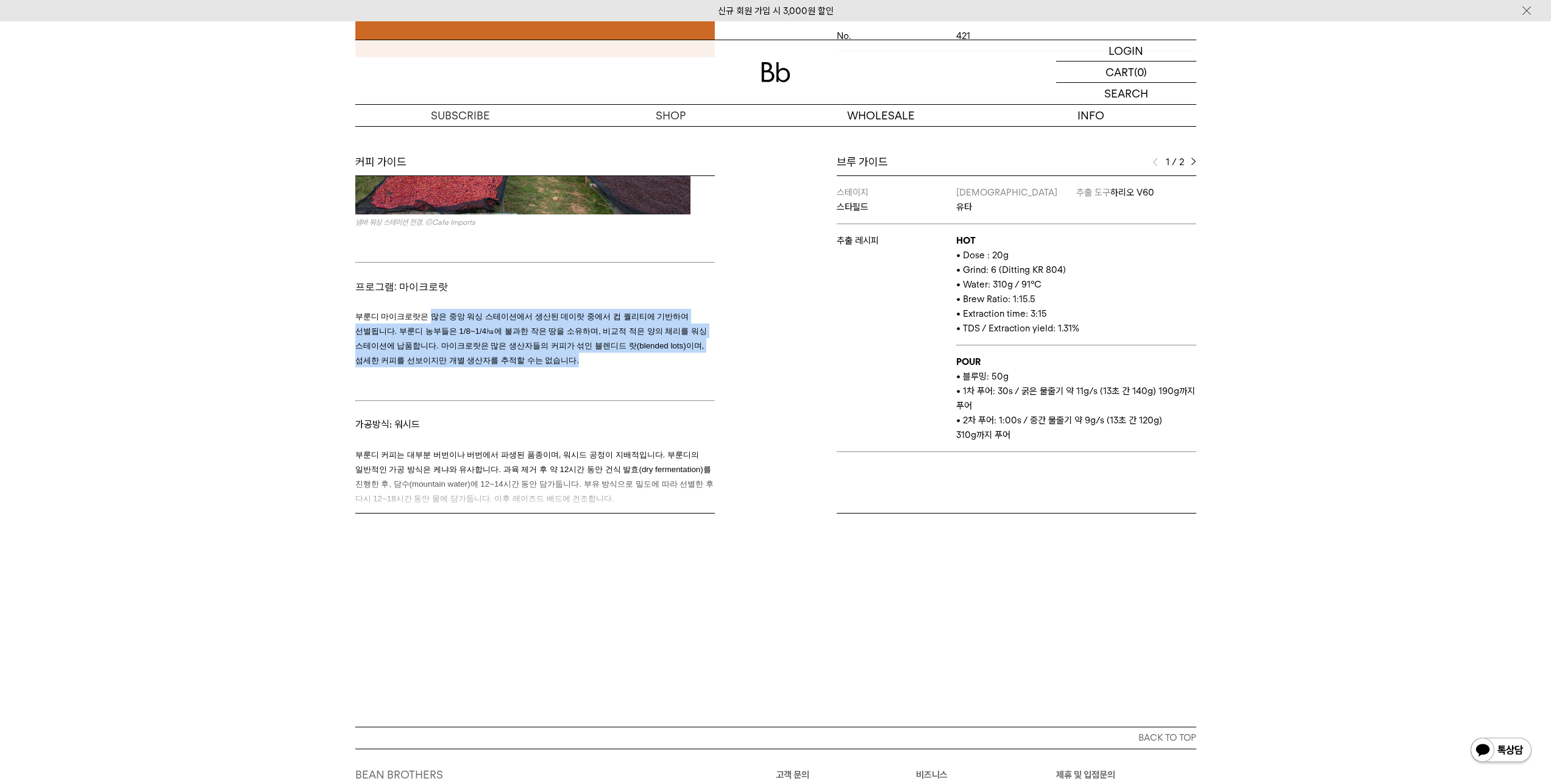
drag, startPoint x: 494, startPoint y: 324, endPoint x: 620, endPoint y: 366, distance: 132.8
click at [620, 365] on div "워싱 스테이션: 넴바 카얀자(kayanza)는 부룬디 북쪽에 위치하며 르완다 국경에 접해 있습니다. 넴바 워싱 스테이션은 1991년 카얀자 주…" at bounding box center [534, 663] width 359 height 4195
click at [620, 368] on p at bounding box center [534, 375] width 359 height 15
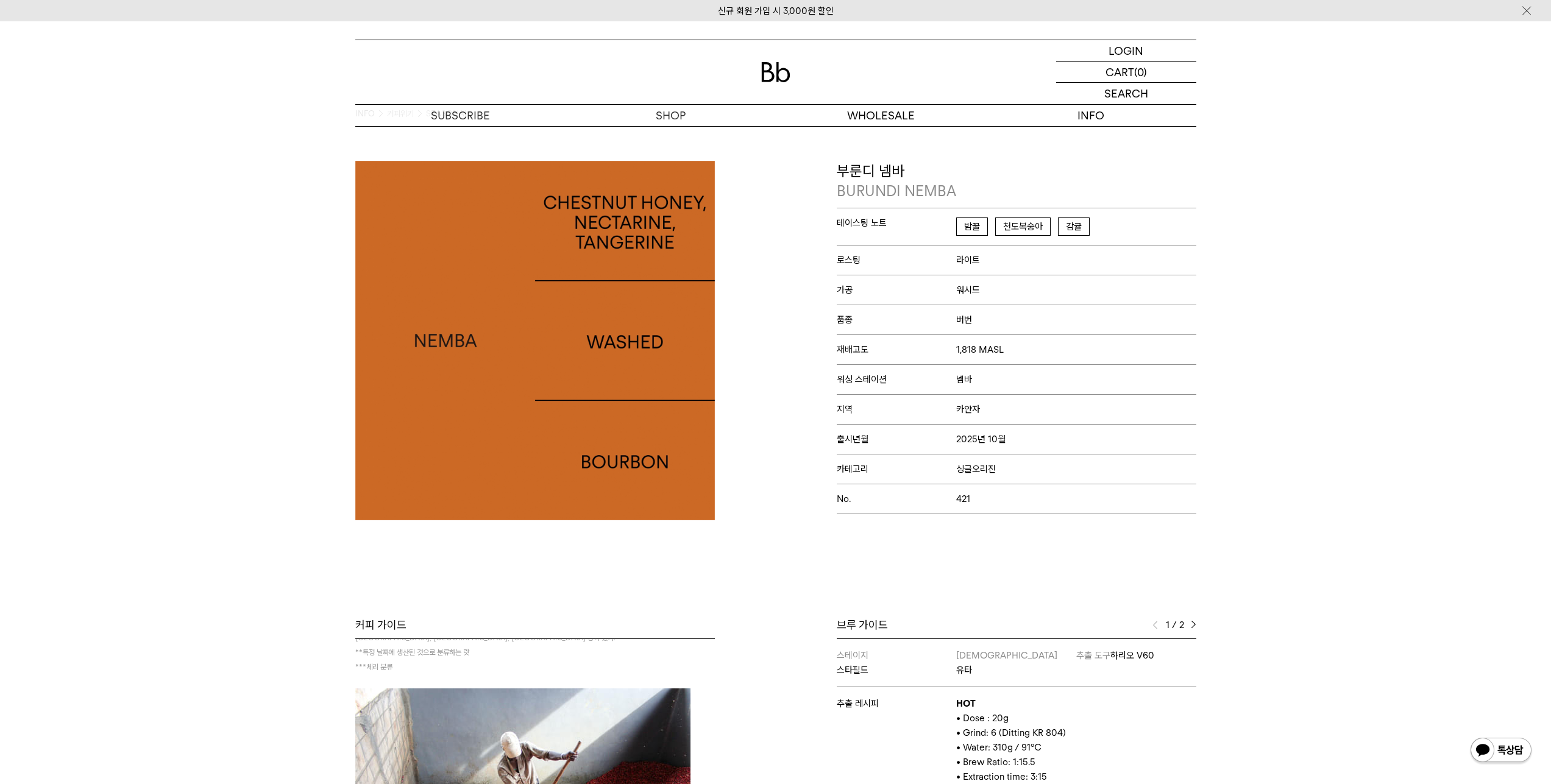
scroll to position [0, 0]
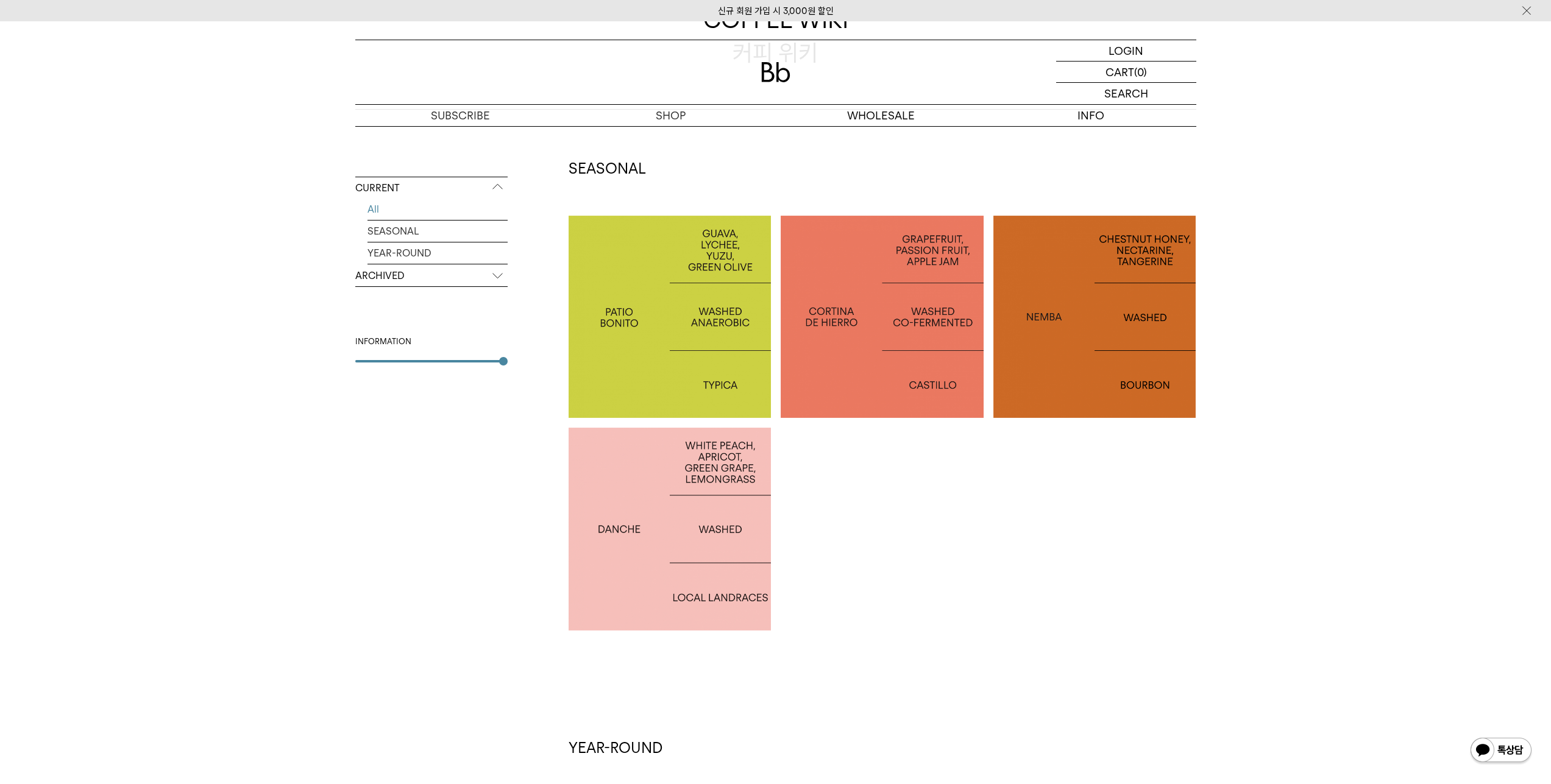
click at [679, 508] on div at bounding box center [670, 528] width 203 height 203
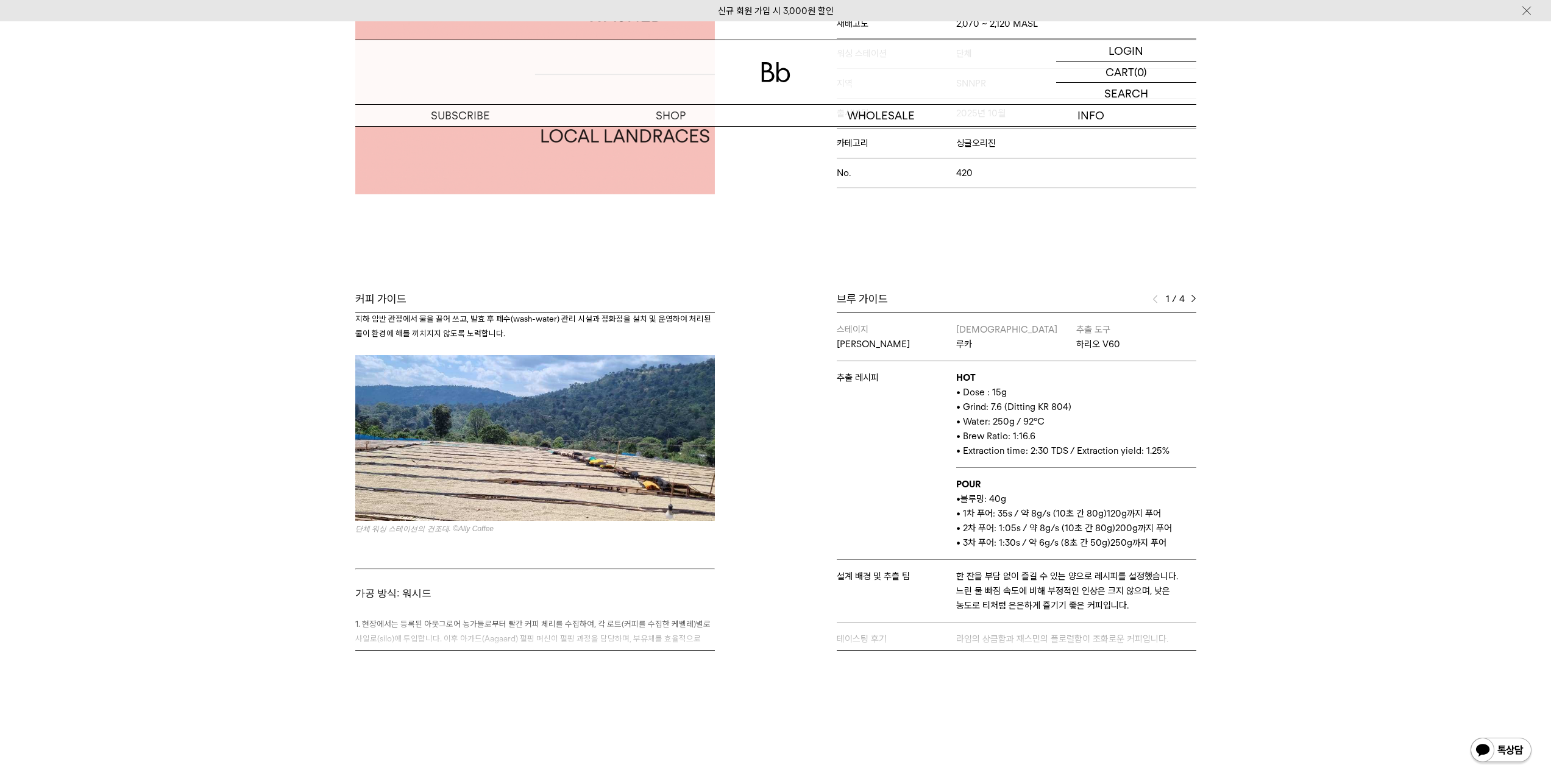
scroll to position [1381, 0]
drag, startPoint x: 468, startPoint y: 571, endPoint x: 343, endPoint y: 572, distance: 125.0
click at [343, 572] on div "커피 가이드 쿠리 마운틴 커피 쿠리 마운틴 커피(Kuri Mountain Coffee)는 1945년, 창립자 [PERSON_NAME]의 조부가…" at bounding box center [776, 502] width 877 height 420
click at [694, 549] on p at bounding box center [534, 541] width 359 height 15
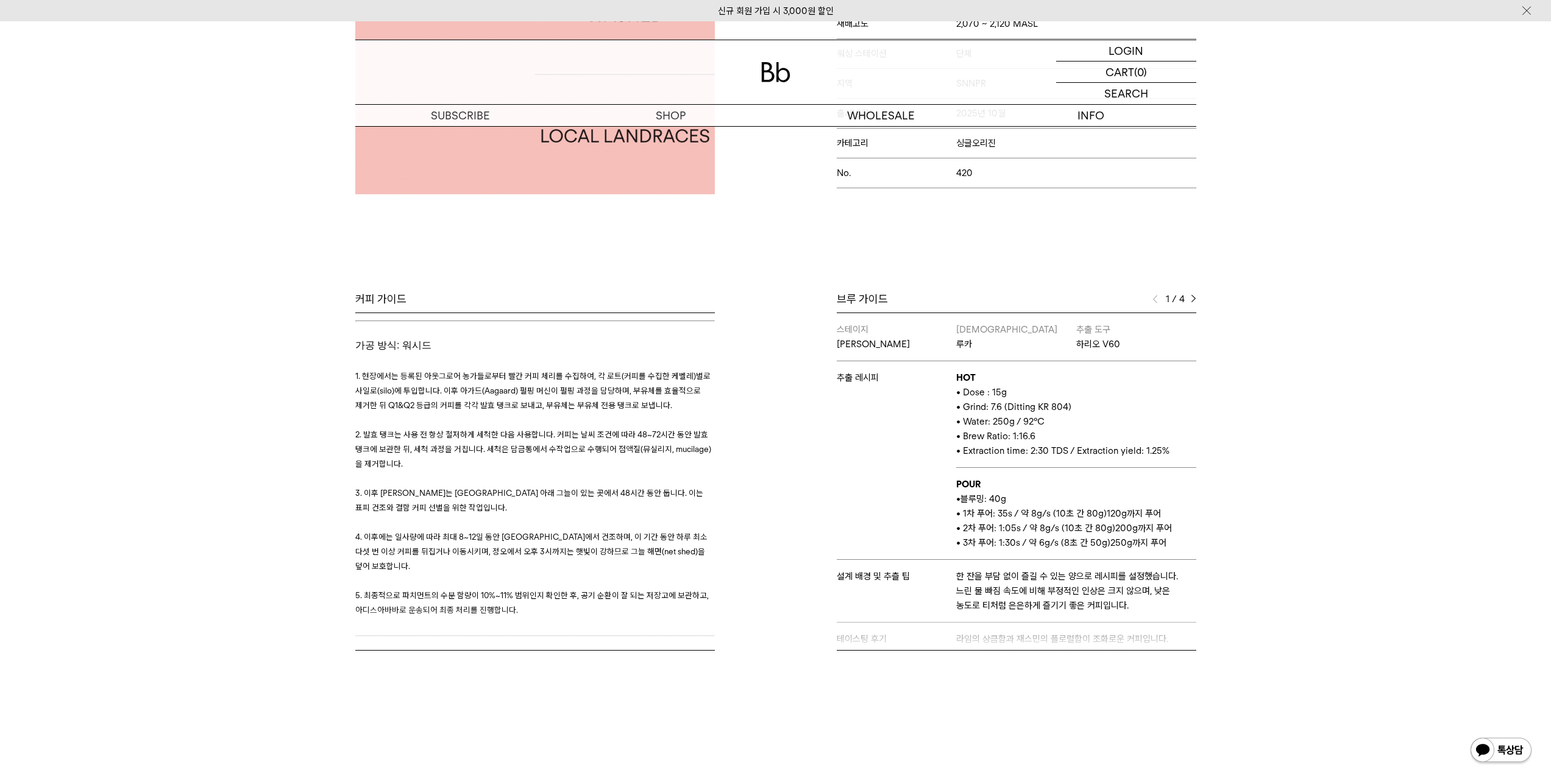
scroll to position [1709, 0]
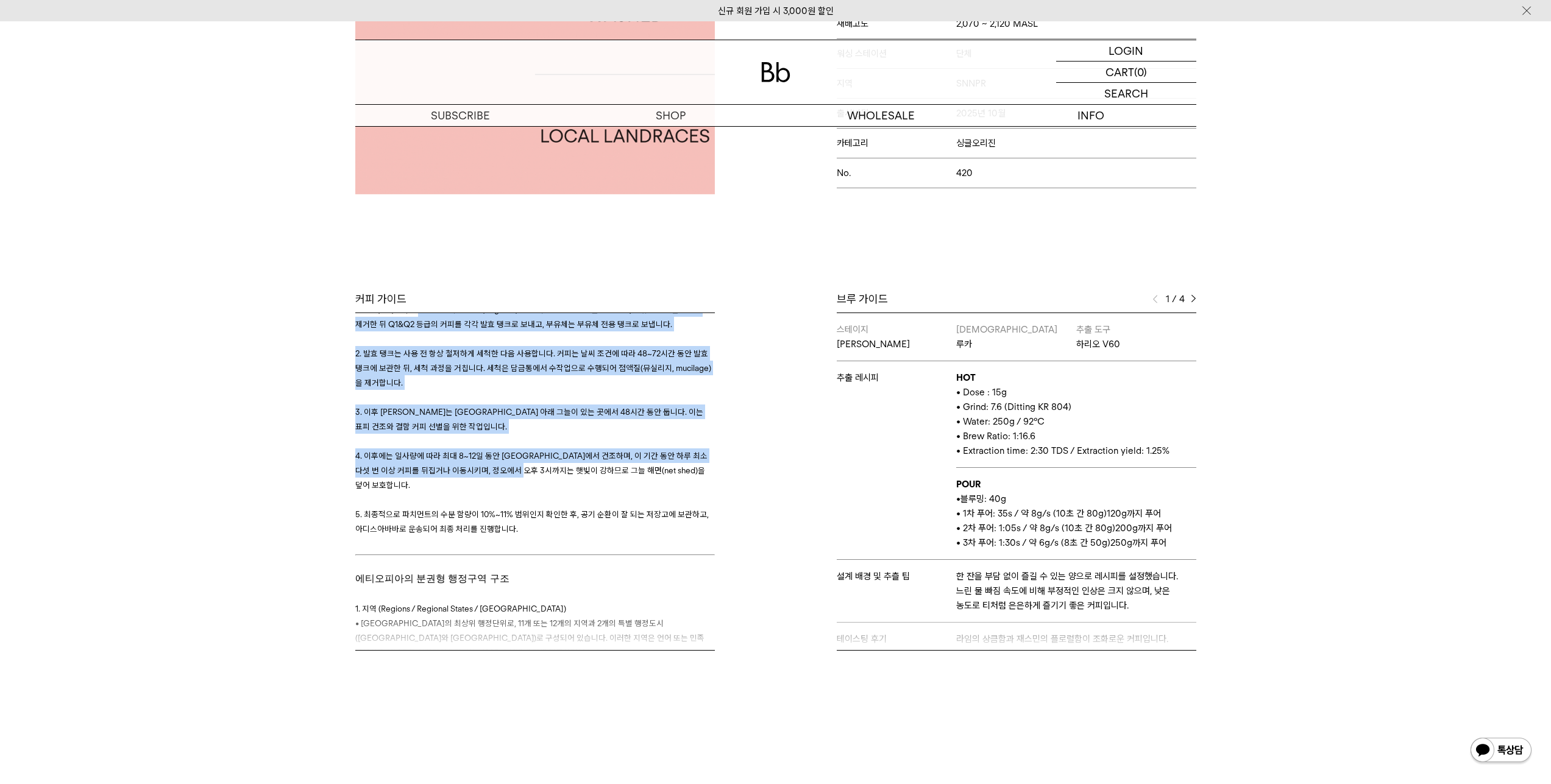
drag, startPoint x: 461, startPoint y: 361, endPoint x: 578, endPoint y: 532, distance: 207.2
click at [578, 532] on h3 "1. 현장에서는 등록된 아웃그로어 농가들로부터 빨간 커피 체리를 수집하여, 각 로트(커피를 수집한 케벨레)별로 사일로(silo)에 투입합니다.…" at bounding box center [534, 411] width 359 height 249
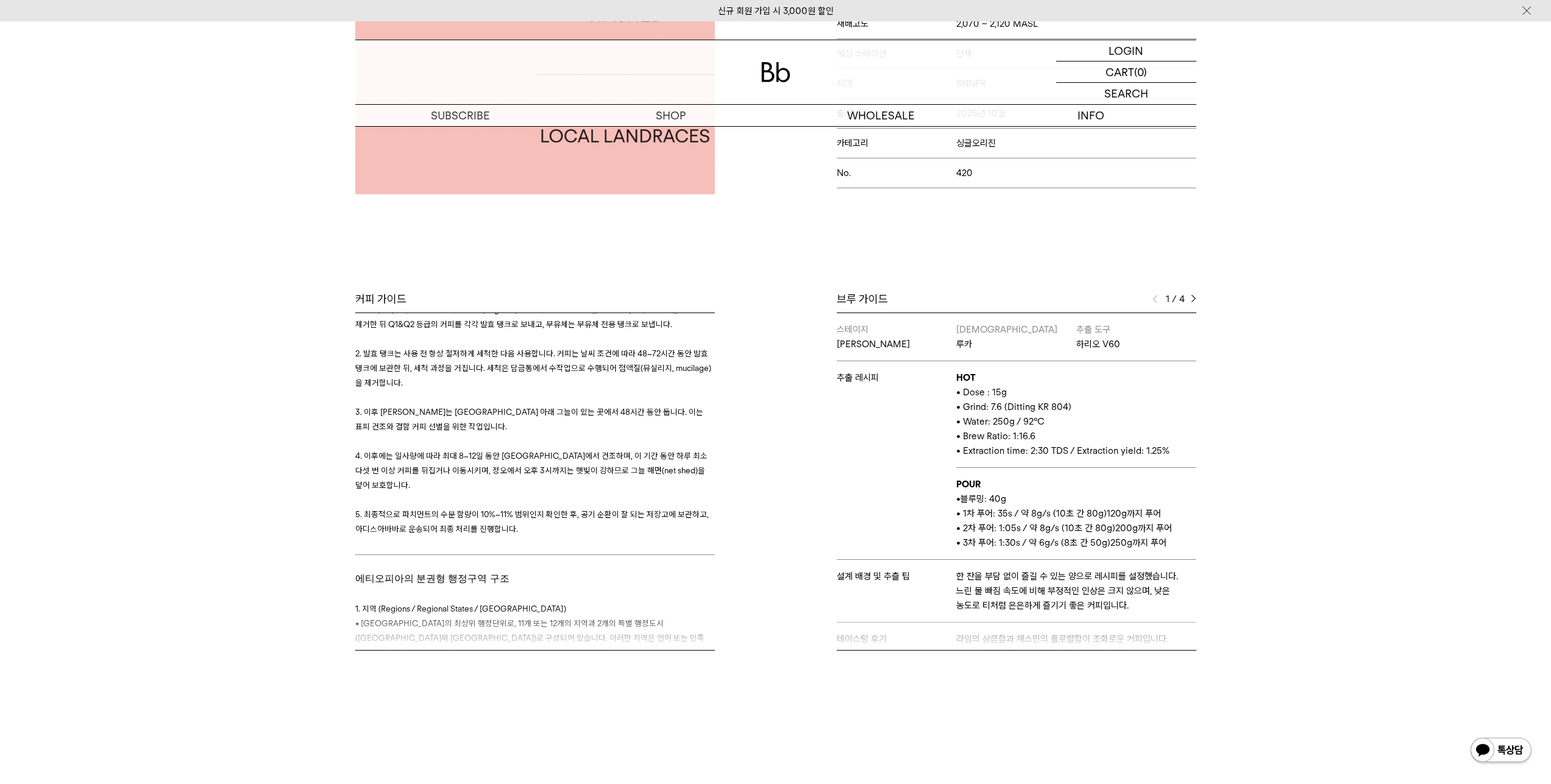
drag, startPoint x: 579, startPoint y: 533, endPoint x: 584, endPoint y: 561, distance: 28.4
click at [579, 490] on span "4. 이후에는 일사량에 따라 최대 8~12일 동안 아프리칸 베드에서 건조하며, 이 기간 동안 하루 최소 다섯 번 이상 커피를 뒤집거나 이동시키…" at bounding box center [531, 470] width 352 height 39
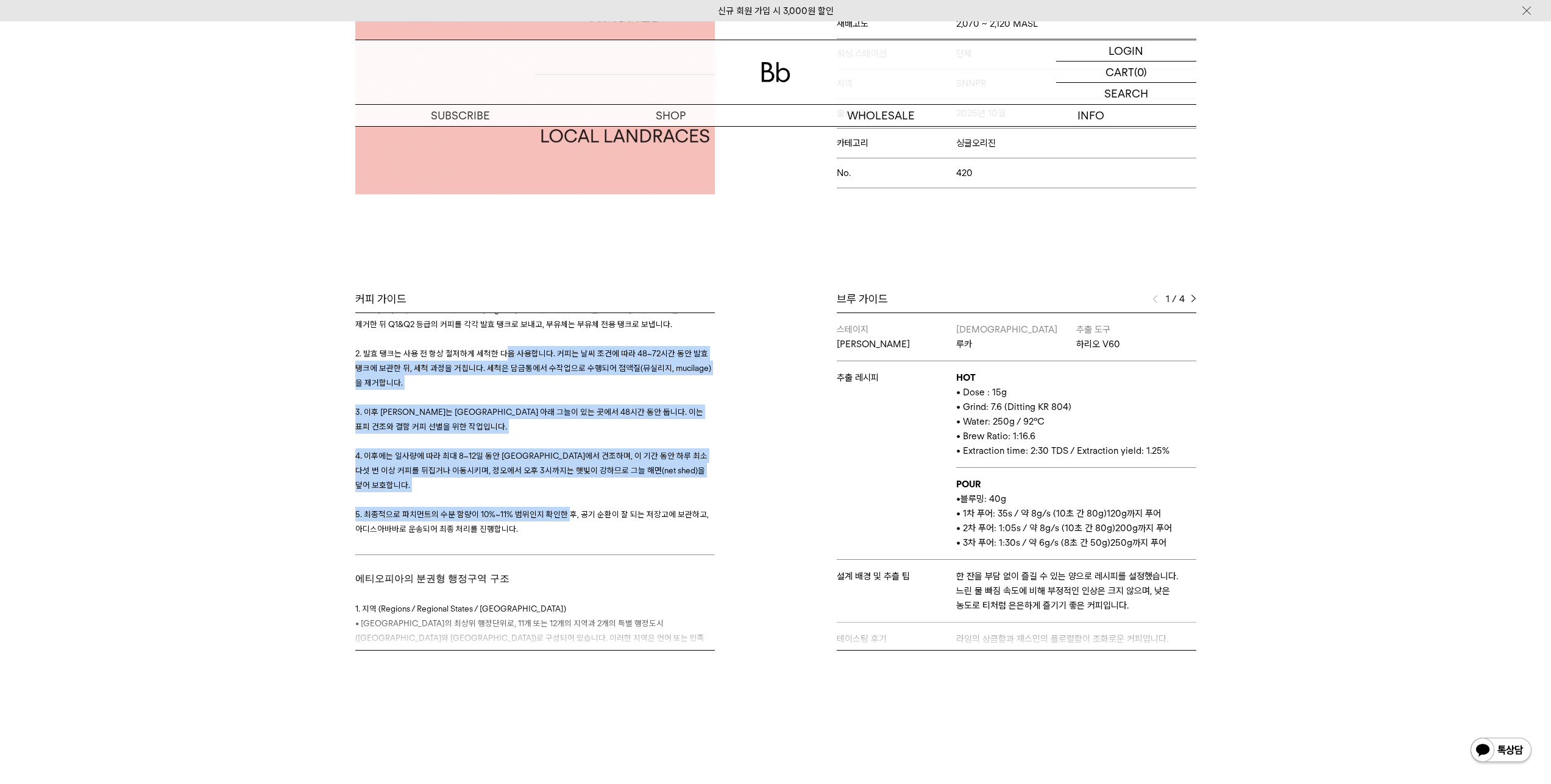
drag, startPoint x: 585, startPoint y: 568, endPoint x: 515, endPoint y: 416, distance: 167.3
click at [515, 416] on h3 "1. 현장에서는 등록된 아웃그로어 농가들로부터 빨간 커피 체리를 수집하여, 각 로트(커피를 수집한 케벨레)별로 사일로(silo)에 투입합니다.…" at bounding box center [534, 411] width 359 height 249
click at [515, 387] on span "2. 발효 탱크는 사용 전 항상 철저하게 세척한 다음 사용합니다. 커피는 날씨 조건에 따라 48~72시간 동안 발효 탱크에 보관한 뒤, 세척 …" at bounding box center [532, 368] width 356 height 39
drag, startPoint x: 517, startPoint y: 516, endPoint x: 545, endPoint y: 573, distance: 63.5
click at [545, 536] on h3 "1. 현장에서는 등록된 아웃그로어 농가들로부터 빨간 커피 체리를 수집하여, 각 로트(커피를 수집한 케벨레)별로 사일로(silo)에 투입합니다.…" at bounding box center [534, 411] width 359 height 249
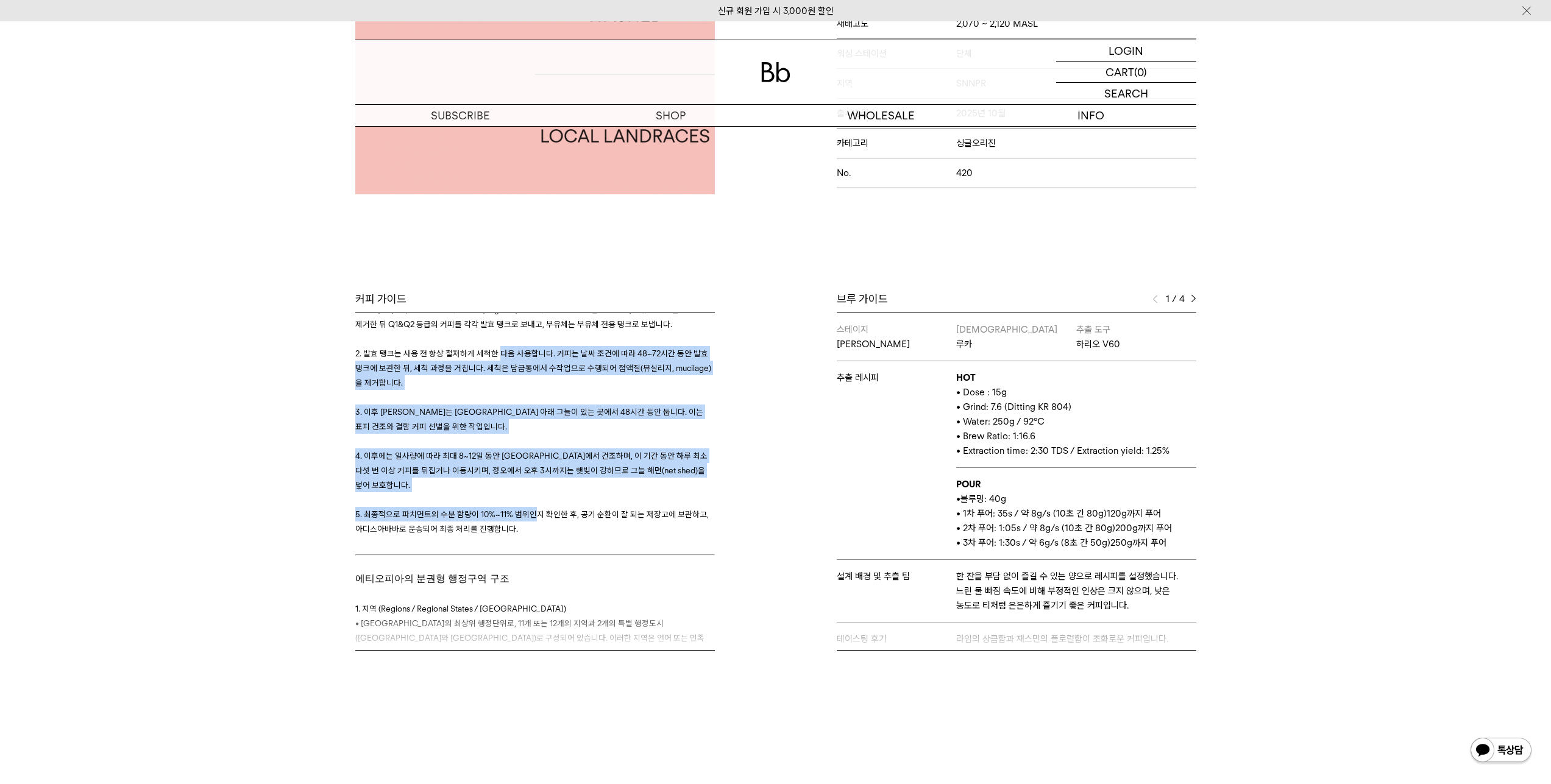
click at [546, 533] on span "5. 최종적으로 파치먼트의 수분 함량이 10%~11% 범위인지 확인한 후, 공기 순환이 잘 되는 저장고에 보관하고, 아디스아바바로 운송되어 최…" at bounding box center [532, 521] width 354 height 24
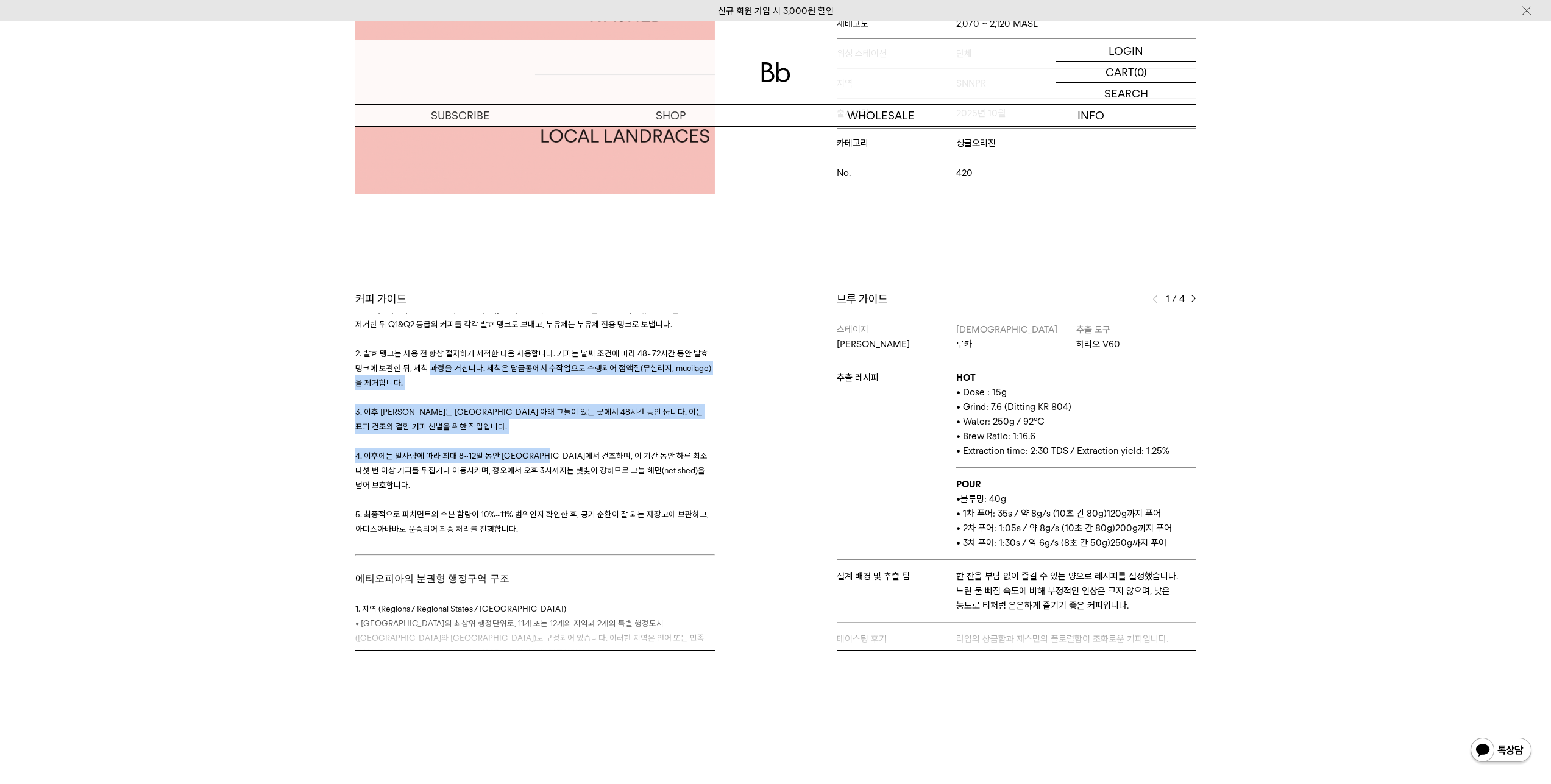
drag, startPoint x: 450, startPoint y: 427, endPoint x: 574, endPoint y: 515, distance: 152.1
click at [574, 515] on h3 "1. 현장에서는 등록된 아웃그로어 농가들로부터 빨간 커피 체리를 수집하여, 각 로트(커피를 수집한 케벨레)별로 사일로(silo)에 투입합니다.…" at bounding box center [534, 411] width 359 height 249
click at [574, 490] on span "4. 이후에는 일사량에 따라 최대 8~12일 동안 아프리칸 베드에서 건조하며, 이 기간 동안 하루 최소 다섯 번 이상 커피를 뒤집거나 이동시키…" at bounding box center [531, 470] width 352 height 39
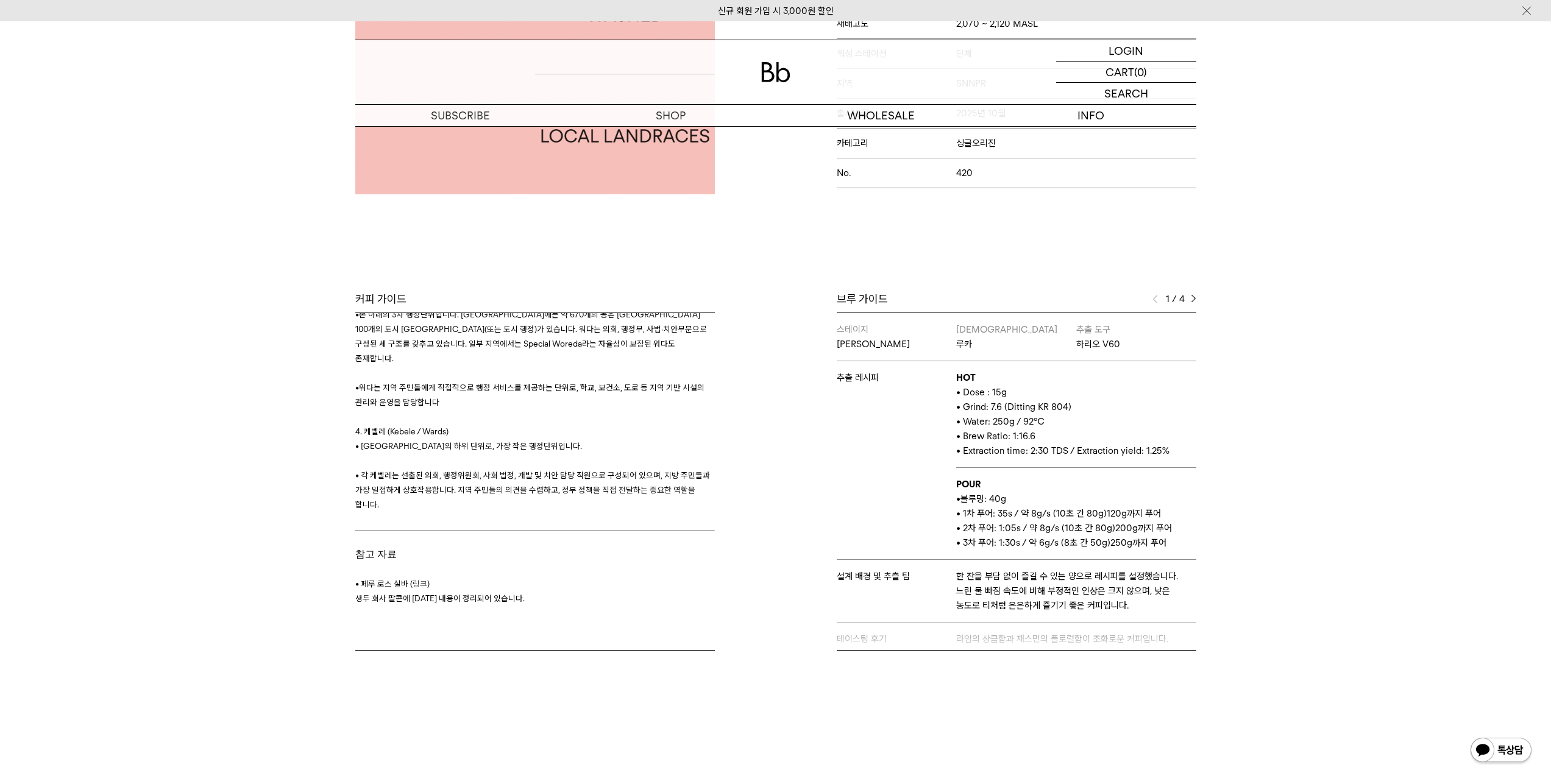
scroll to position [2196, 0]
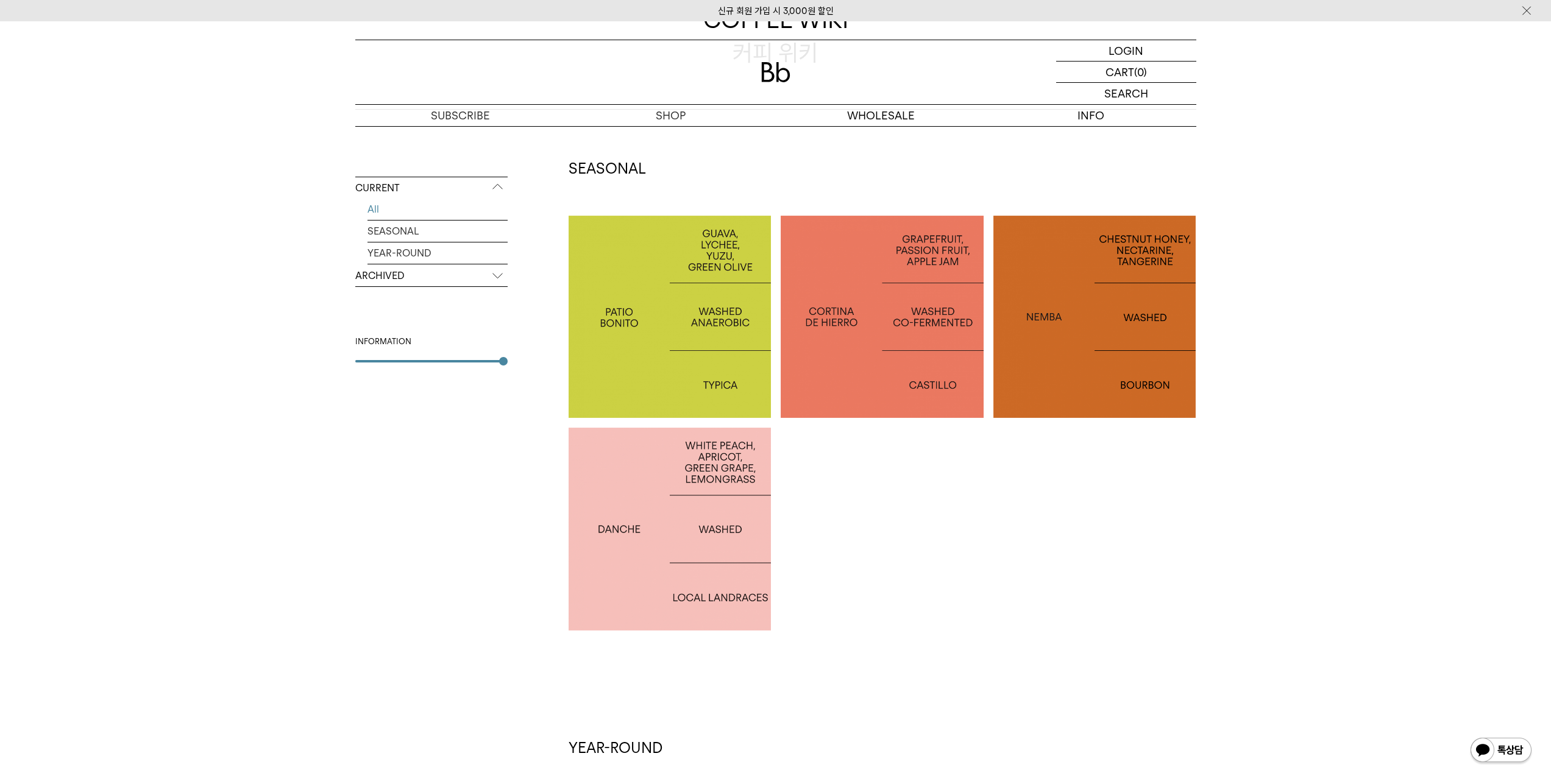
scroll to position [244, 0]
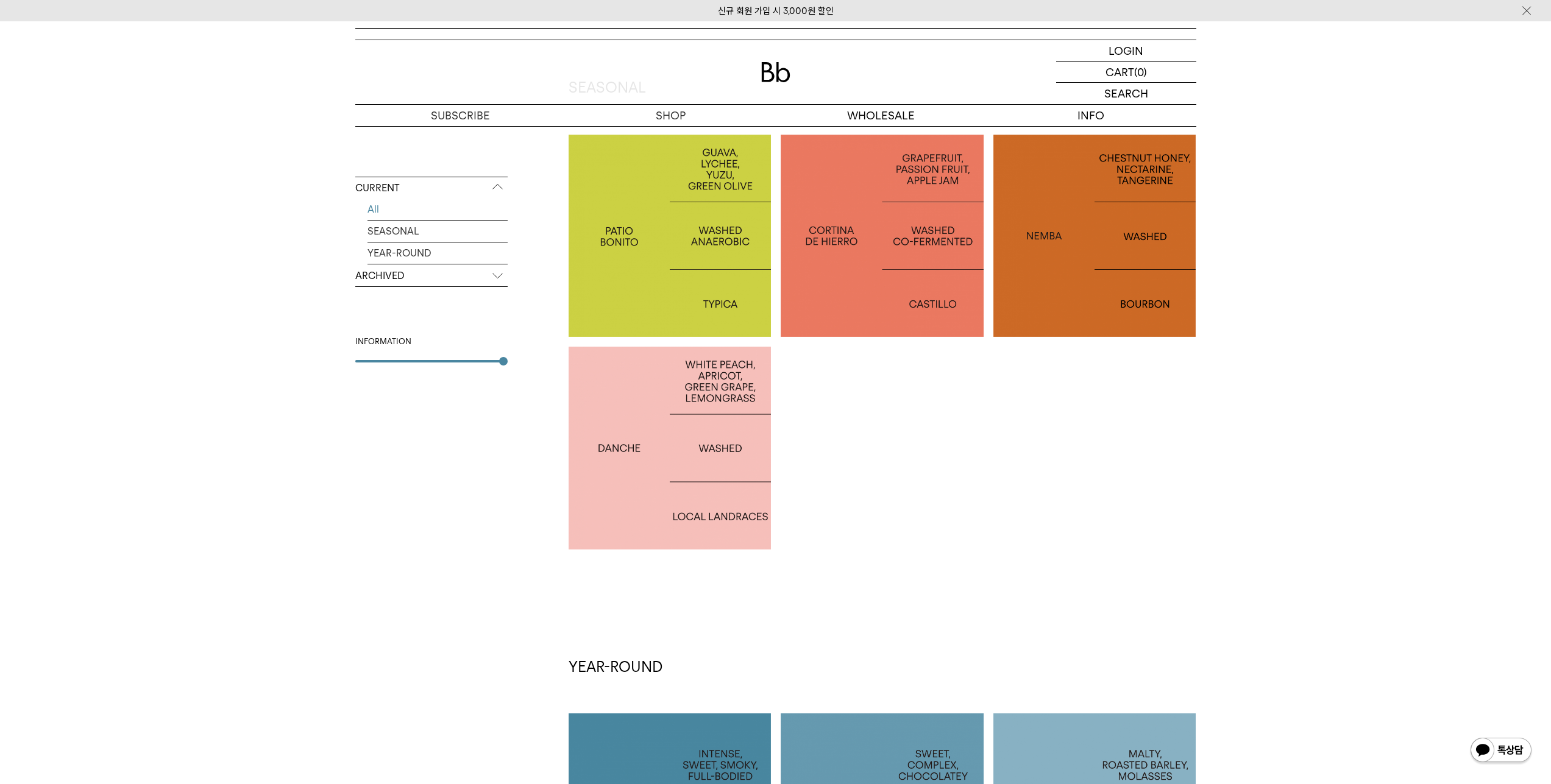
click at [657, 236] on p "COLOMBIA PATIO BONITO" at bounding box center [670, 235] width 203 height 18
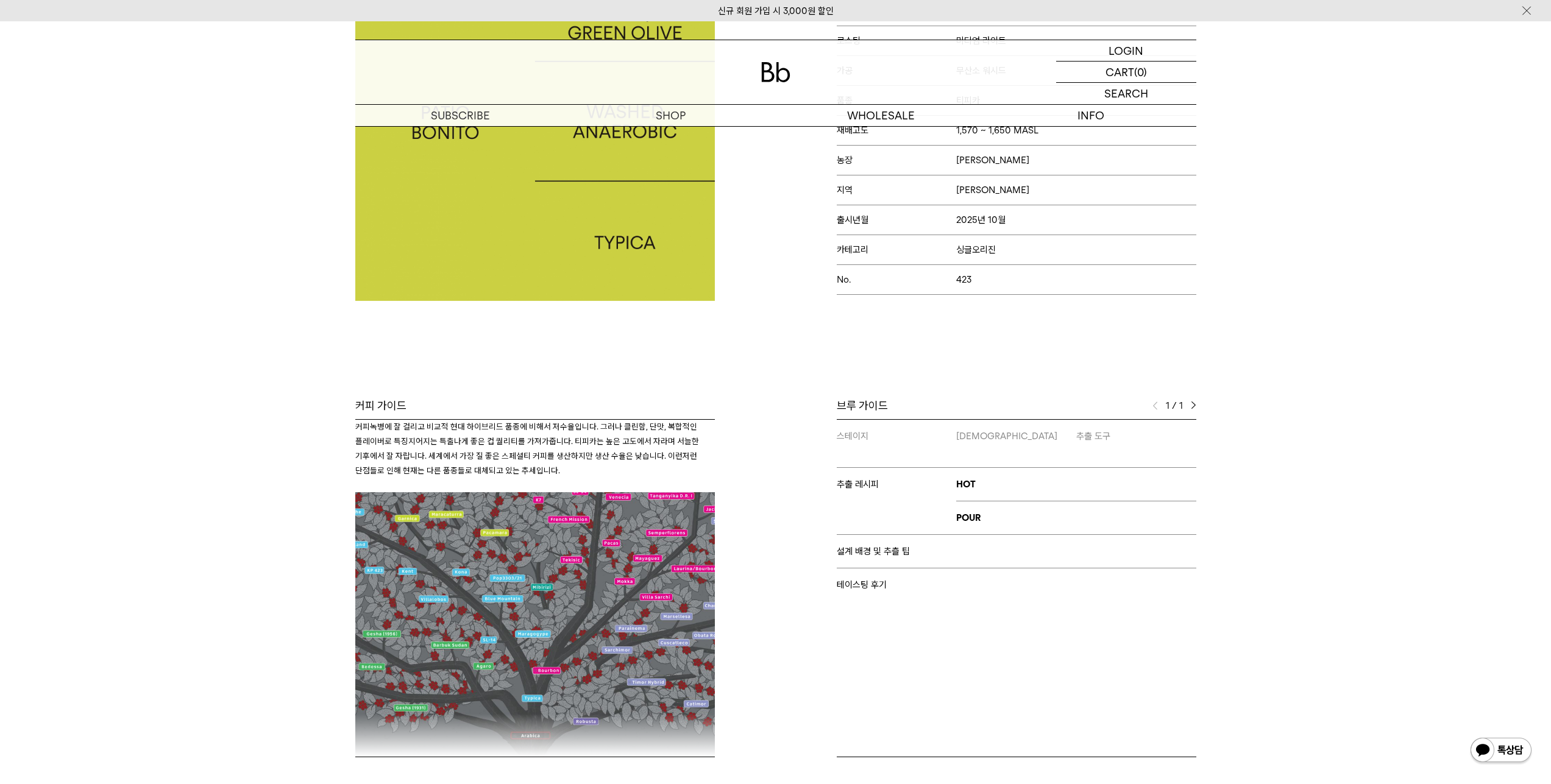
scroll to position [893, 0]
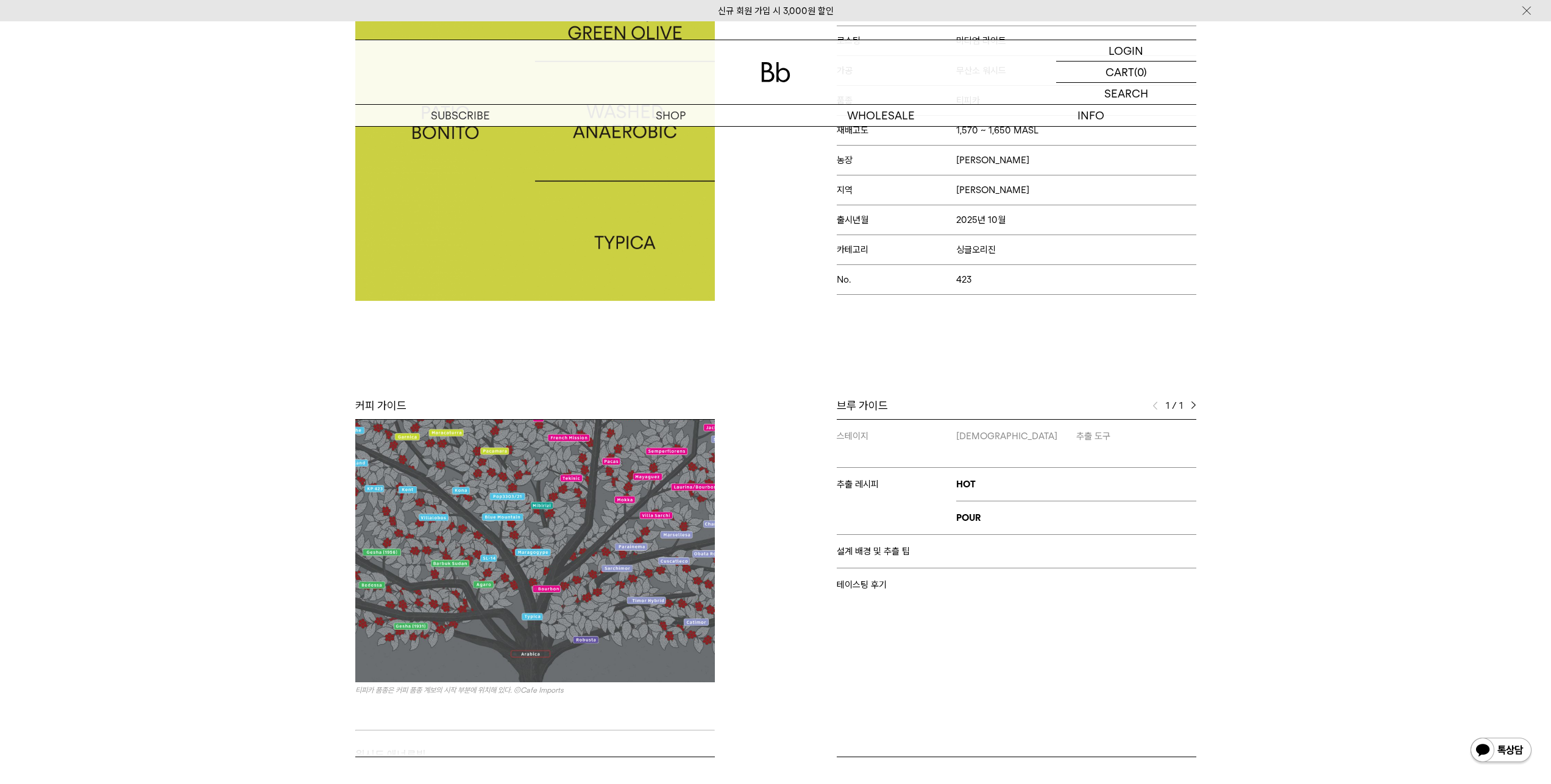
click at [450, 559] on img at bounding box center [534, 546] width 359 height 272
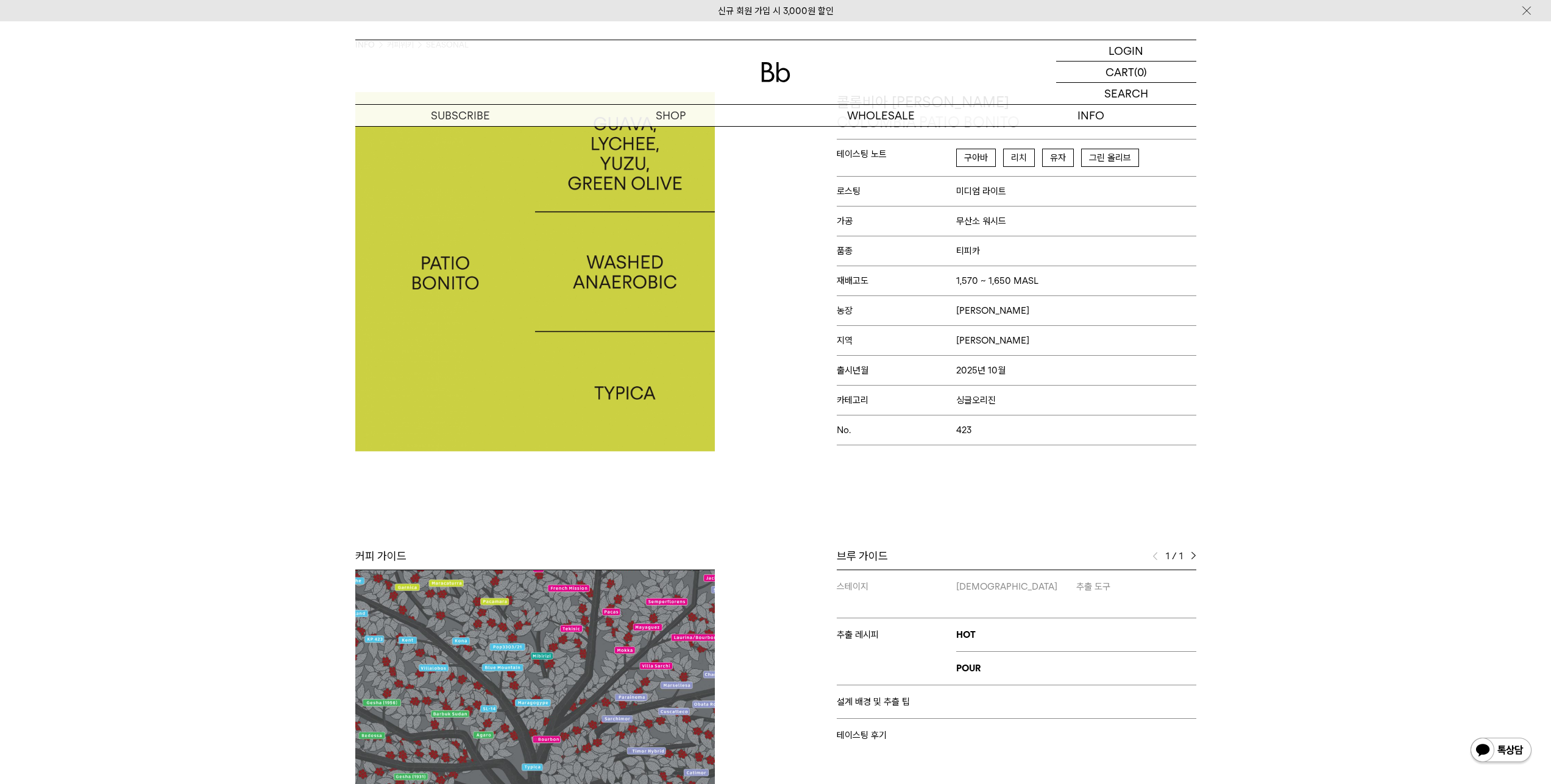
scroll to position [0, 0]
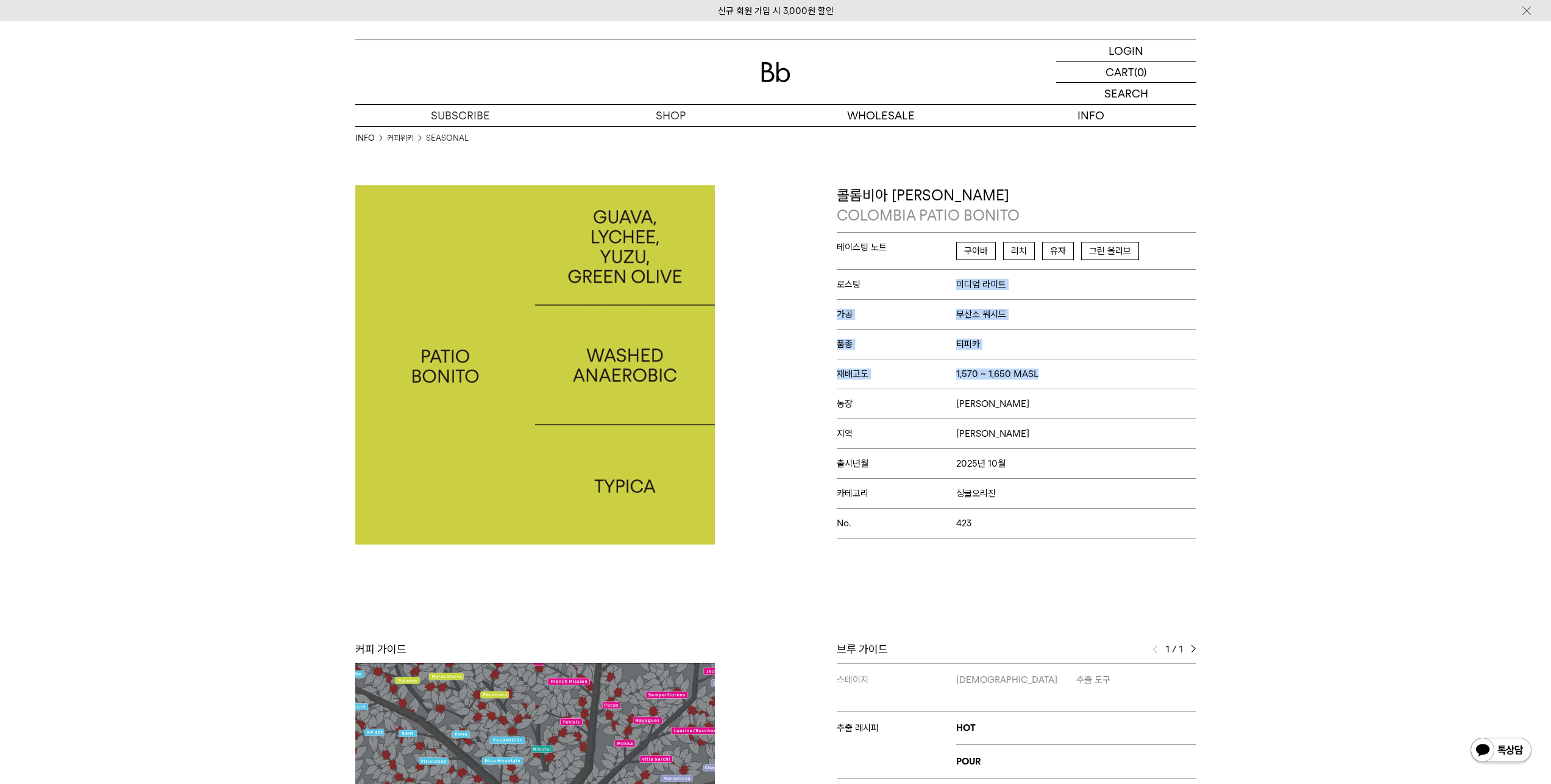
drag, startPoint x: 948, startPoint y: 291, endPoint x: 1125, endPoint y: 380, distance: 198.1
click at [1132, 376] on div "테이스팅 노트 구아바 리치 유자 그린 올리브 로스팅 미디엄 라이트 가공 무산소 워시드 품종 티피카 재배고도 1,570 ~ 1,650 MASL …" at bounding box center [1016, 385] width 359 height 306
click at [1096, 388] on p "재배고도 1,570 ~ 1,650 MASL" at bounding box center [1016, 373] width 359 height 30
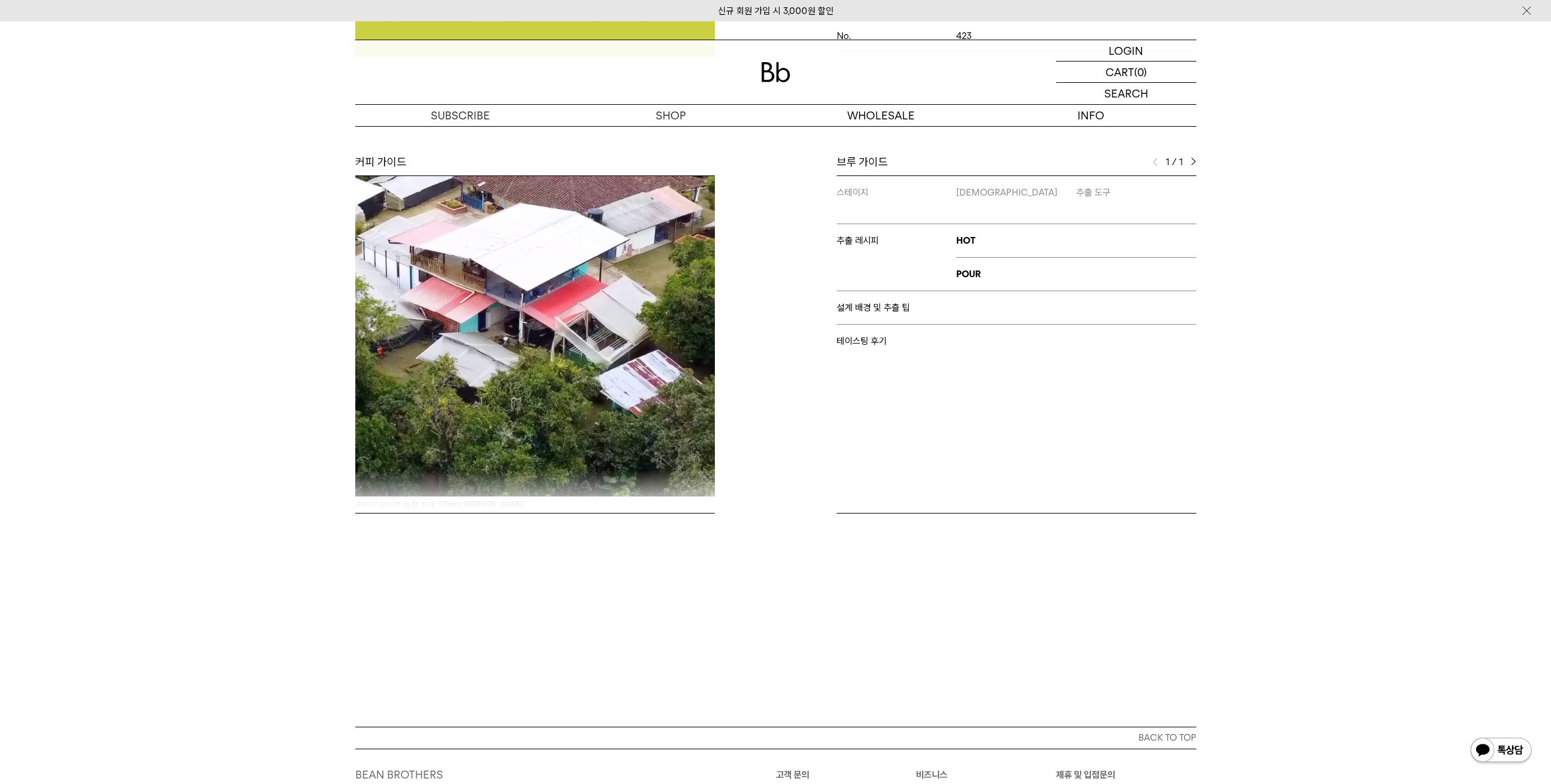
scroll to position [270, 0]
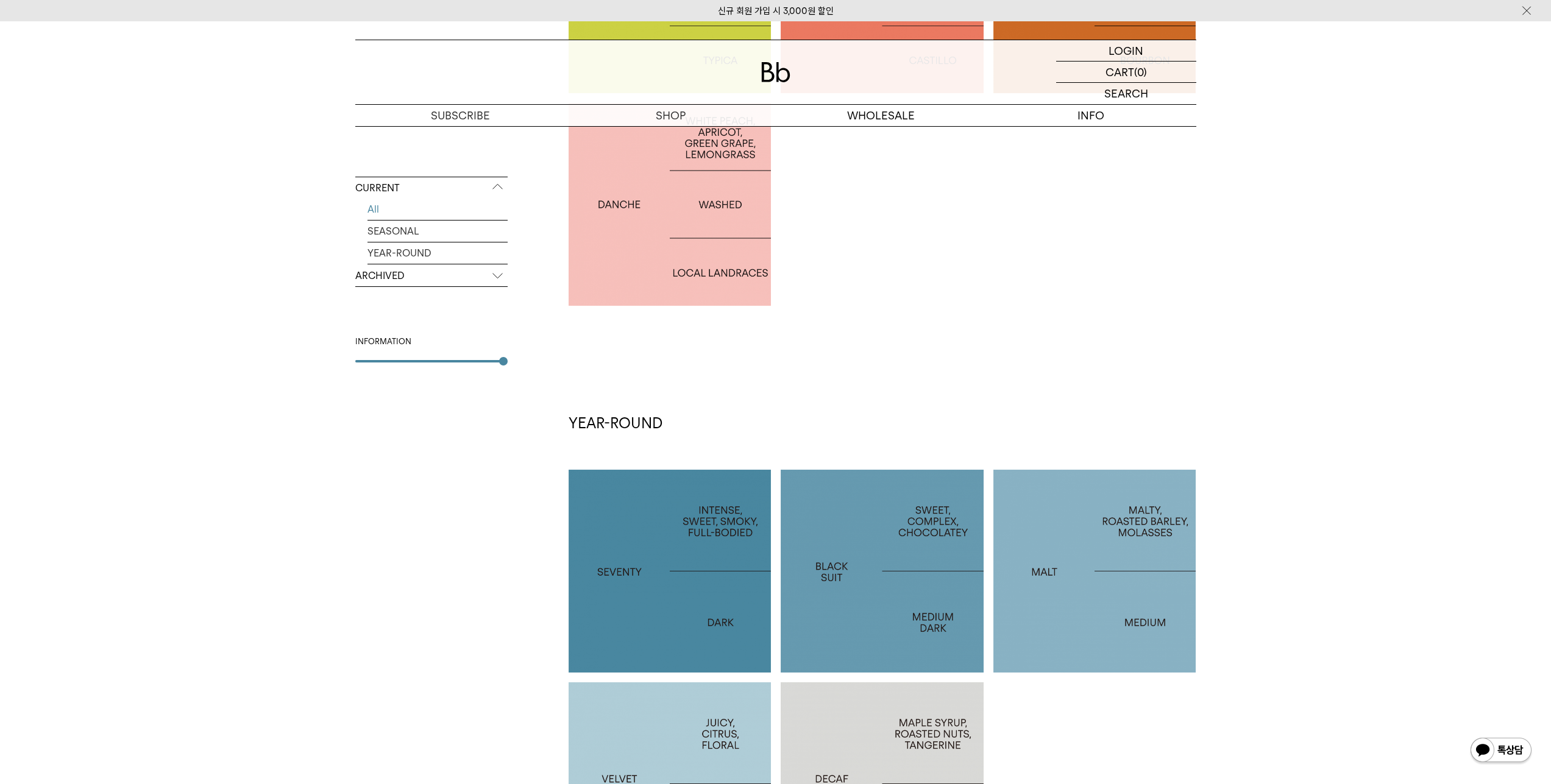
scroll to position [731, 0]
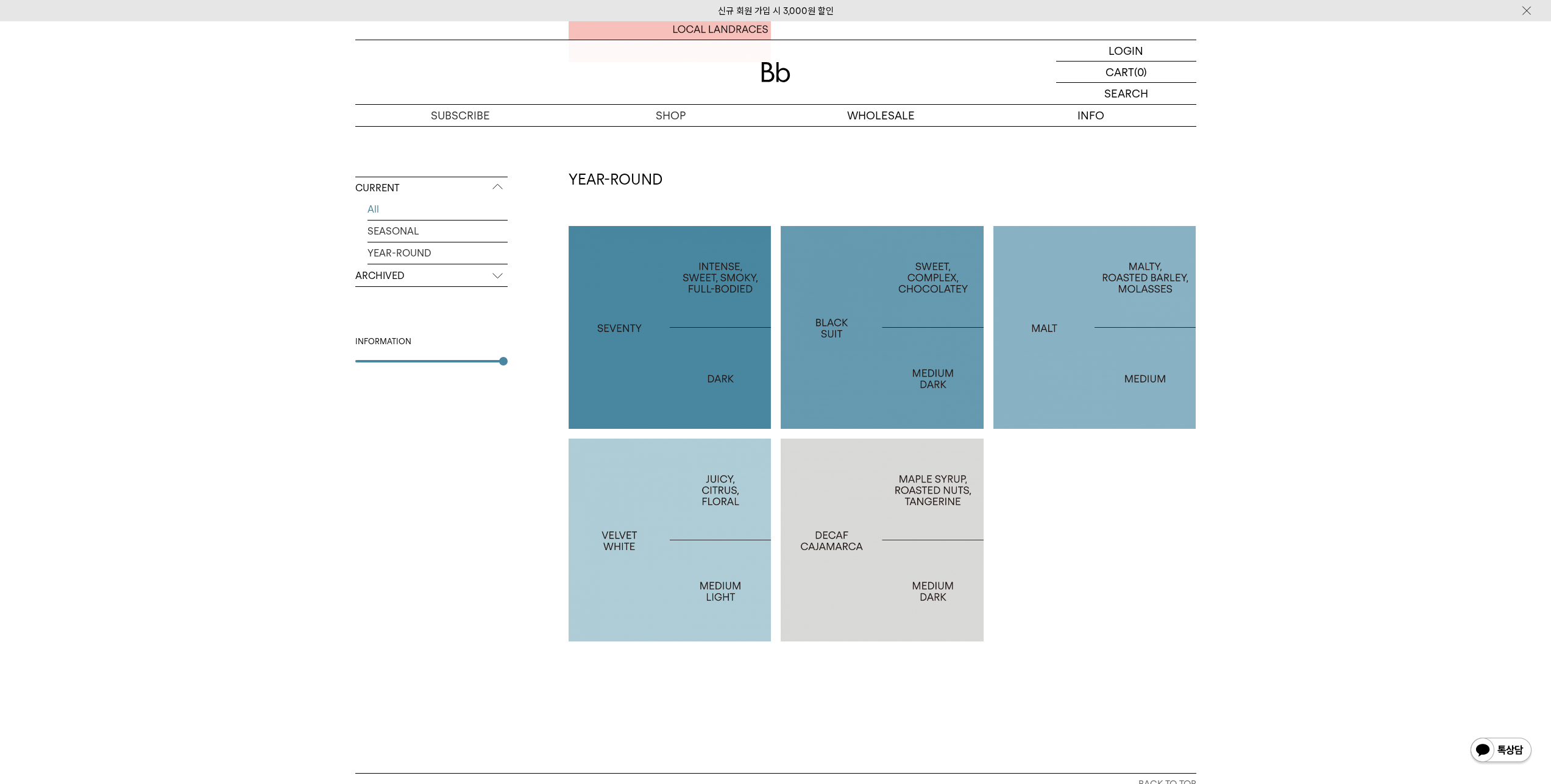
click at [892, 363] on div at bounding box center [882, 327] width 203 height 203
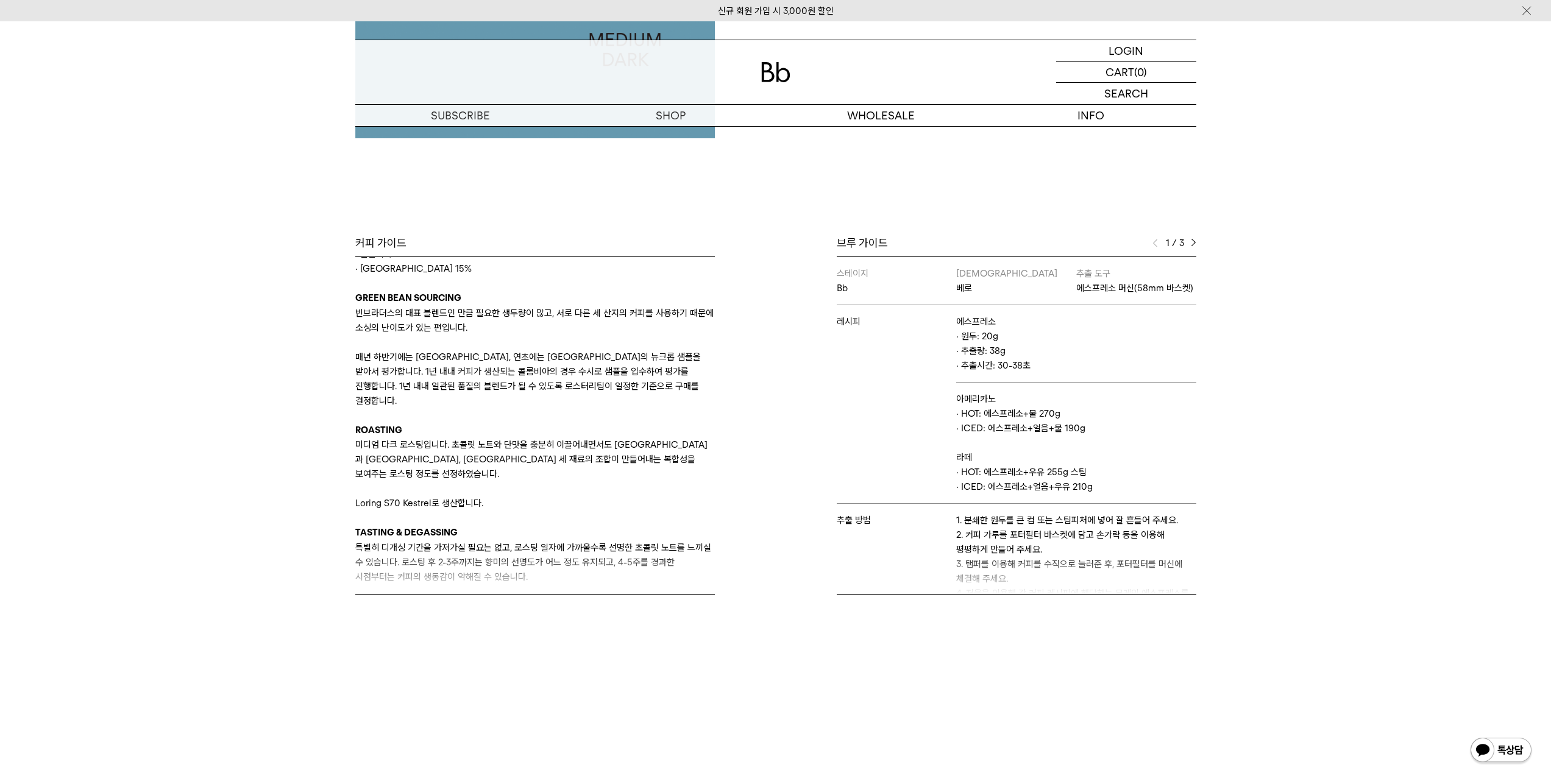
scroll to position [219, 0]
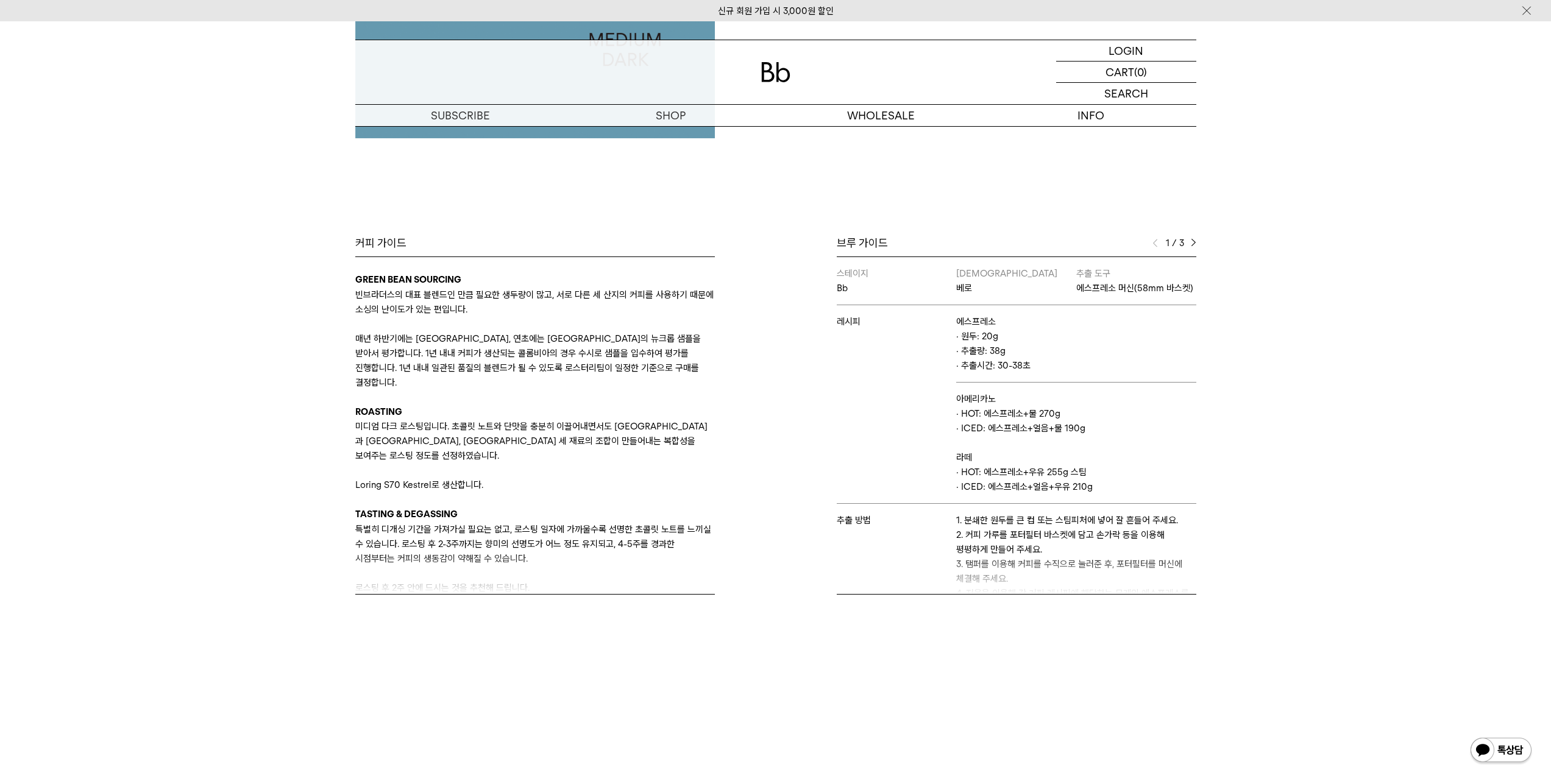
click at [768, 403] on div "커피 가이드 BLEND APPROACH 블랙수트는 빈브라더스의 대표 블렌드이자 대부분의 고객들이 처음 만나게 되는 빈브라더스 커피입니다. 그래…" at bounding box center [562, 415] width 427 height 359
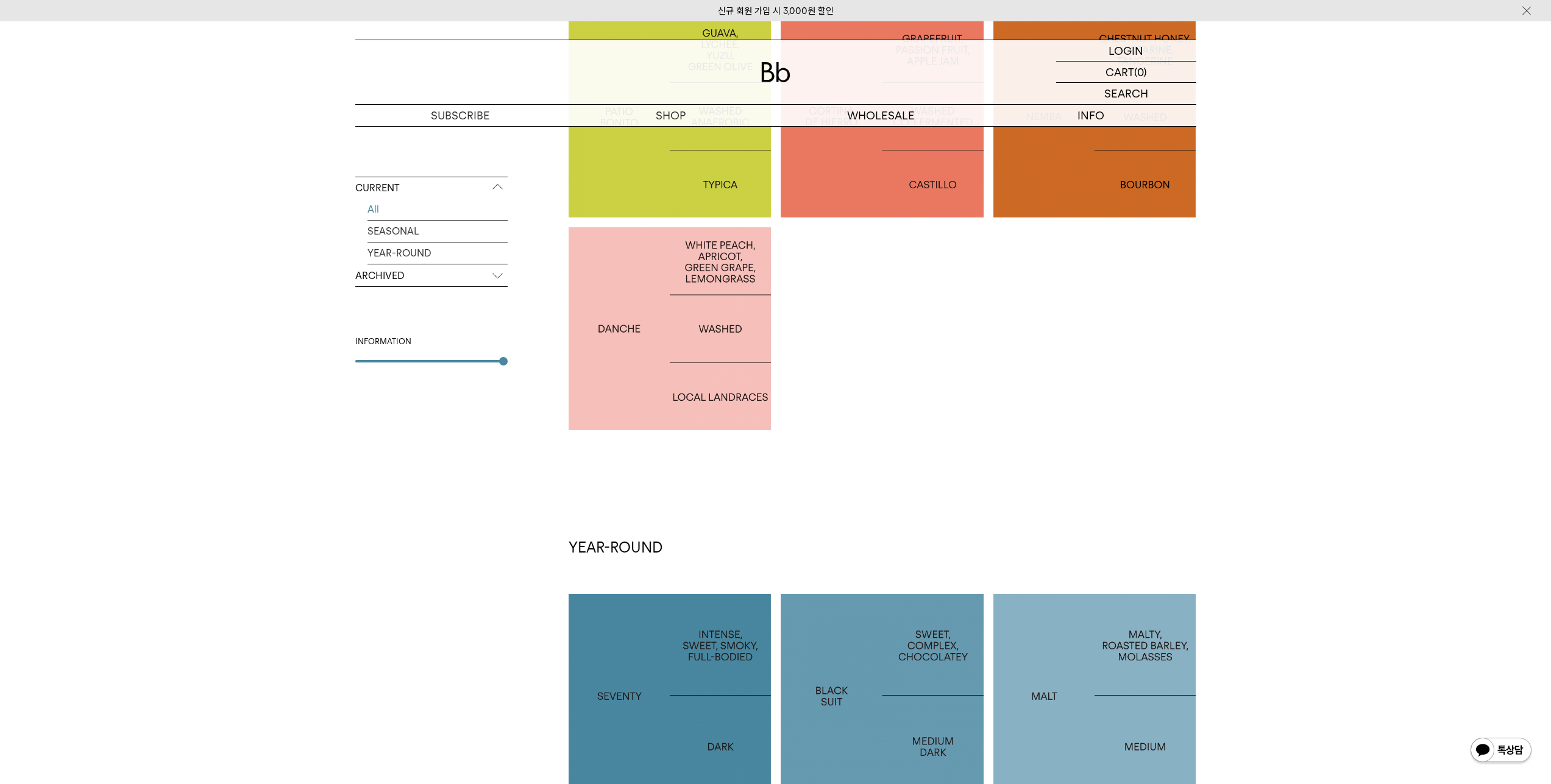
scroll to position [231, 0]
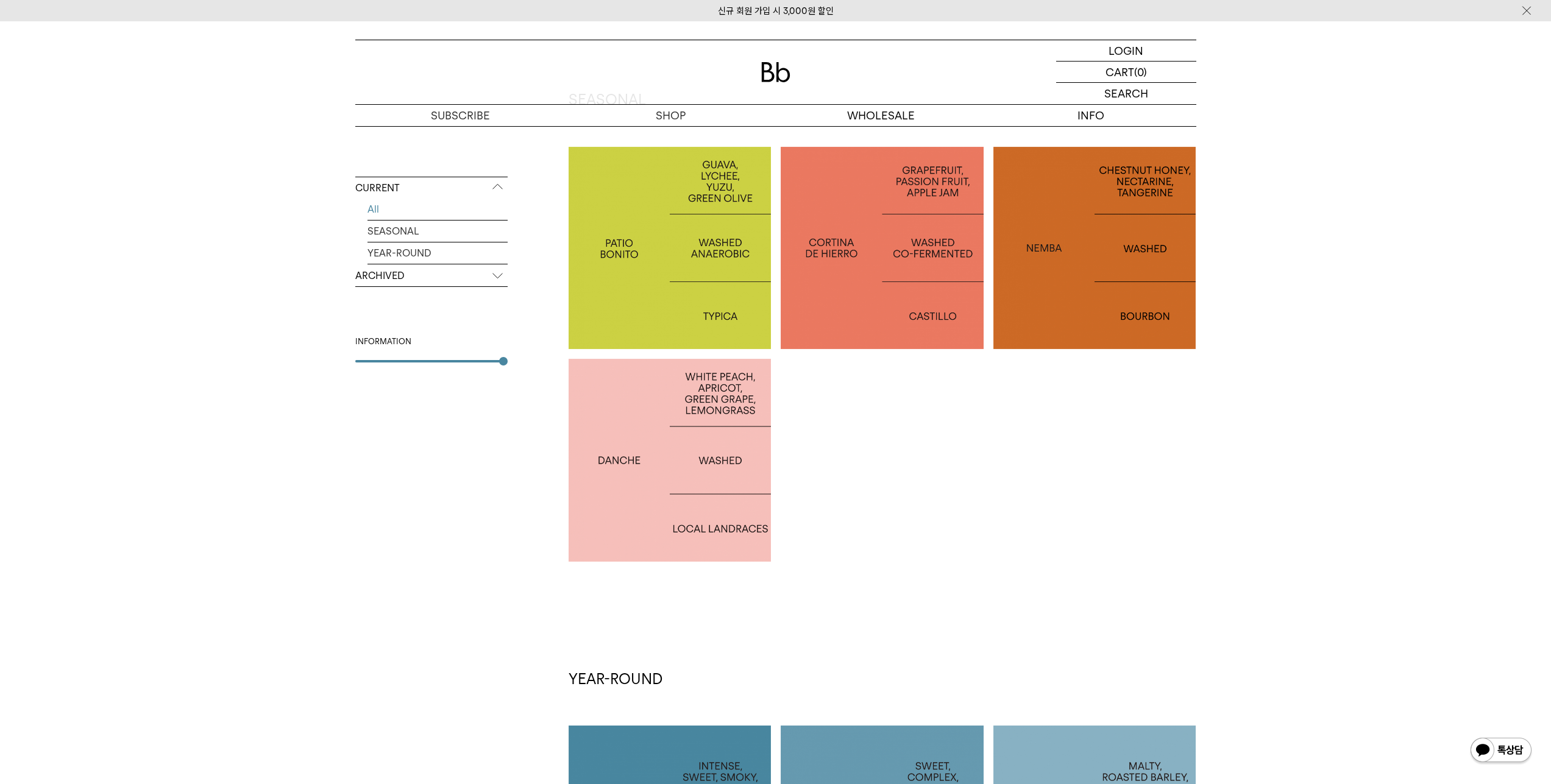
click at [1055, 289] on div at bounding box center [1094, 248] width 203 height 203
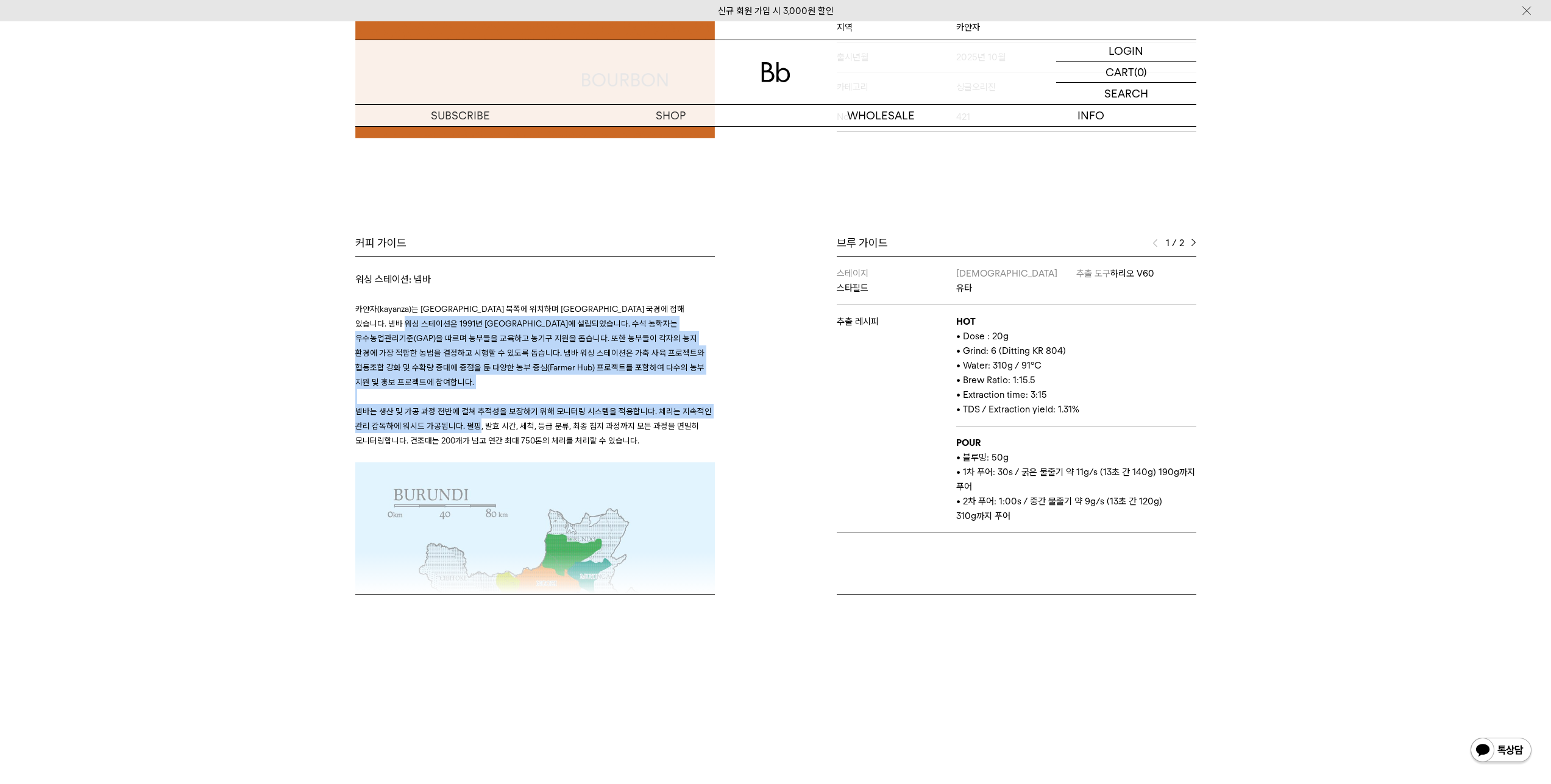
drag, startPoint x: 515, startPoint y: 436, endPoint x: 468, endPoint y: 331, distance: 115.0
click at [468, 331] on span "카얀자(kayanza)는 [GEOGRAPHIC_DATA] 북쪽에 위치하며 [GEOGRAPHIC_DATA] 국경에 접해 있습니다. 넴바 워싱 스…" at bounding box center [529, 345] width 349 height 83
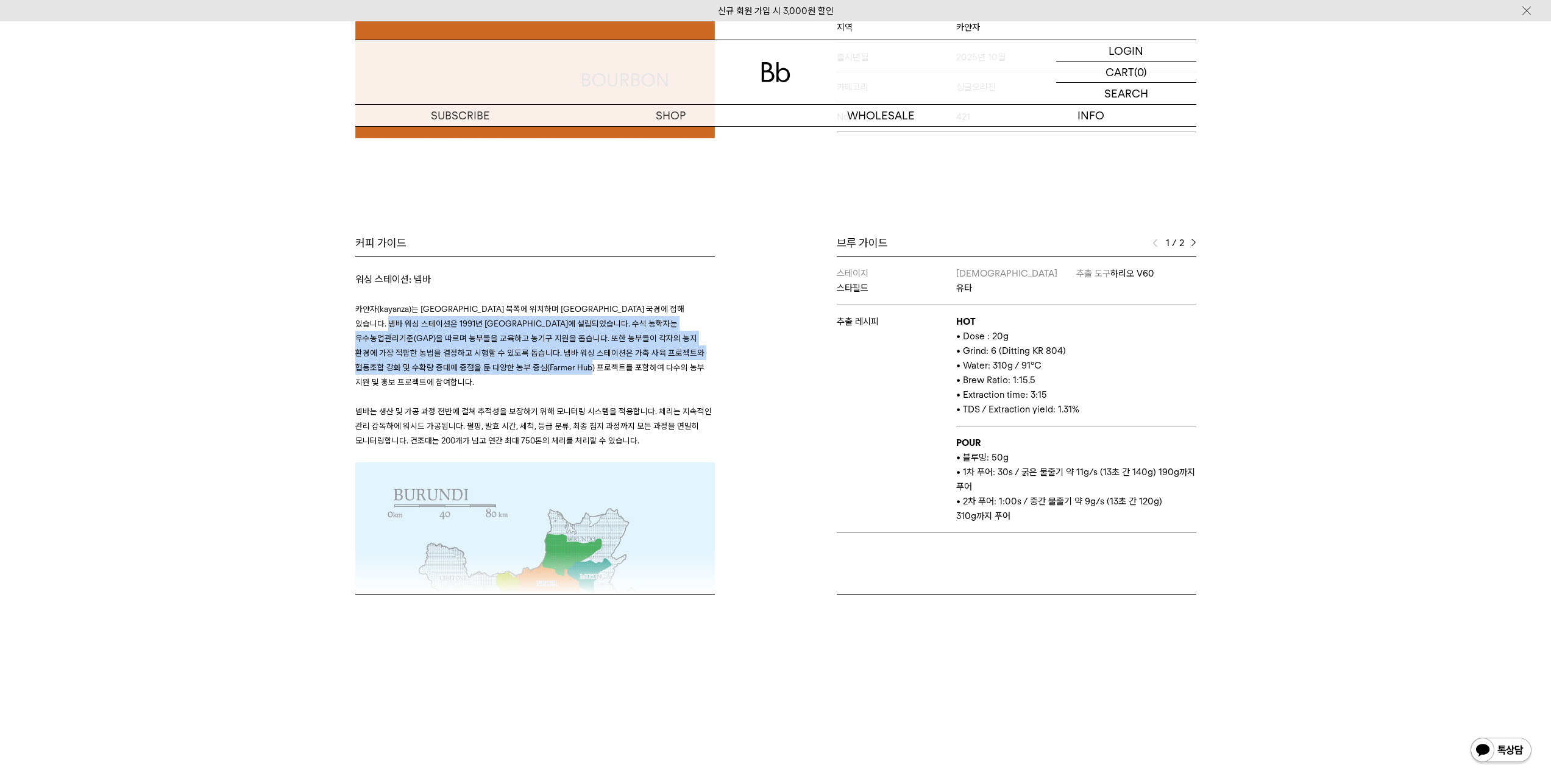
drag, startPoint x: 447, startPoint y: 331, endPoint x: 503, endPoint y: 399, distance: 88.1
click at [503, 389] on p "카얀자(kayanza)는 [GEOGRAPHIC_DATA] 북쪽에 위치하며 [GEOGRAPHIC_DATA] 국경에 접해 있습니다. 넴바 워싱 스…" at bounding box center [534, 345] width 359 height 88
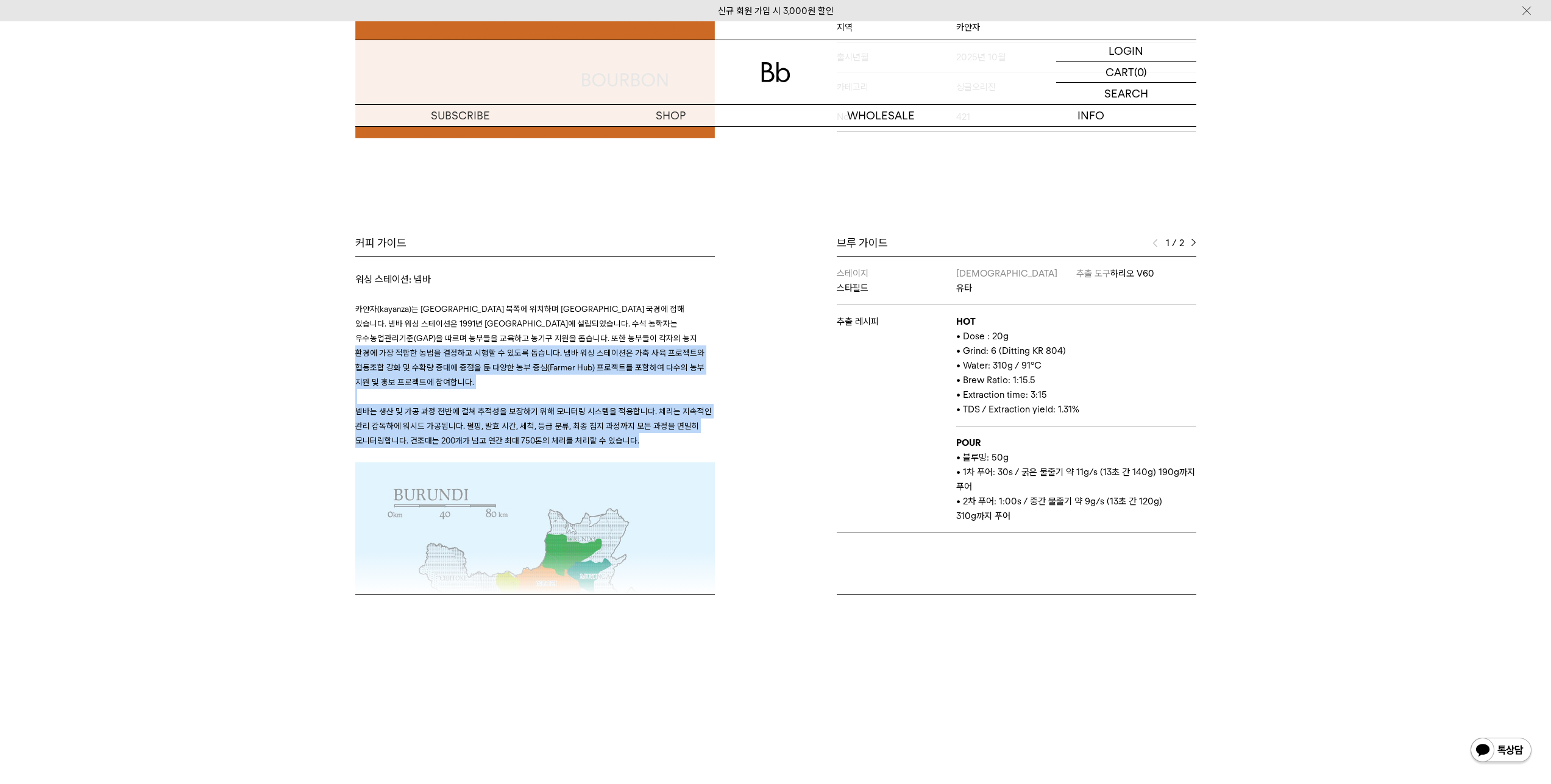
drag, startPoint x: 510, startPoint y: 436, endPoint x: 537, endPoint y: 465, distance: 39.6
click at [538, 462] on p at bounding box center [534, 455] width 359 height 15
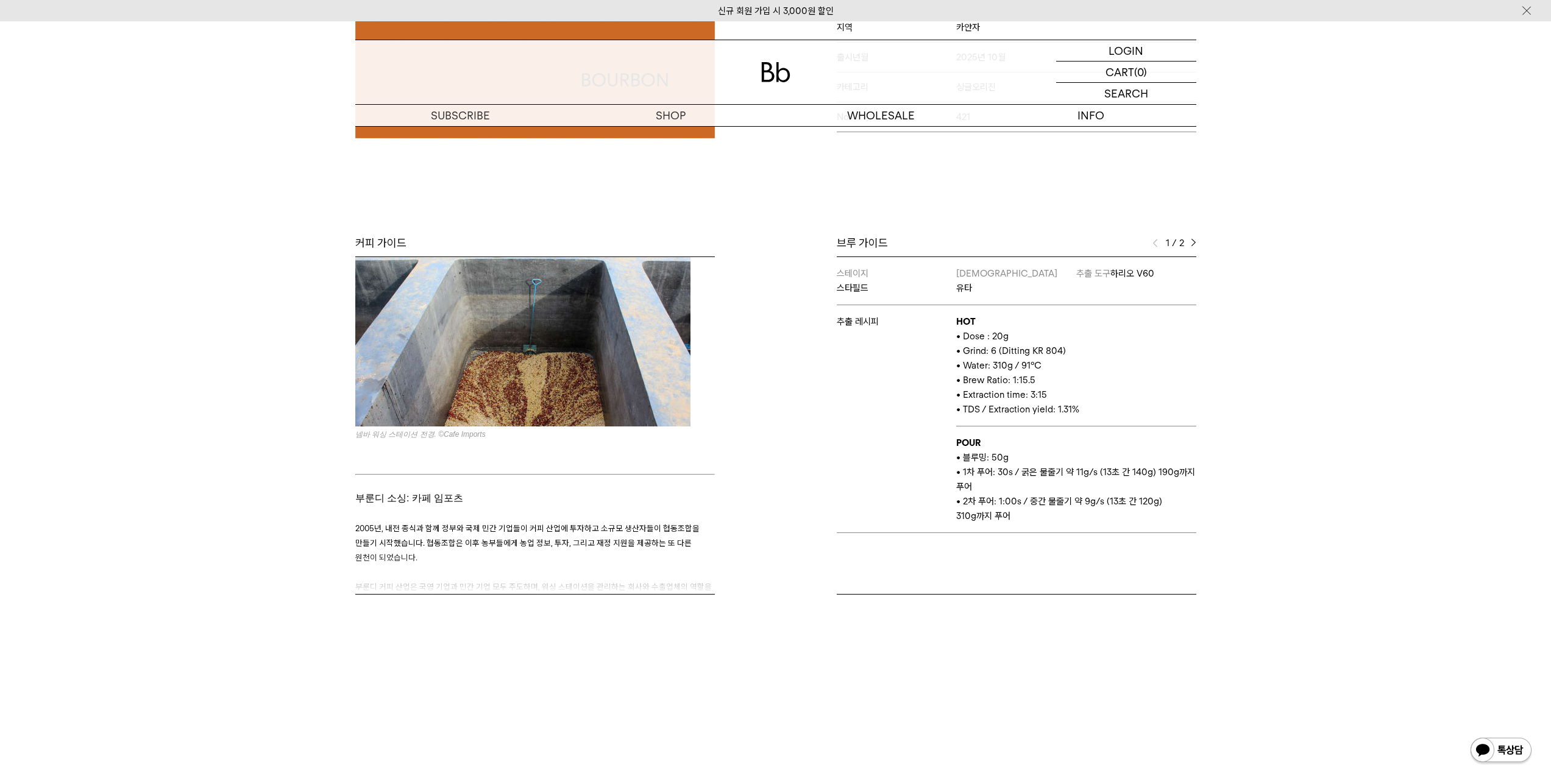
scroll to position [2112, 0]
